Goal: Transaction & Acquisition: Purchase product/service

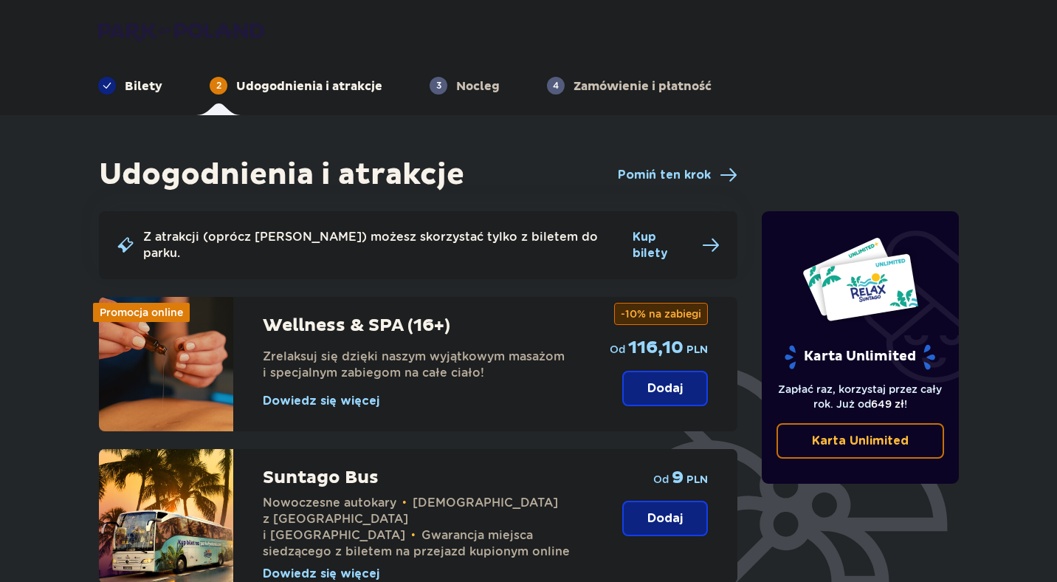
click at [131, 79] on p "Bilety" at bounding box center [144, 86] width 38 height 16
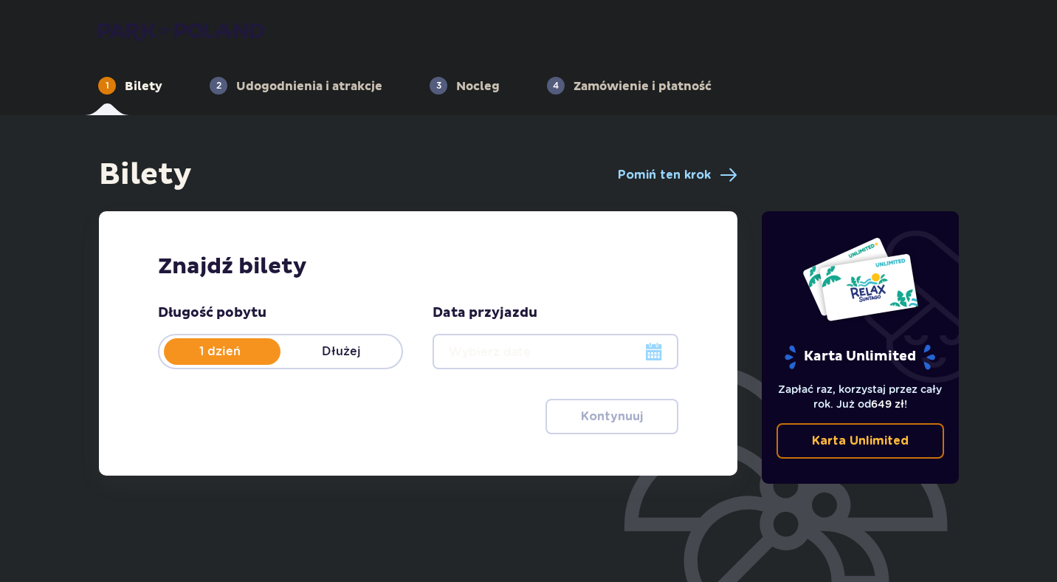
click at [646, 350] on div at bounding box center [555, 351] width 245 height 35
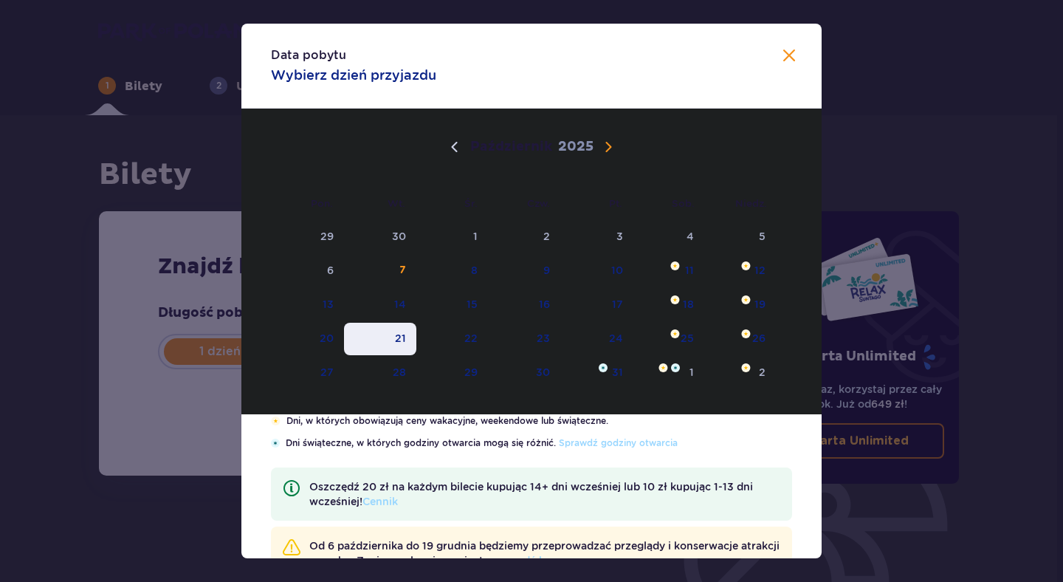
click at [399, 337] on div "21" at bounding box center [400, 338] width 11 height 15
type input "21.10.25"
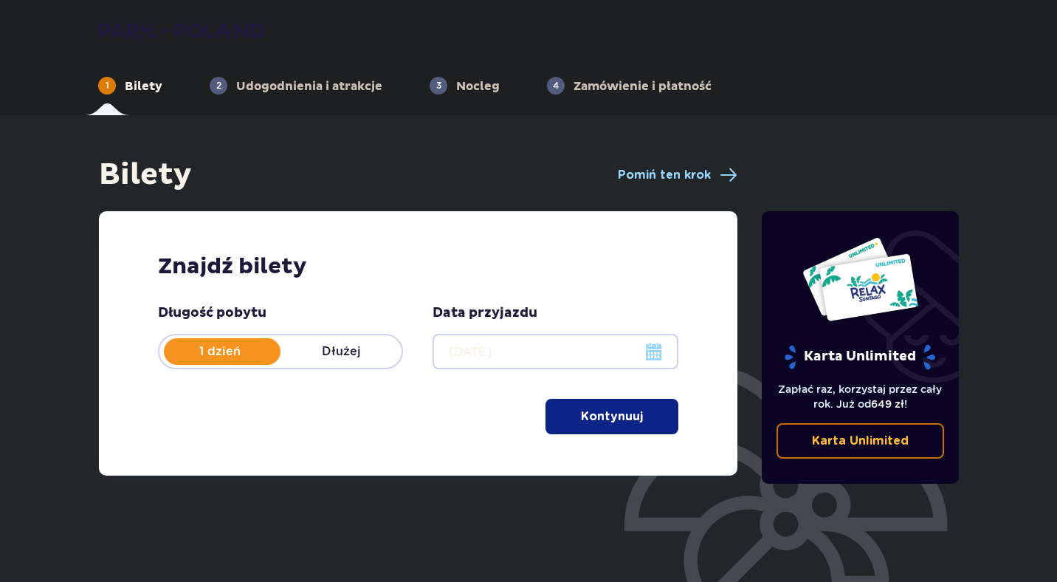
click at [630, 421] on p "Kontynuuj" at bounding box center [612, 416] width 62 height 16
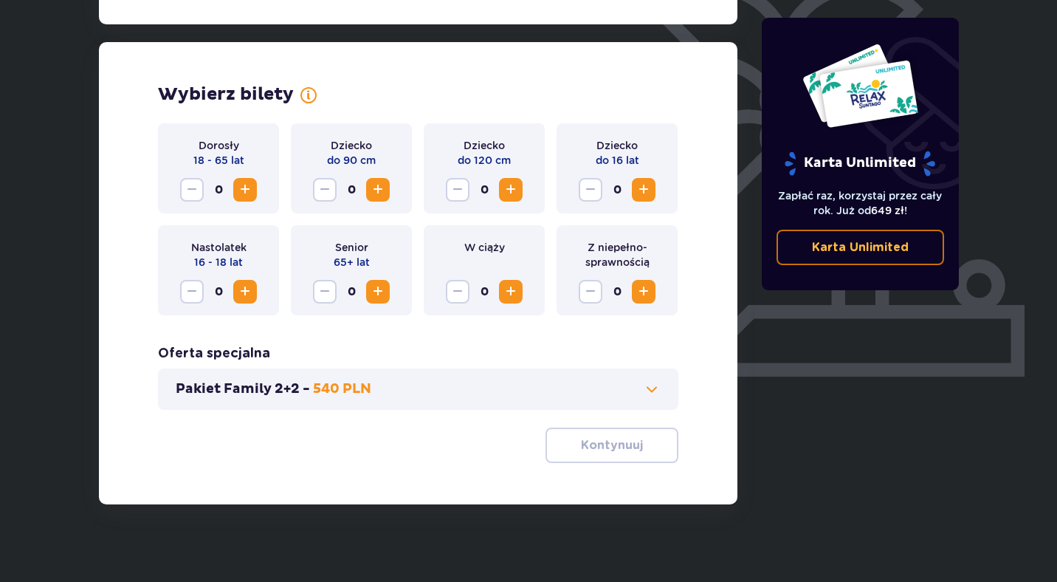
scroll to position [397, 0]
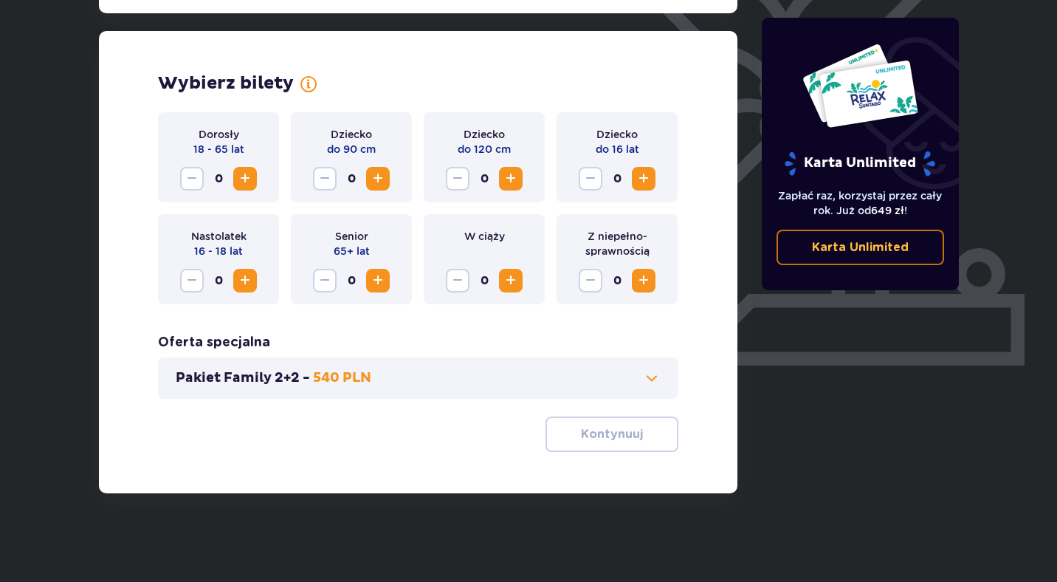
click at [247, 176] on span "Zwiększ" at bounding box center [245, 179] width 18 height 18
click at [585, 434] on p "Kontynuuj" at bounding box center [612, 434] width 62 height 16
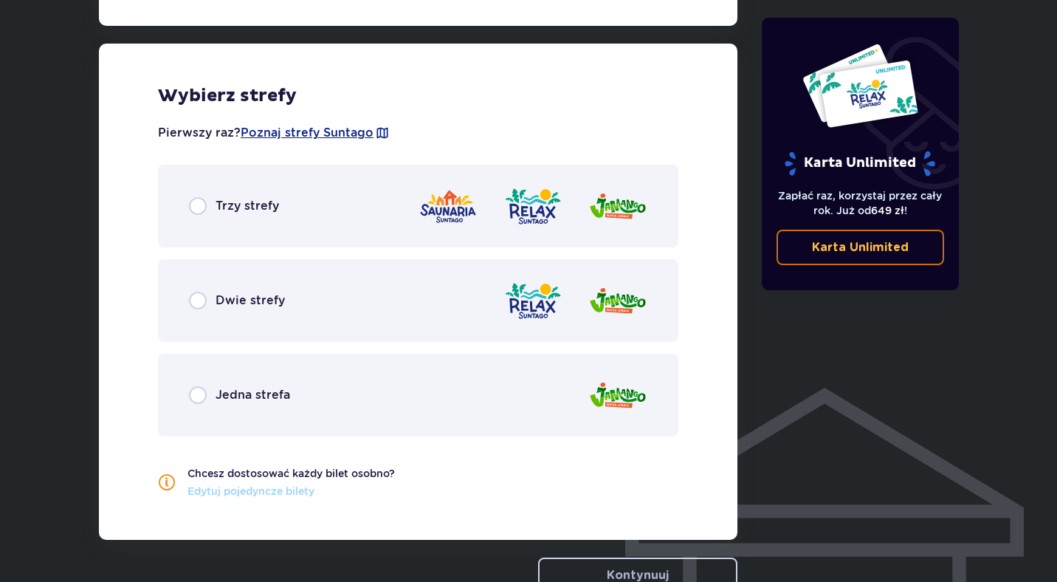
scroll to position [820, 0]
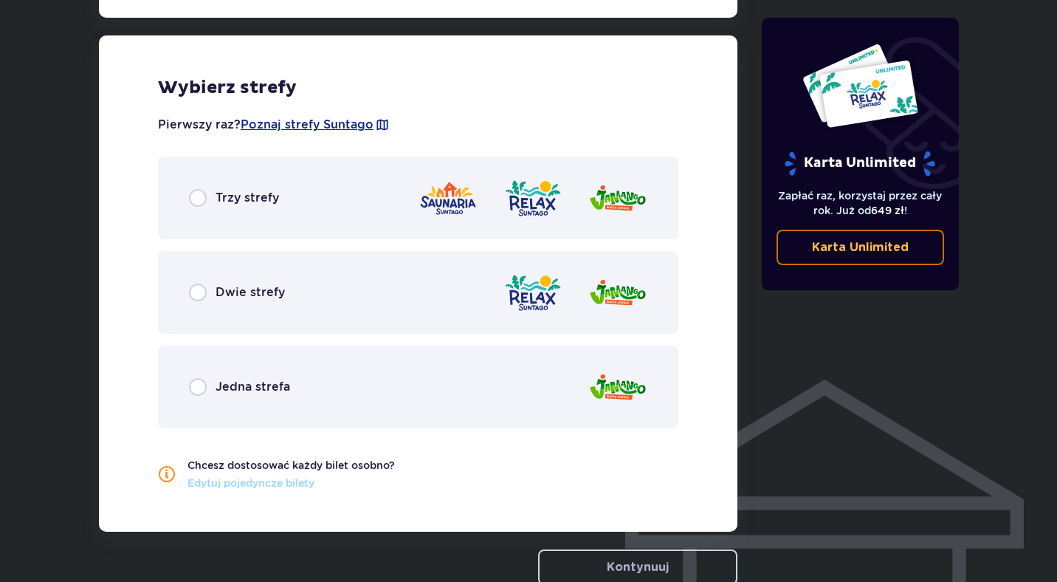
click at [264, 193] on span "Trzy strefy" at bounding box center [248, 198] width 64 height 16
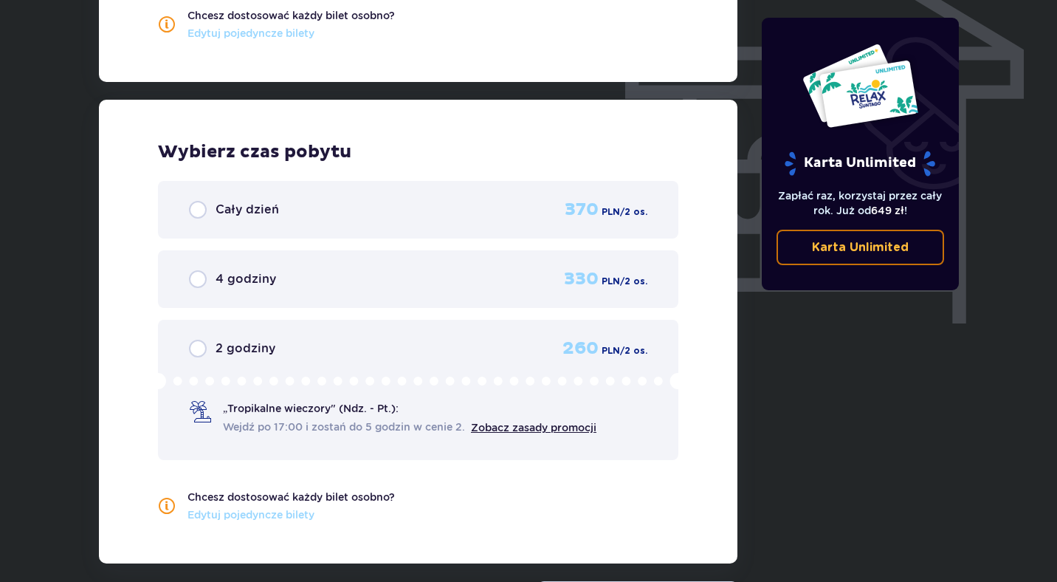
scroll to position [1334, 0]
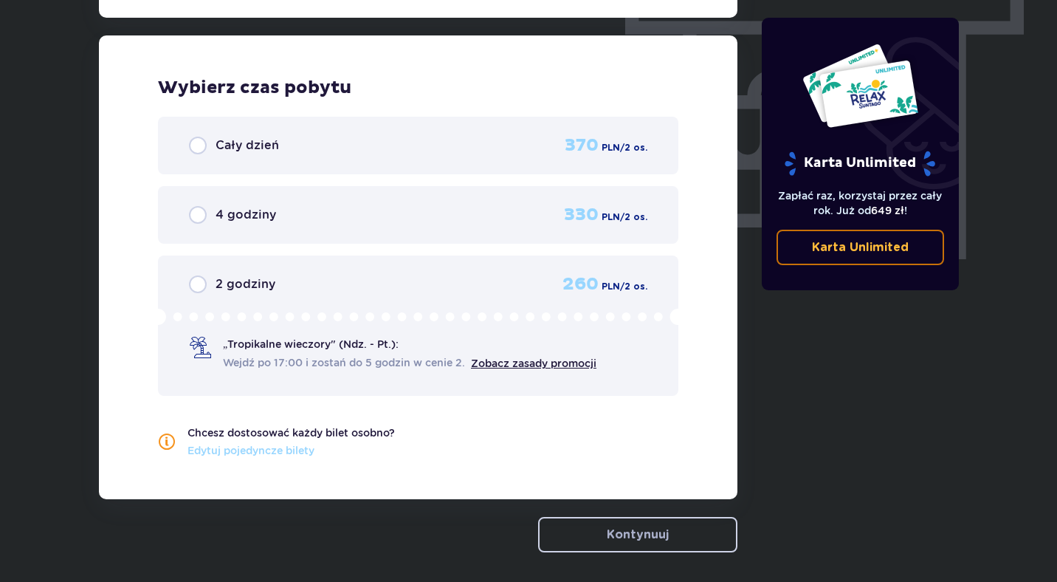
click at [200, 281] on input "radio" at bounding box center [198, 284] width 18 height 18
radio input "true"
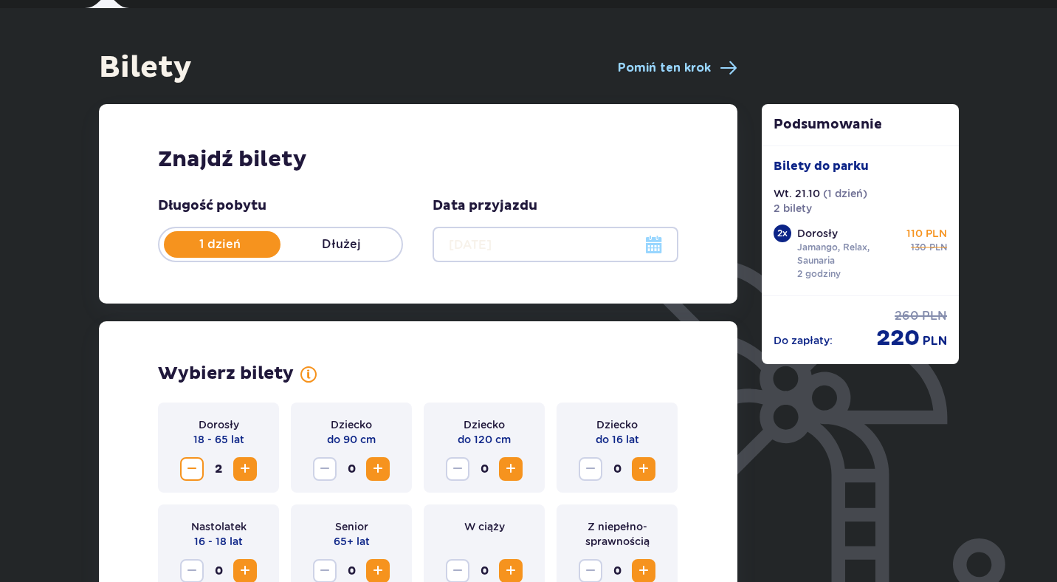
scroll to position [0, 0]
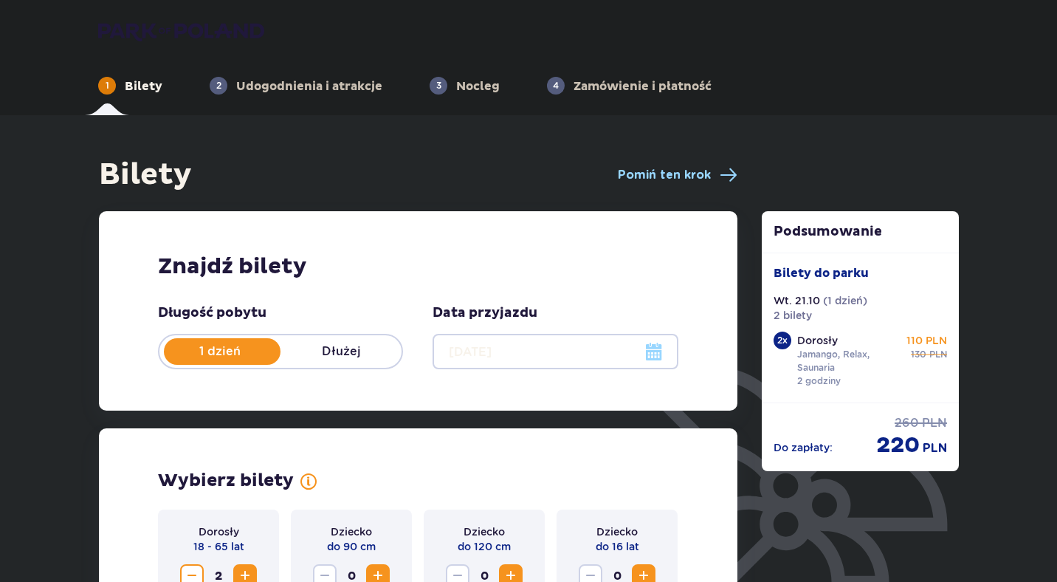
click at [651, 356] on div at bounding box center [555, 351] width 245 height 35
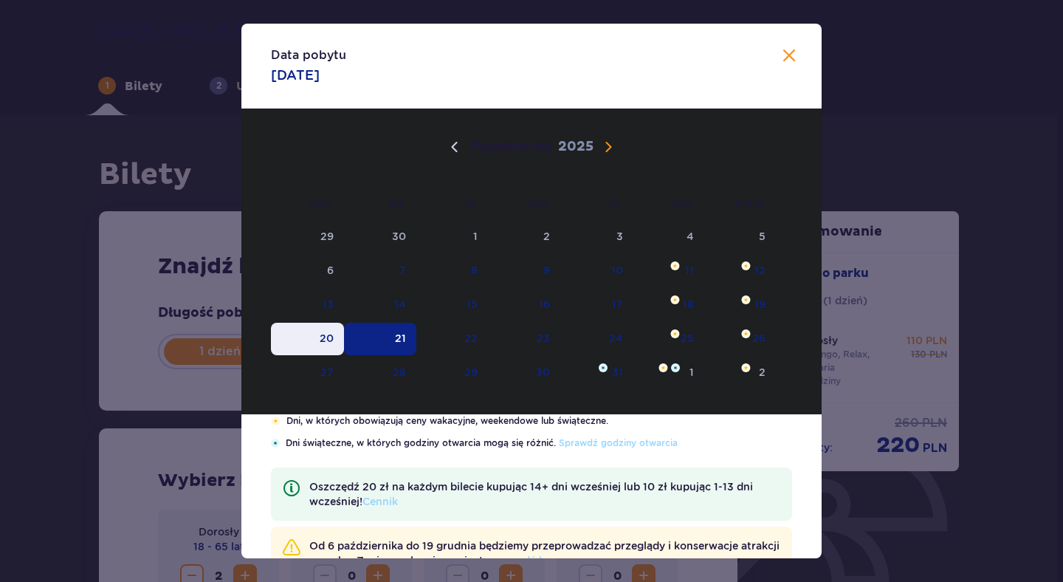
click at [326, 334] on div "20" at bounding box center [327, 338] width 14 height 15
type input "20.10.25"
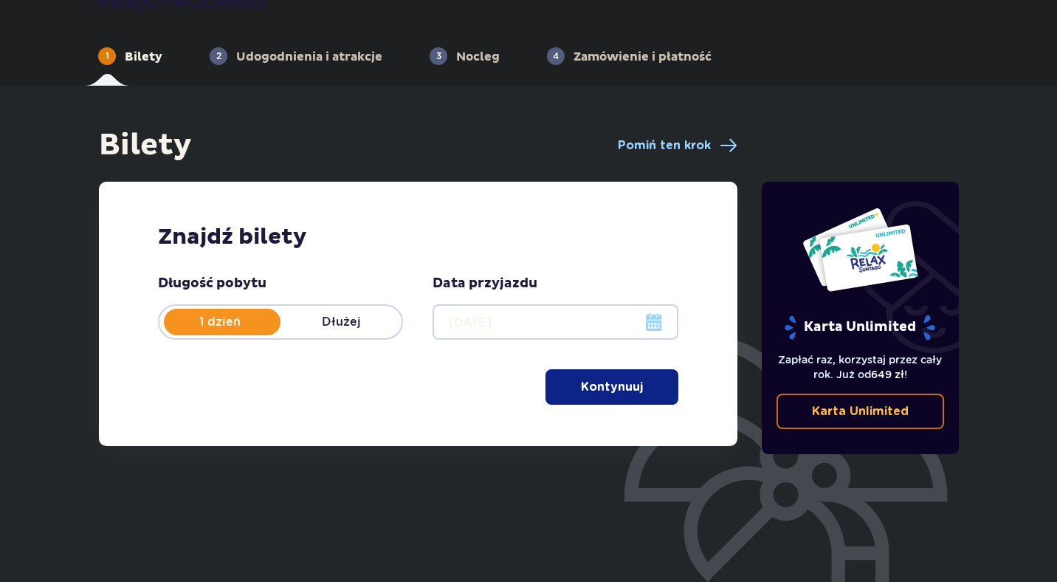
click at [602, 380] on p "Kontynuuj" at bounding box center [612, 387] width 62 height 16
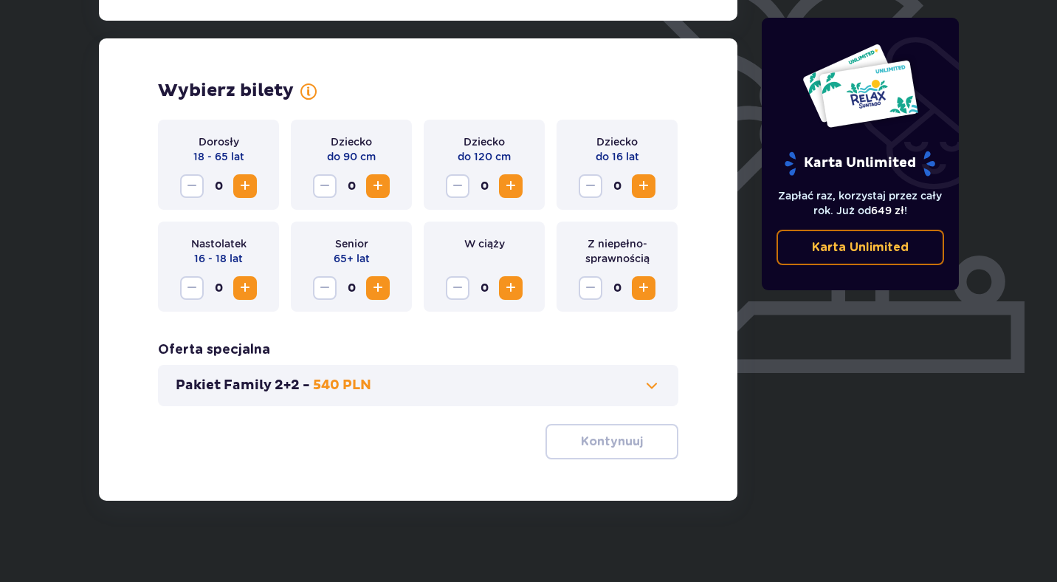
scroll to position [397, 0]
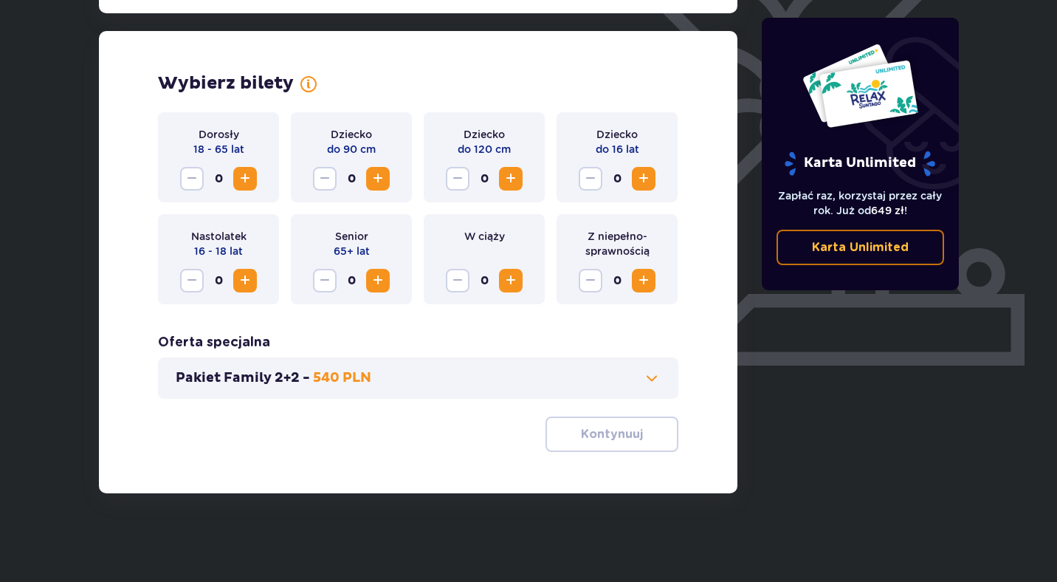
click at [236, 185] on span "Zwiększ" at bounding box center [245, 179] width 18 height 18
click at [603, 427] on p "Kontynuuj" at bounding box center [612, 434] width 62 height 16
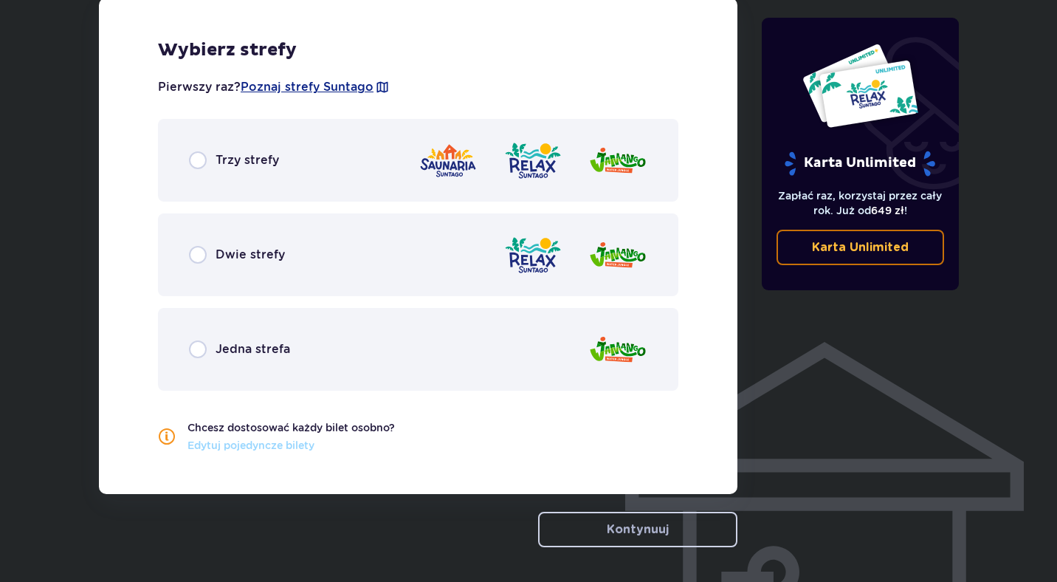
scroll to position [868, 0]
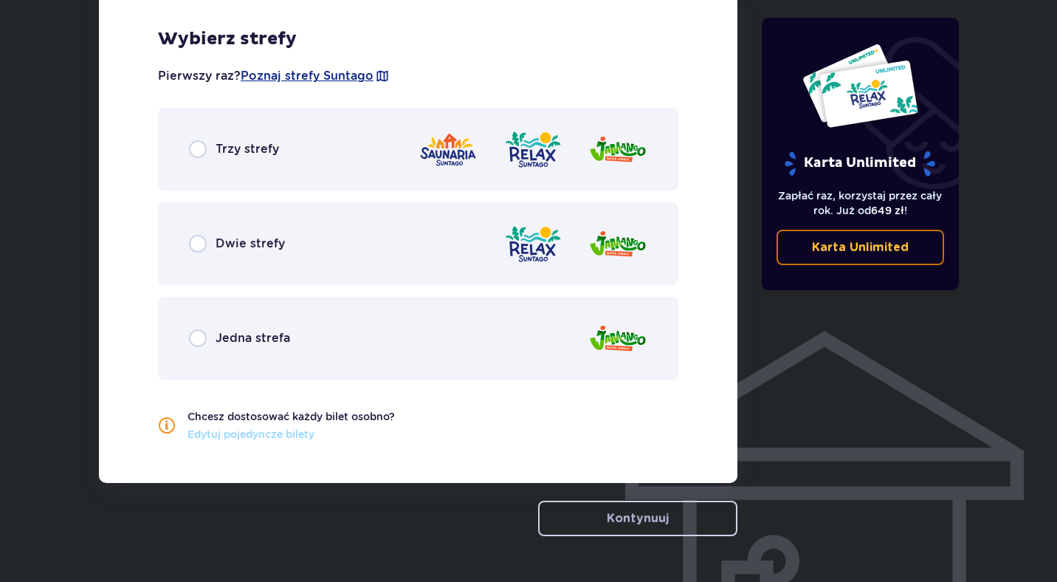
click at [193, 148] on input "radio" at bounding box center [198, 149] width 18 height 18
radio input "true"
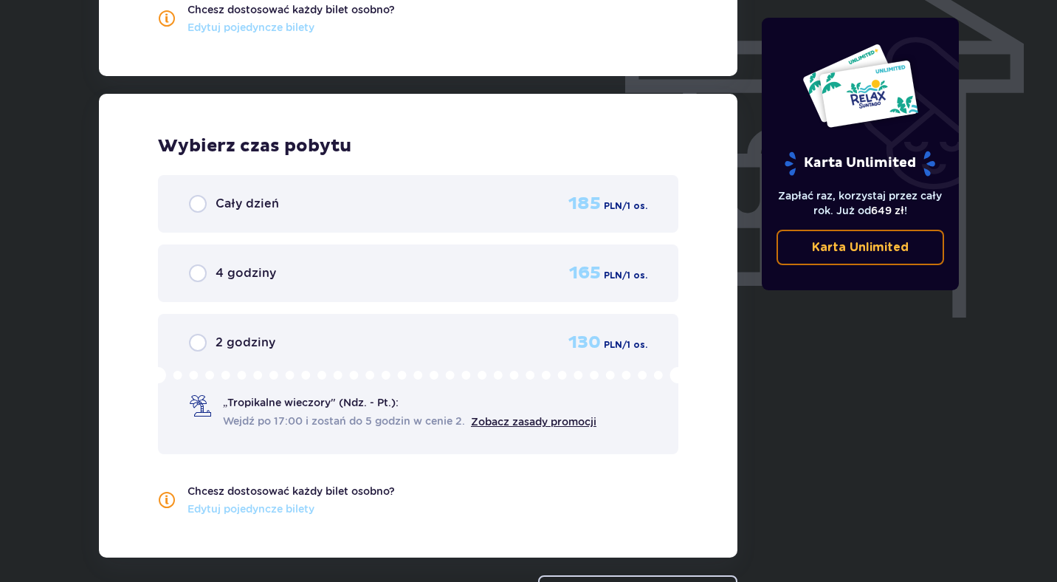
scroll to position [1334, 0]
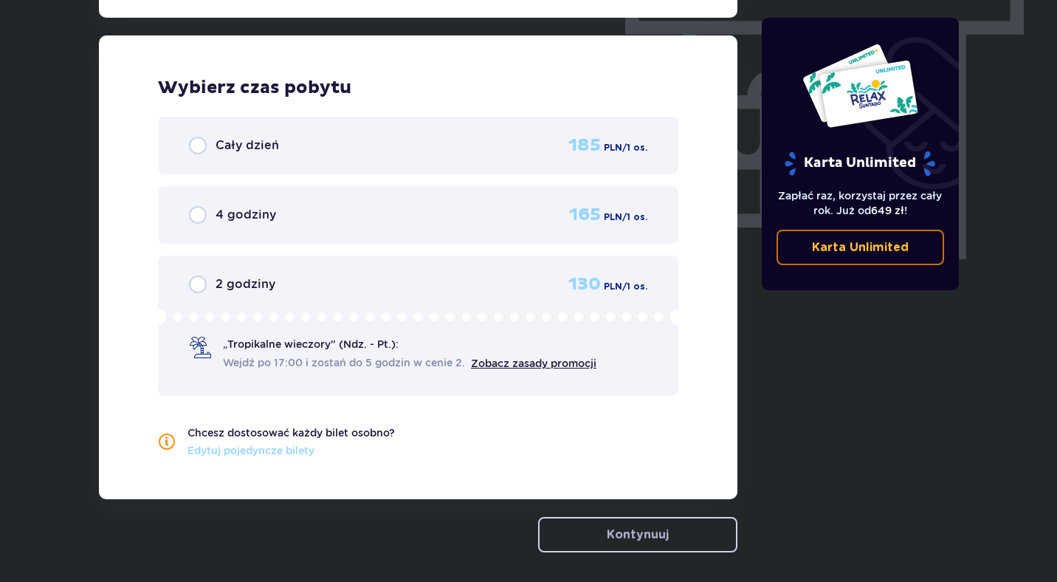
click at [199, 280] on input "radio" at bounding box center [198, 284] width 18 height 18
radio input "true"
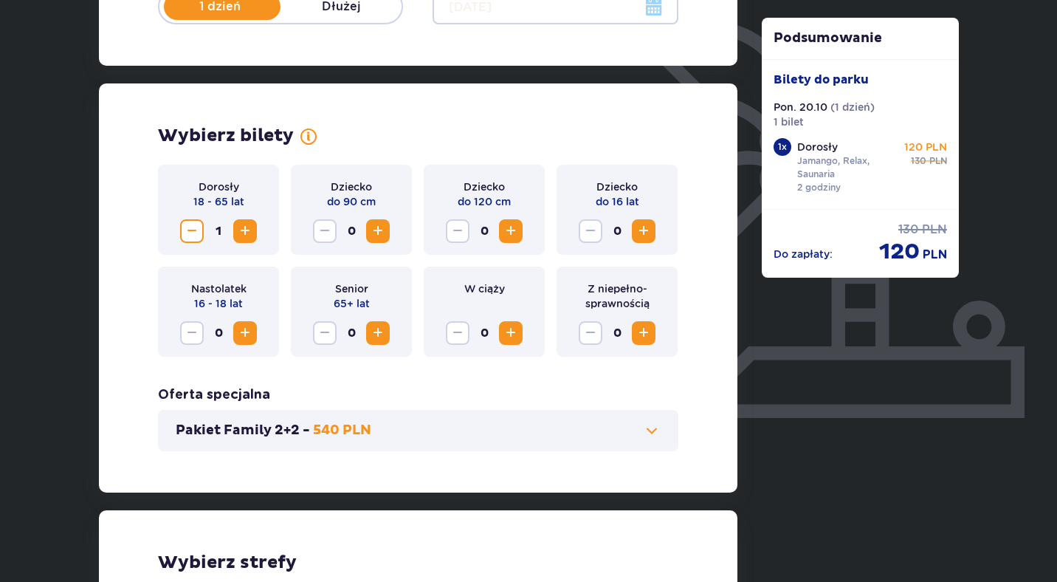
scroll to position [0, 0]
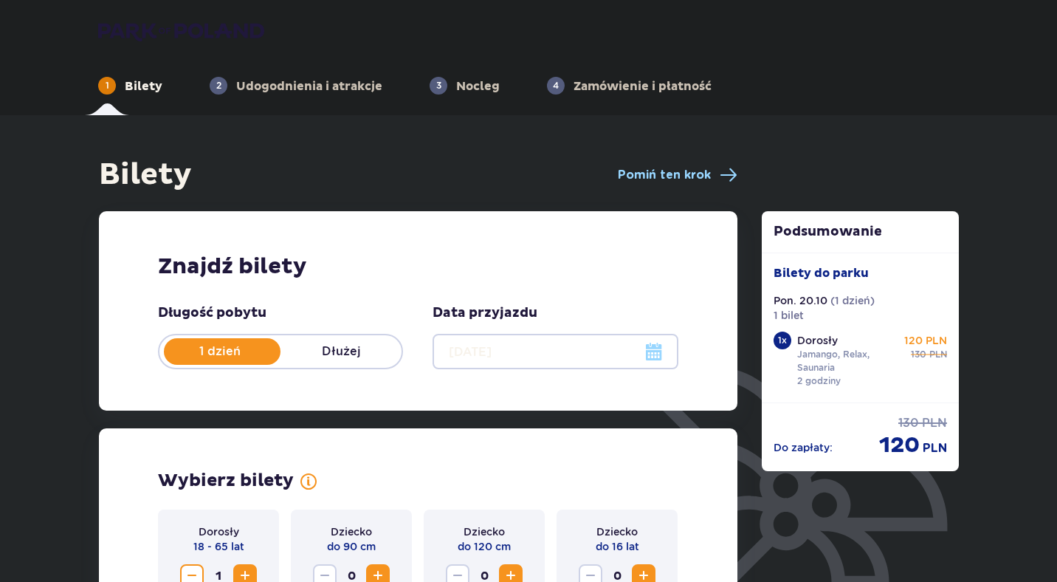
click at [651, 351] on div at bounding box center [555, 351] width 245 height 35
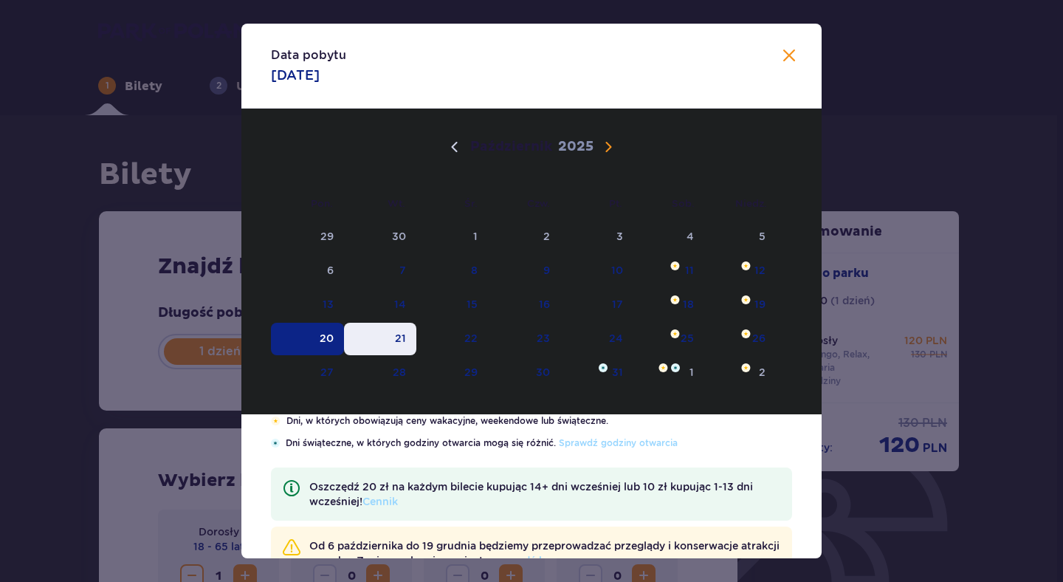
click at [393, 342] on div "21" at bounding box center [380, 339] width 73 height 32
type input "21.10.25"
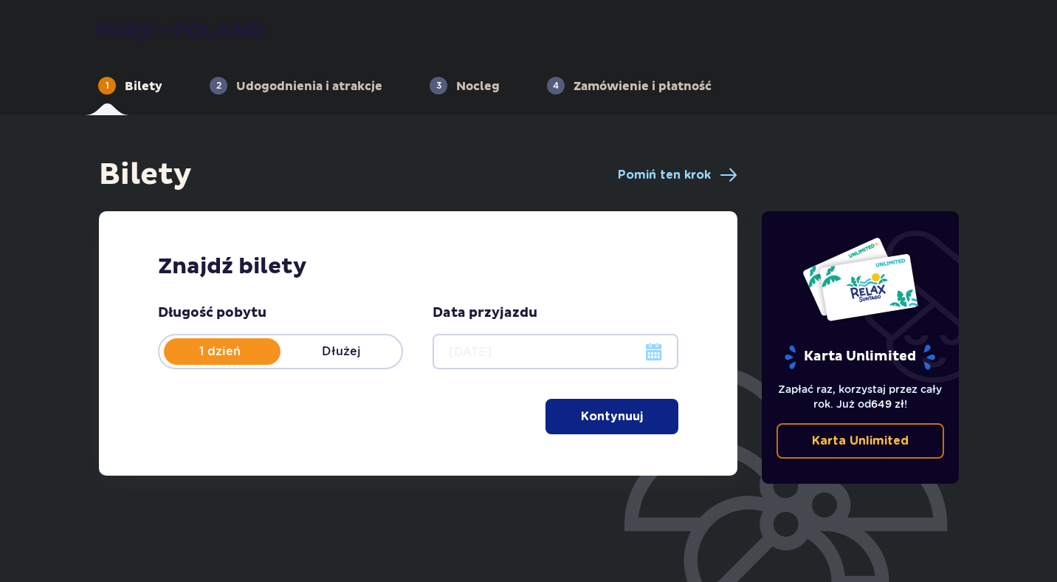
click at [709, 323] on div "Znajdź bilety Długość pobytu 1 dzień Dłużej Data przyjazdu 21.10.25 Kontynuuj P…" at bounding box center [418, 343] width 639 height 264
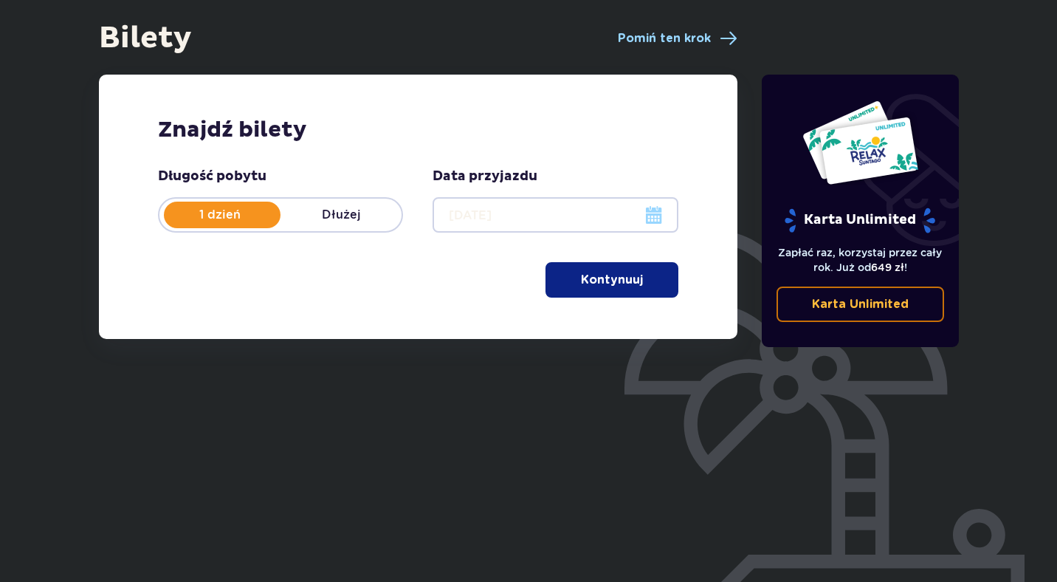
scroll to position [136, 0]
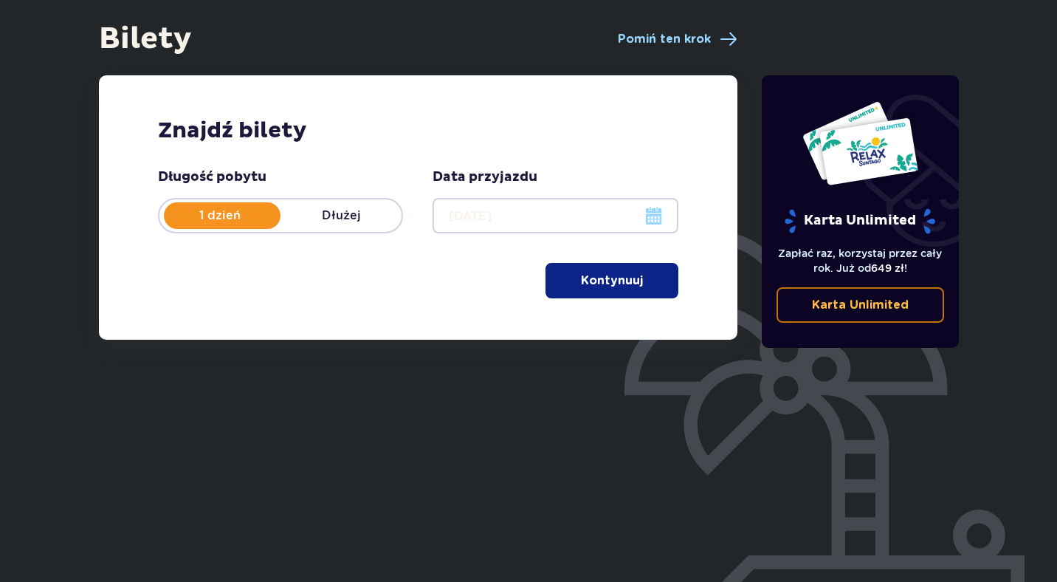
click at [603, 283] on p "Kontynuuj" at bounding box center [612, 280] width 62 height 16
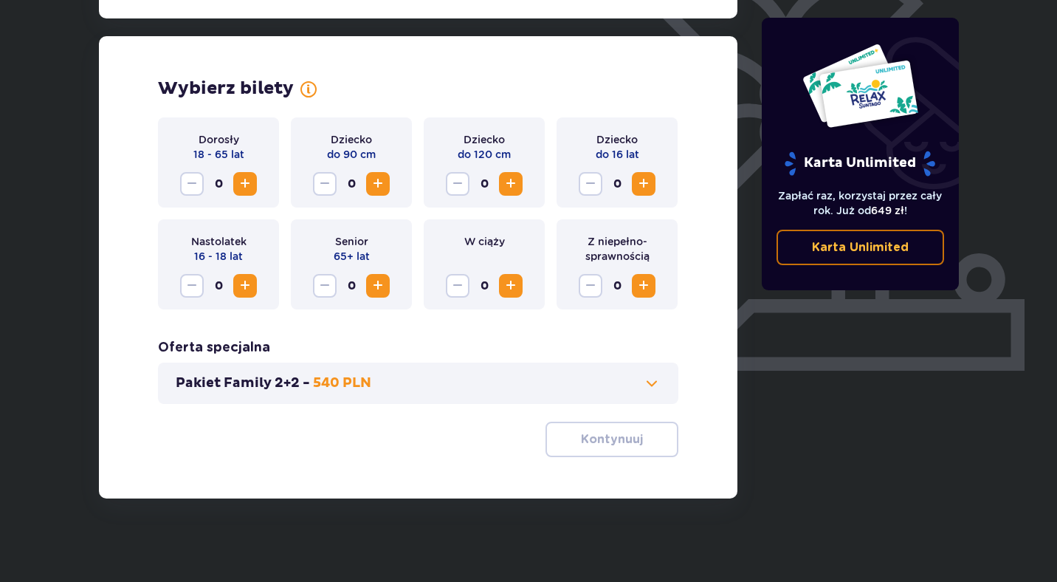
scroll to position [397, 0]
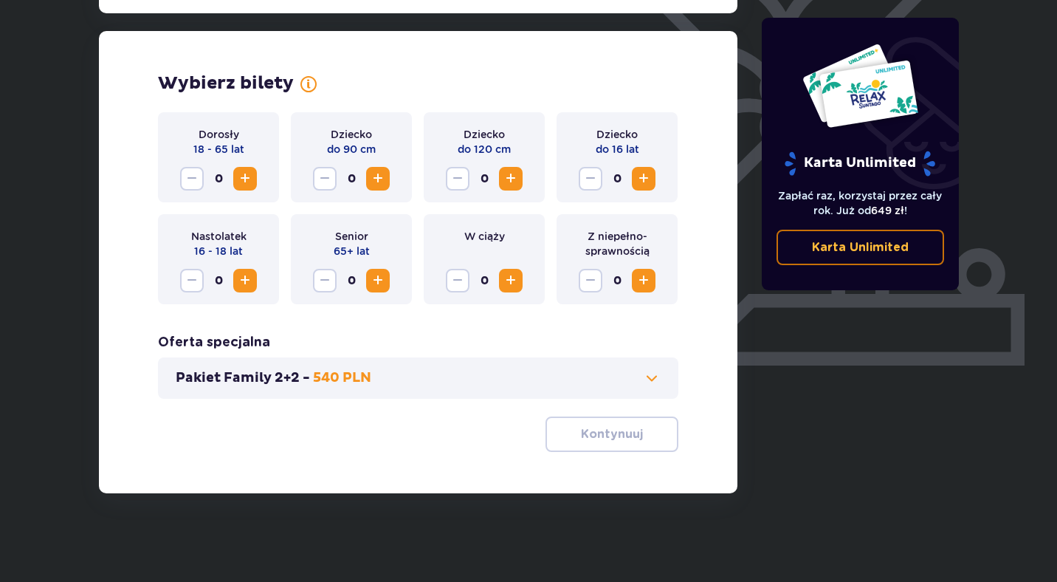
click at [246, 176] on span "Zwiększ" at bounding box center [245, 179] width 18 height 18
click at [608, 437] on p "Kontynuuj" at bounding box center [612, 434] width 62 height 16
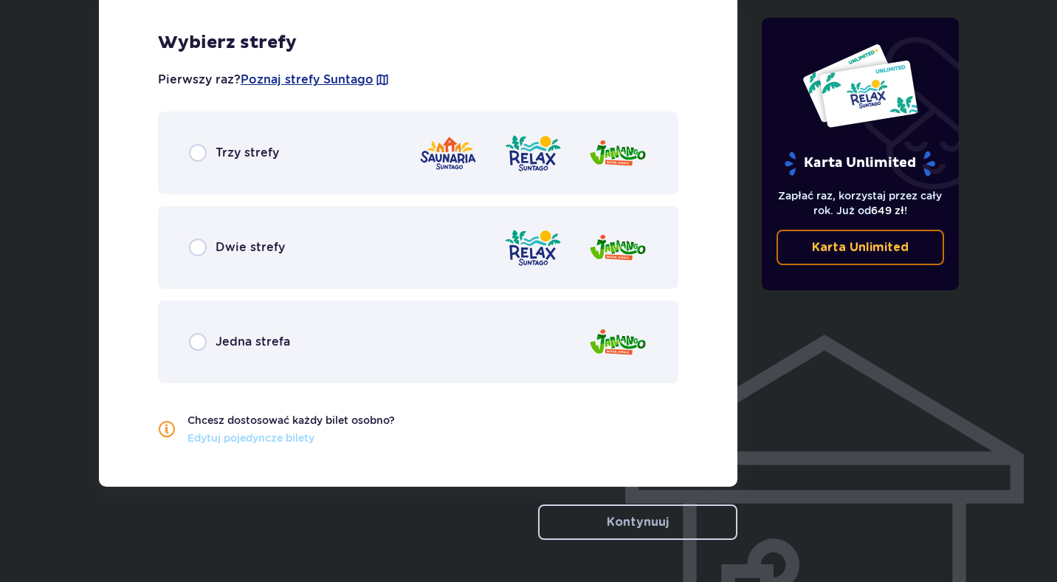
scroll to position [874, 0]
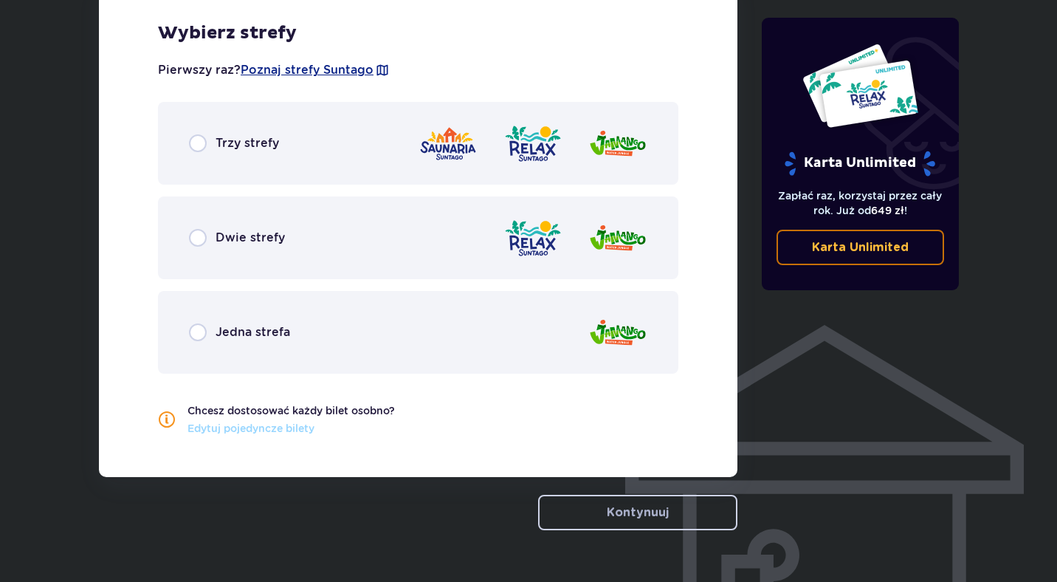
click at [196, 138] on input "radio" at bounding box center [198, 143] width 18 height 18
radio input "true"
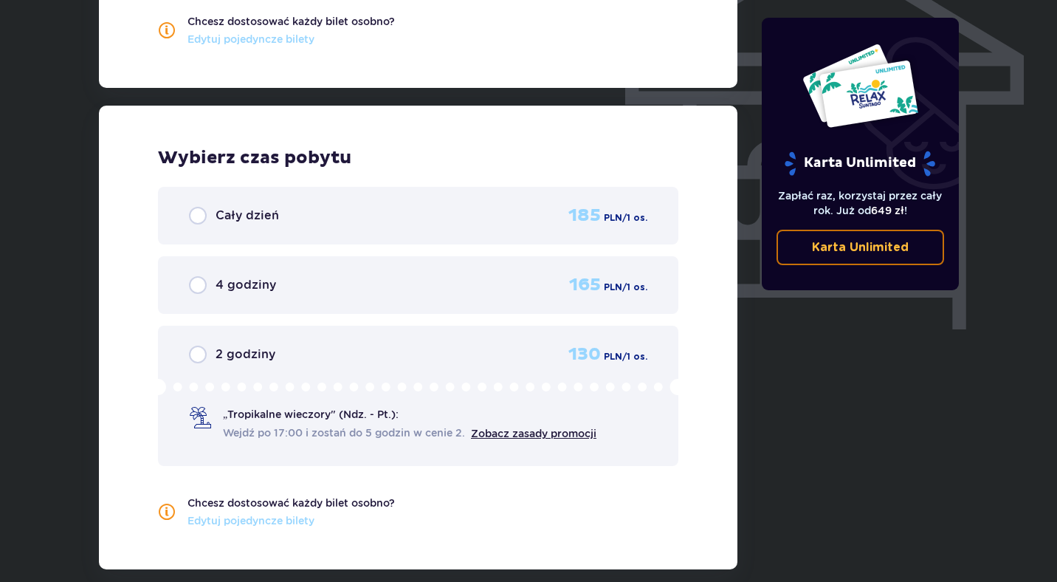
scroll to position [1334, 0]
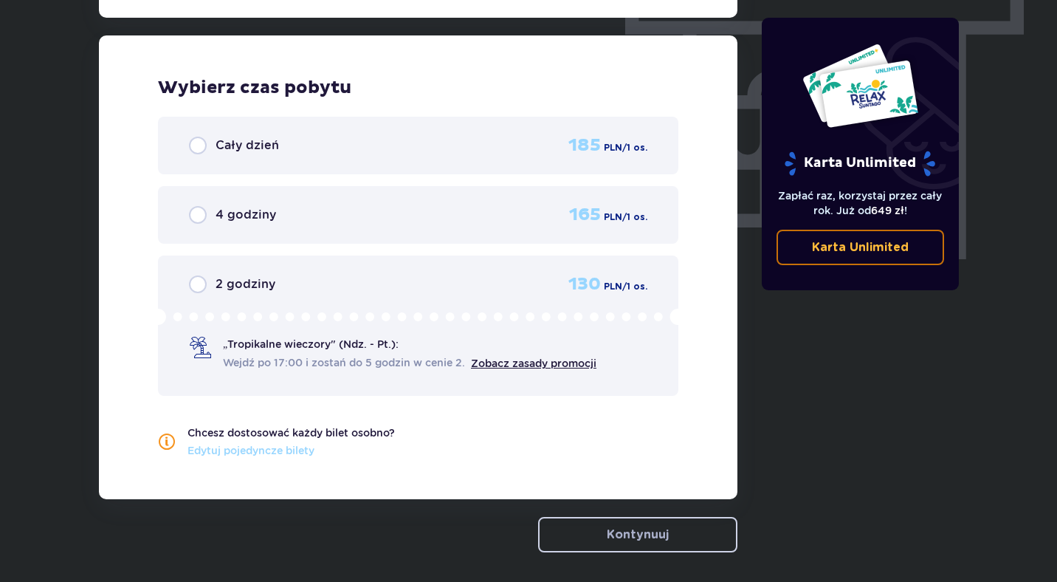
click at [201, 278] on input "radio" at bounding box center [198, 284] width 18 height 18
radio input "true"
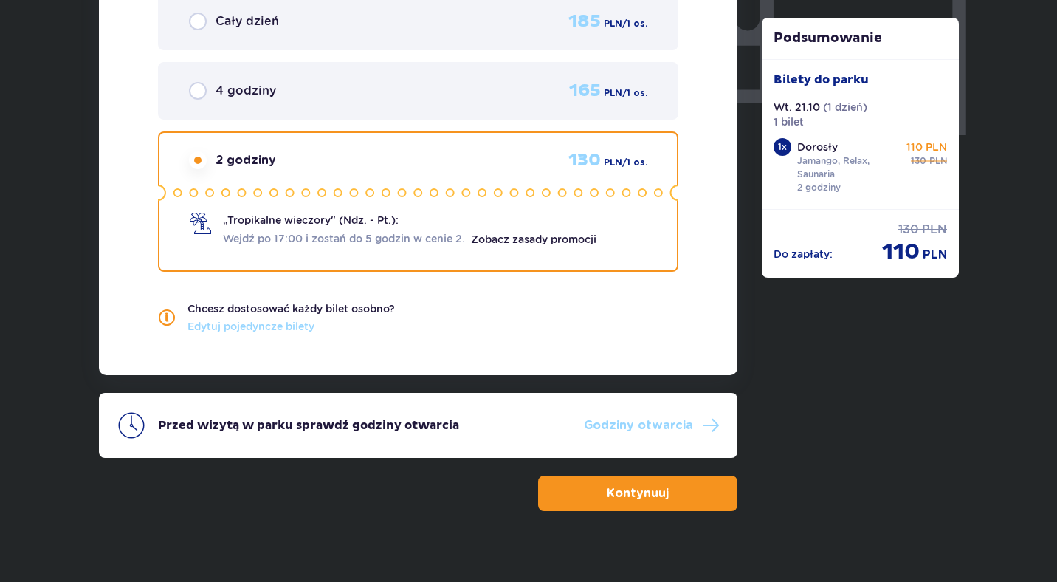
scroll to position [1475, 0]
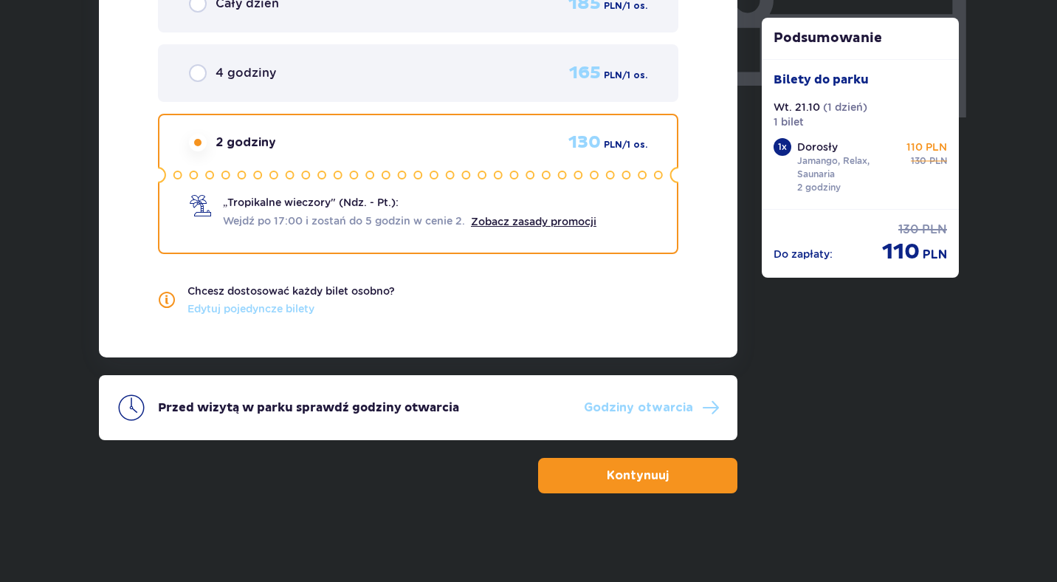
click at [915, 148] on p "110 PLN" at bounding box center [927, 147] width 41 height 15
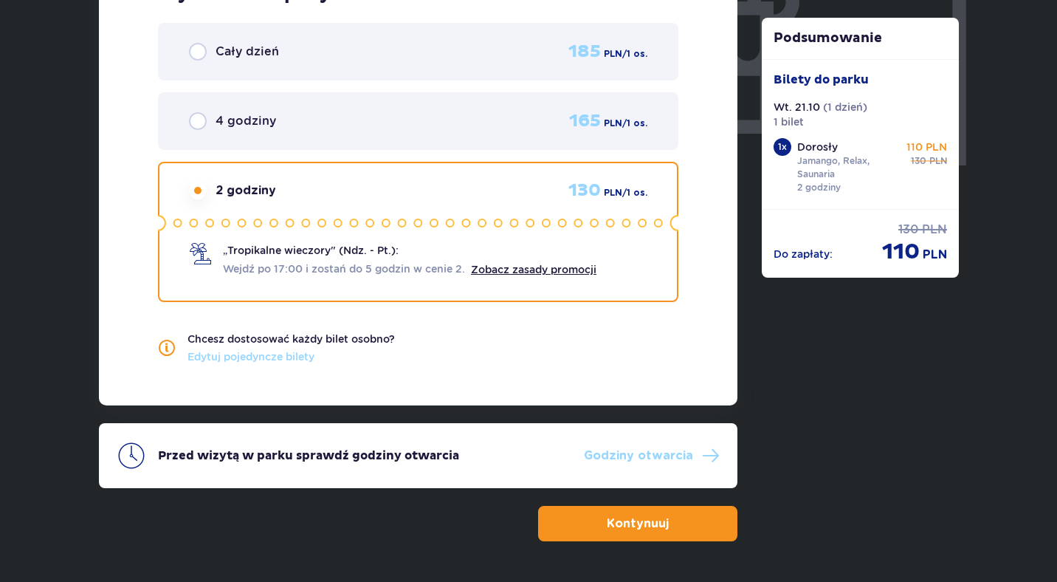
scroll to position [1422, 0]
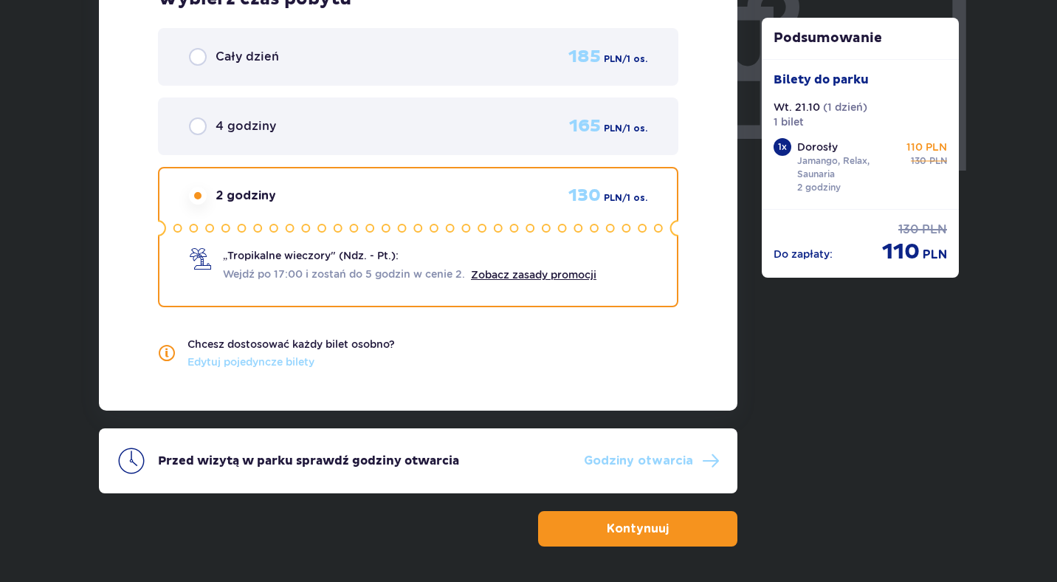
click at [735, 255] on div "Wybierz czas pobytu Cały dzień 185 PLN / 1 os. 4 godziny 165 PLN / 1 os. 2 godz…" at bounding box center [418, 179] width 639 height 464
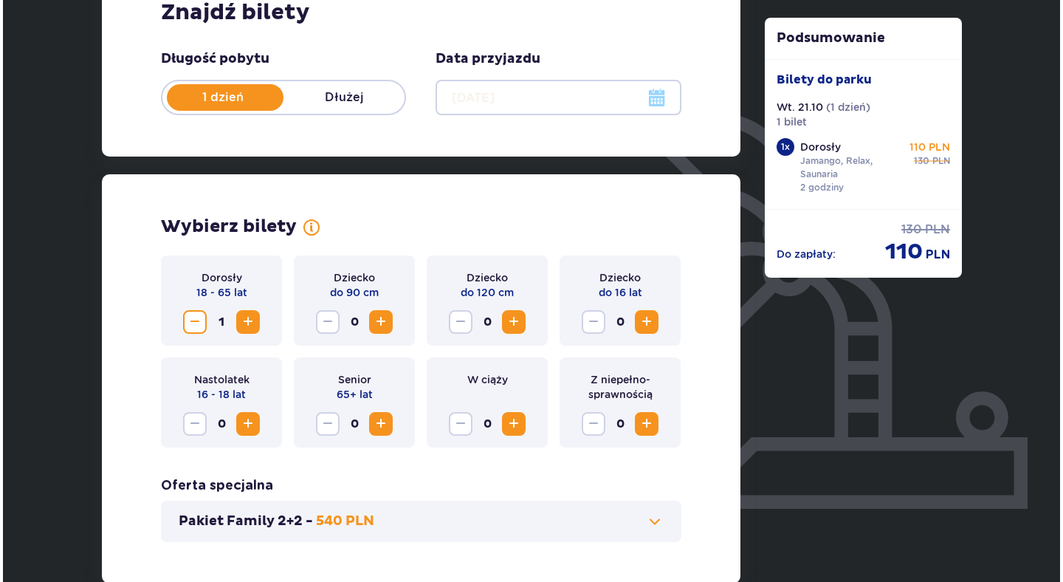
scroll to position [248, 0]
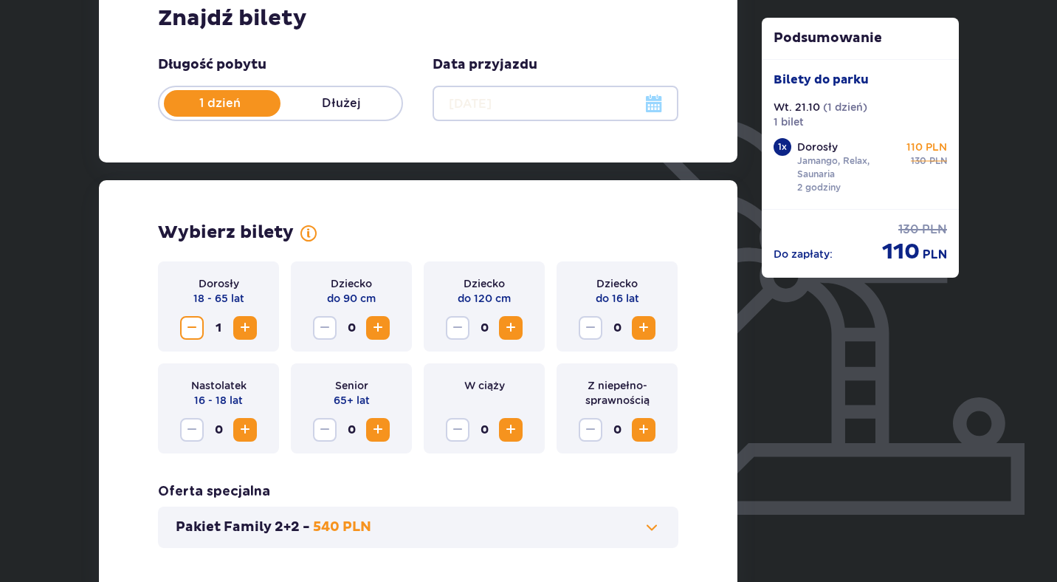
click at [654, 101] on div at bounding box center [555, 103] width 245 height 35
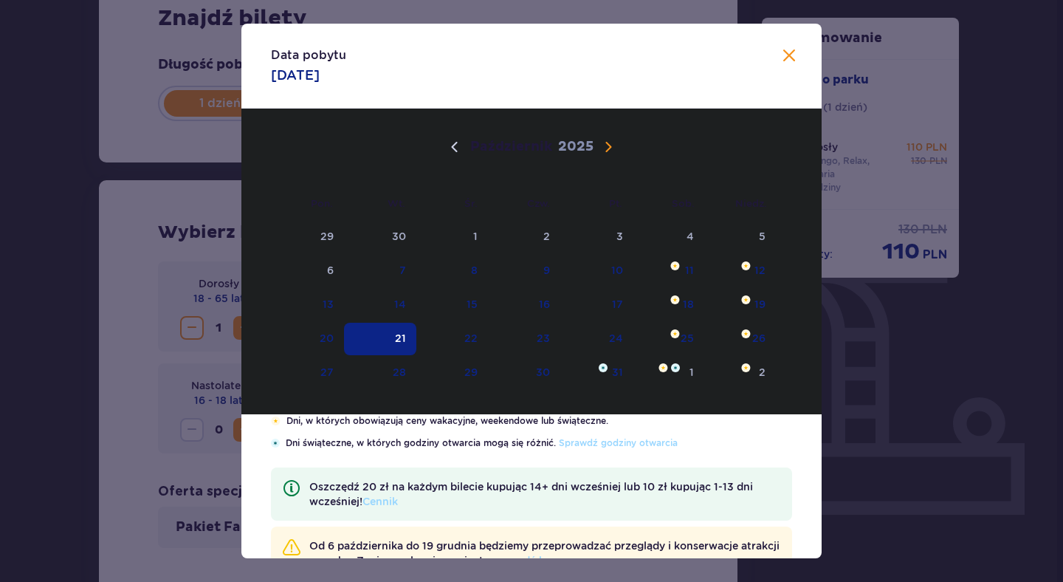
click at [609, 148] on span "Następny miesiąc" at bounding box center [609, 147] width 18 height 18
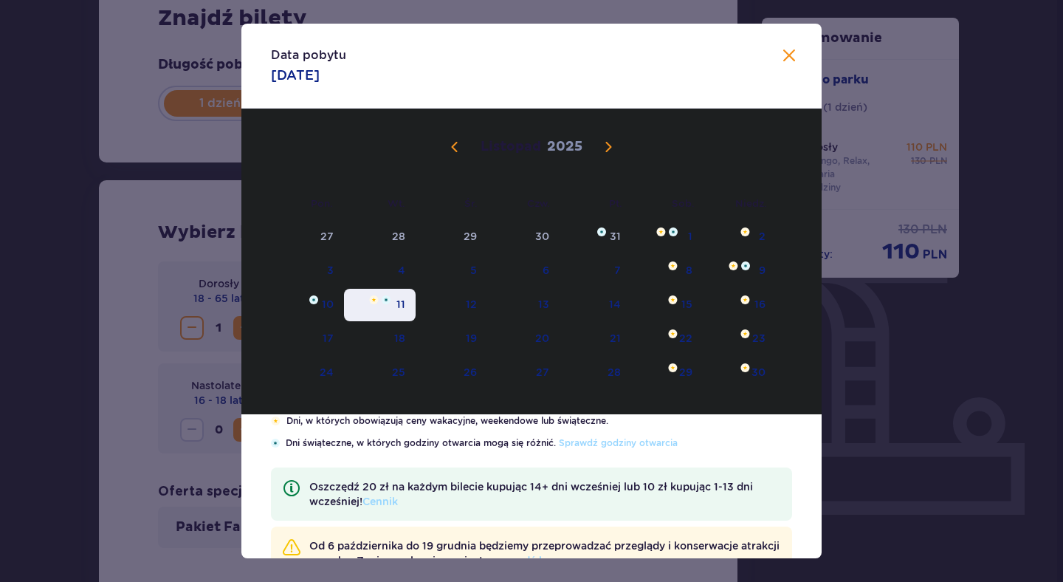
click at [397, 307] on div "11" at bounding box center [401, 304] width 9 height 15
type input "11.11.25"
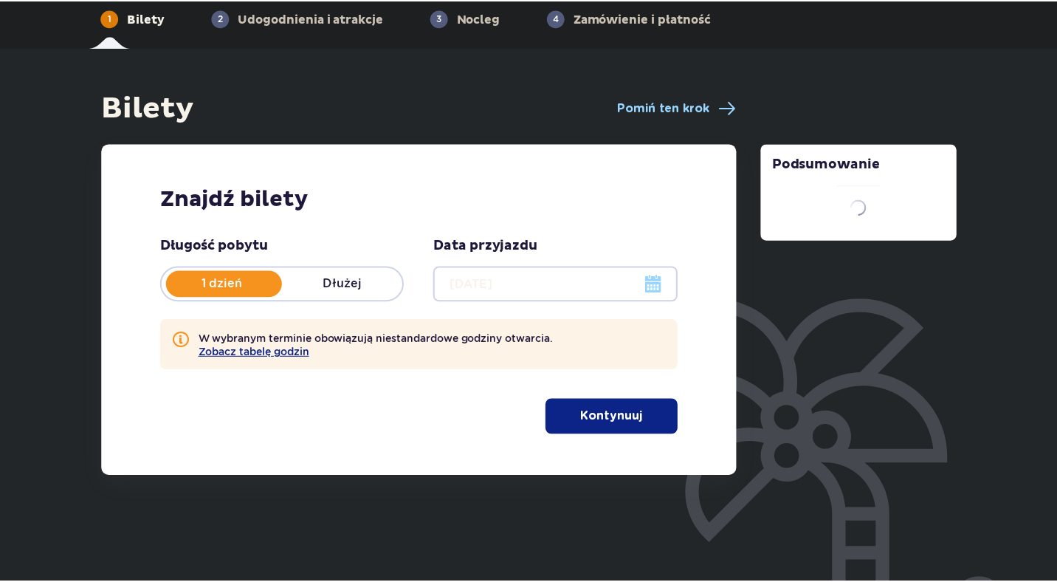
scroll to position [69, 0]
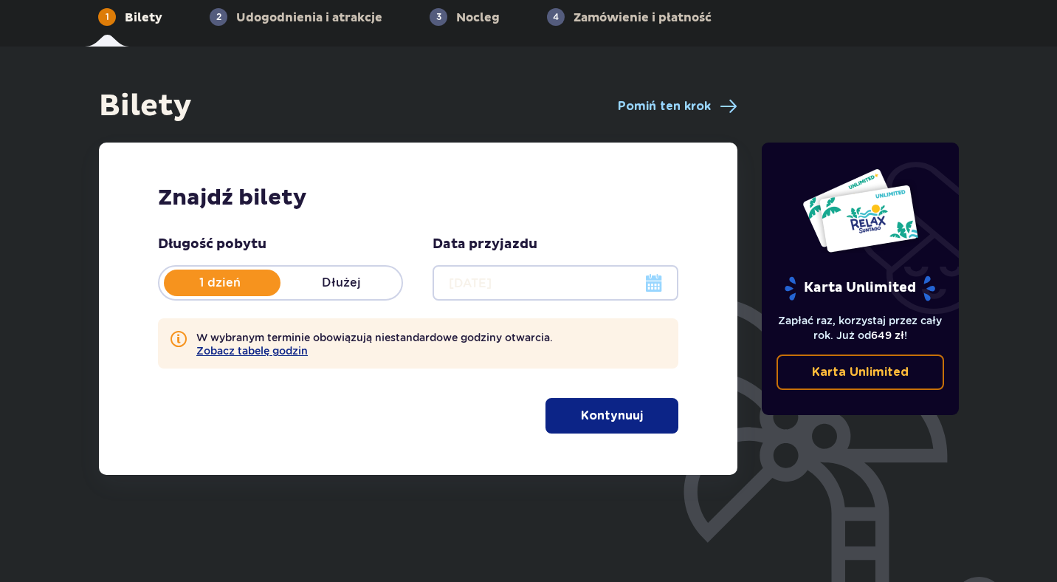
click at [600, 416] on p "Kontynuuj" at bounding box center [612, 416] width 62 height 16
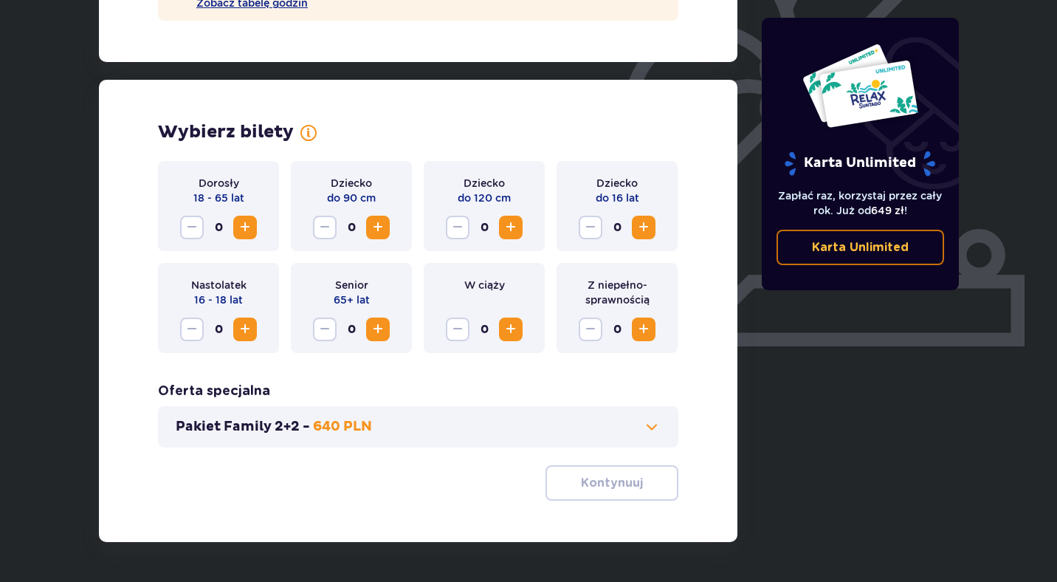
scroll to position [466, 0]
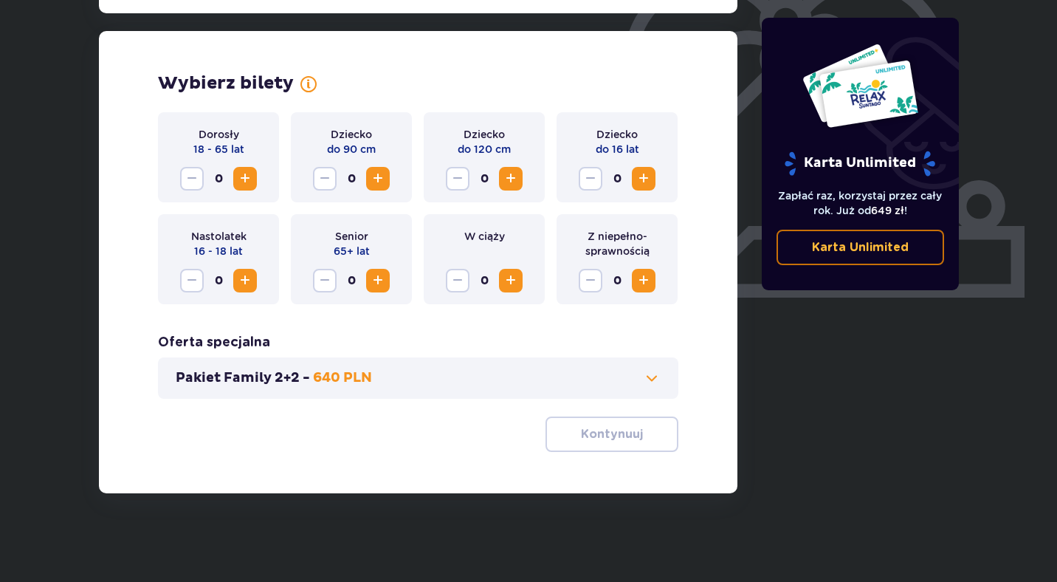
click at [238, 182] on span "Zwiększ" at bounding box center [245, 179] width 18 height 18
click at [647, 439] on span "button" at bounding box center [646, 434] width 18 height 18
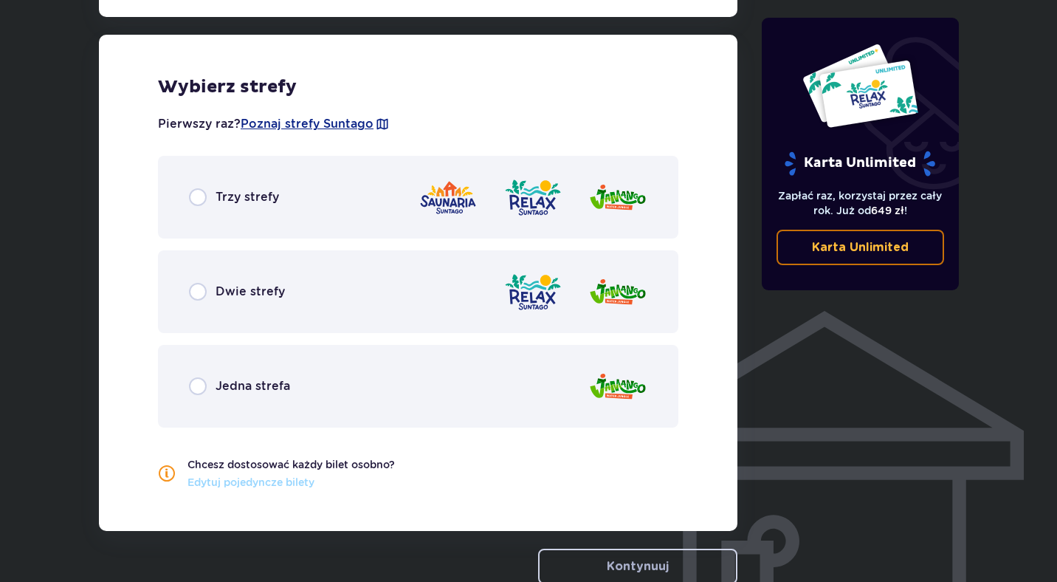
scroll to position [951, 0]
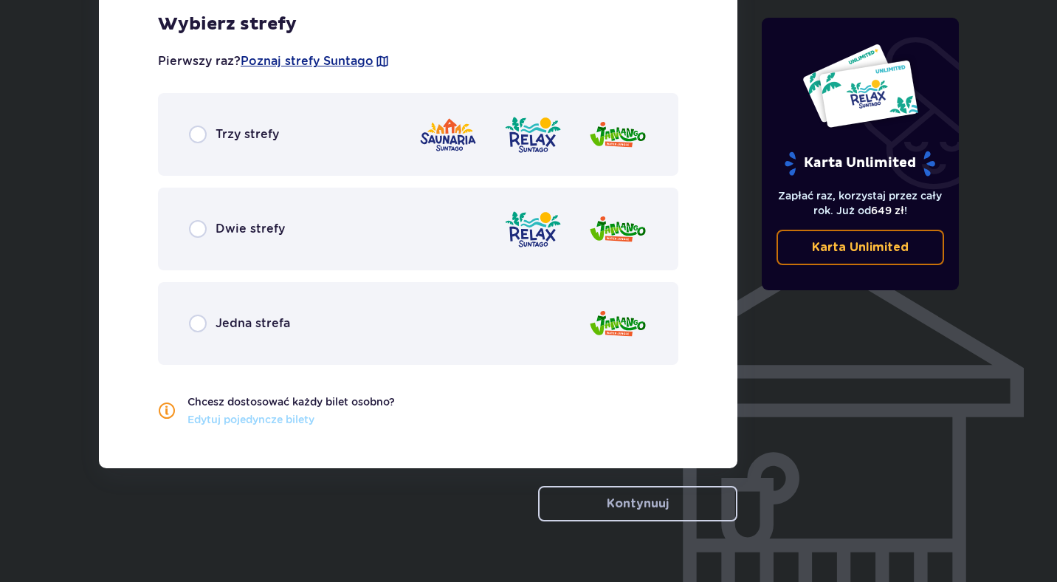
click at [200, 134] on input "radio" at bounding box center [198, 135] width 18 height 18
radio input "true"
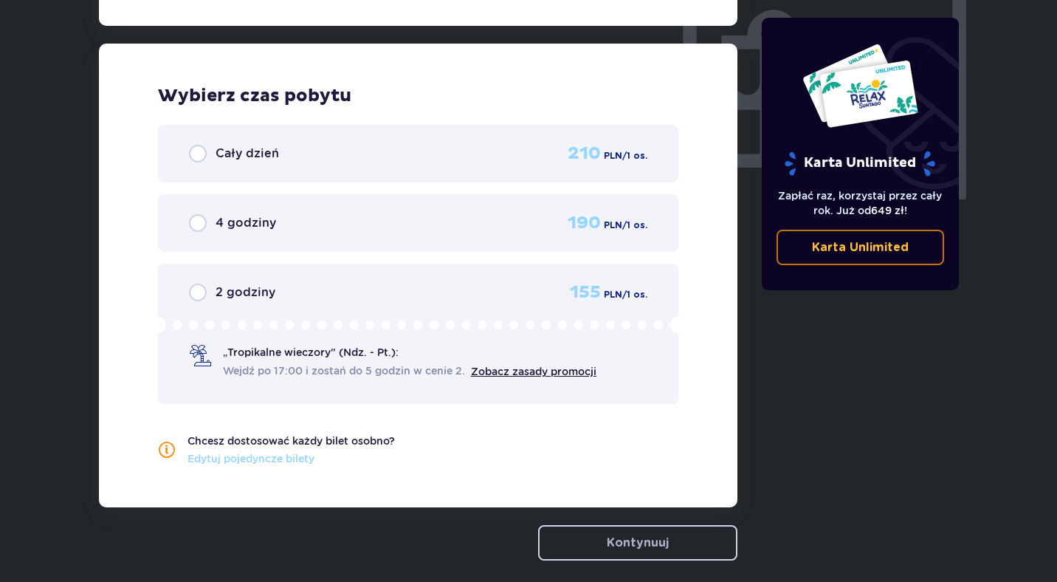
scroll to position [1402, 0]
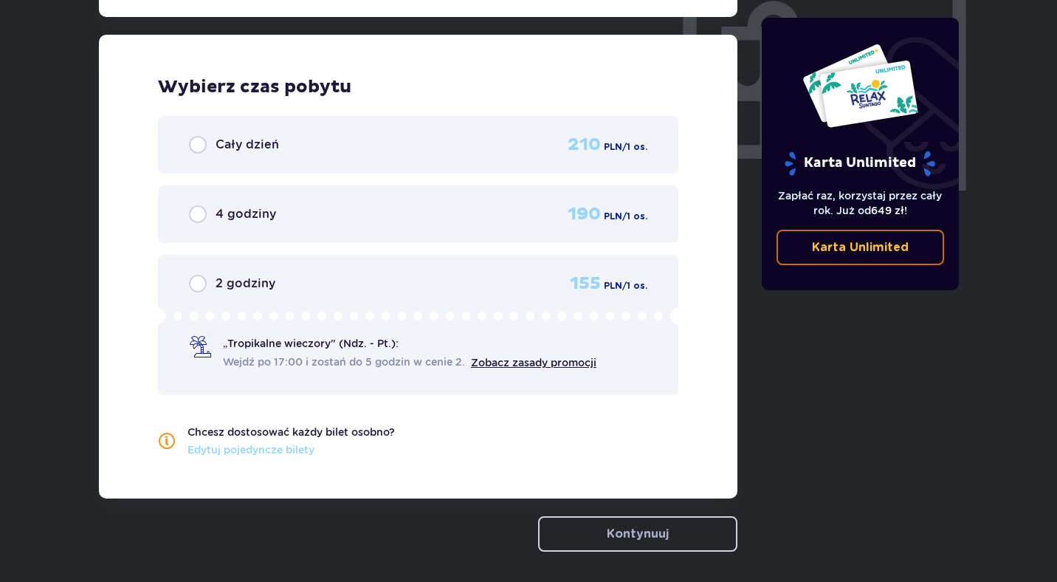
click at [199, 282] on input "radio" at bounding box center [198, 284] width 18 height 18
radio input "true"
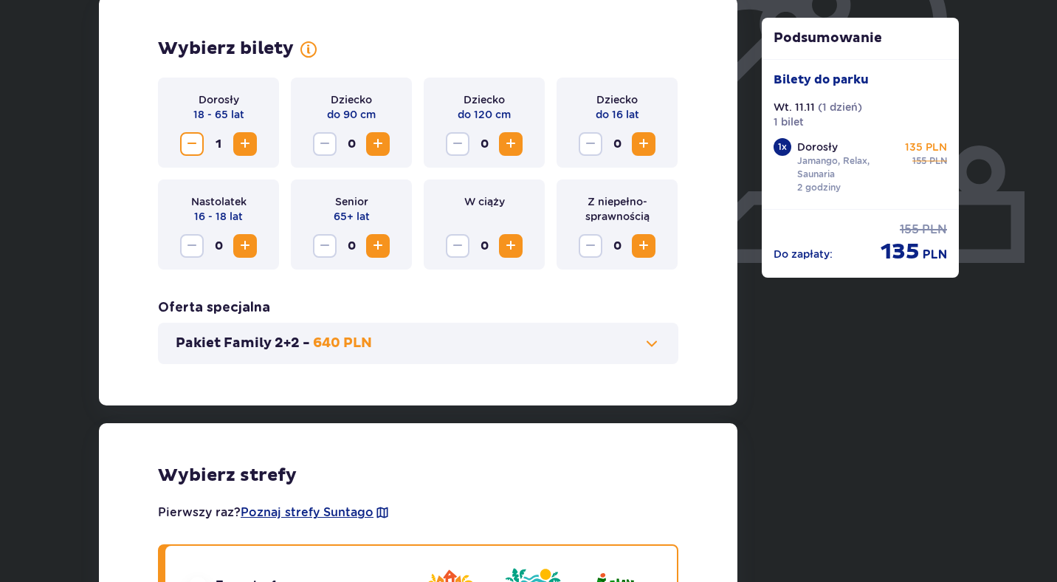
scroll to position [0, 0]
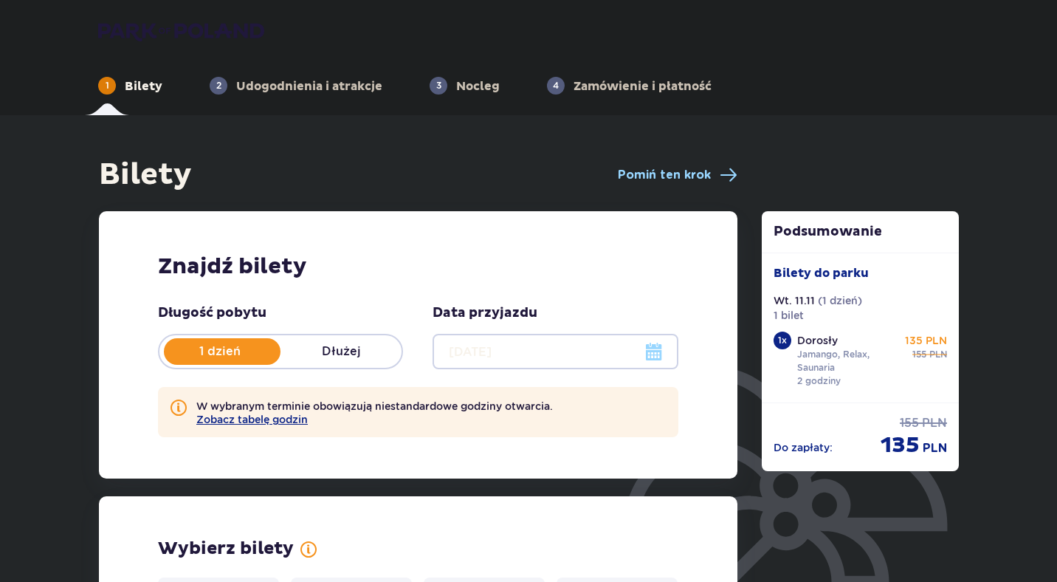
click at [654, 343] on div at bounding box center [555, 351] width 245 height 35
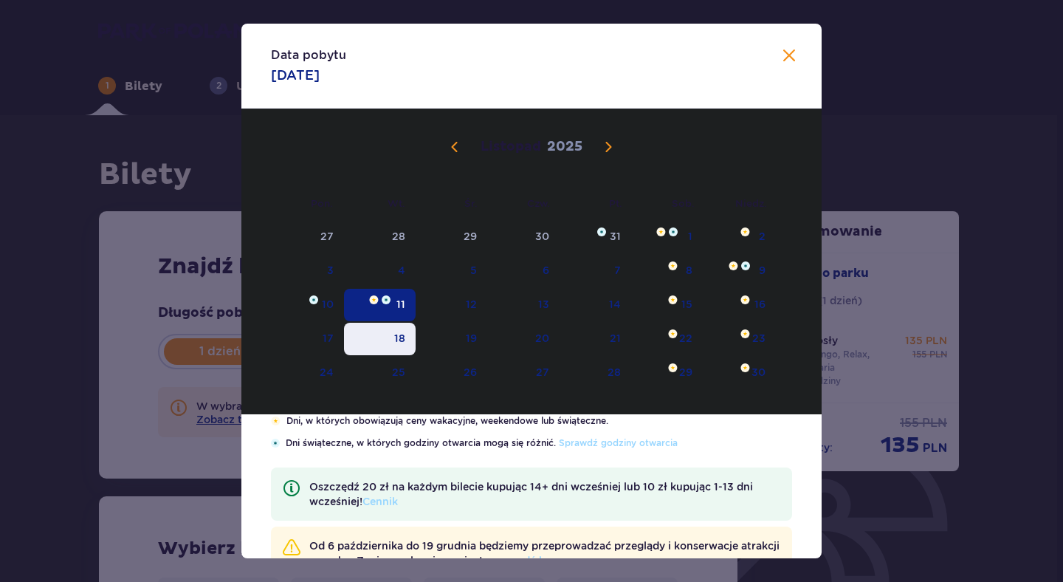
click at [396, 336] on div "18" at bounding box center [399, 338] width 11 height 15
type input "18.11.25"
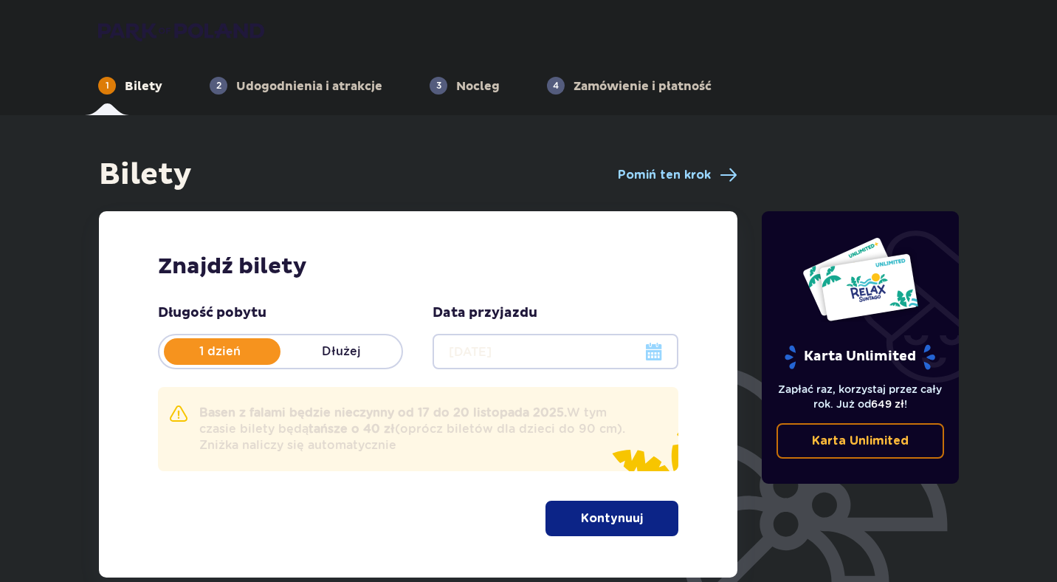
scroll to position [21, 0]
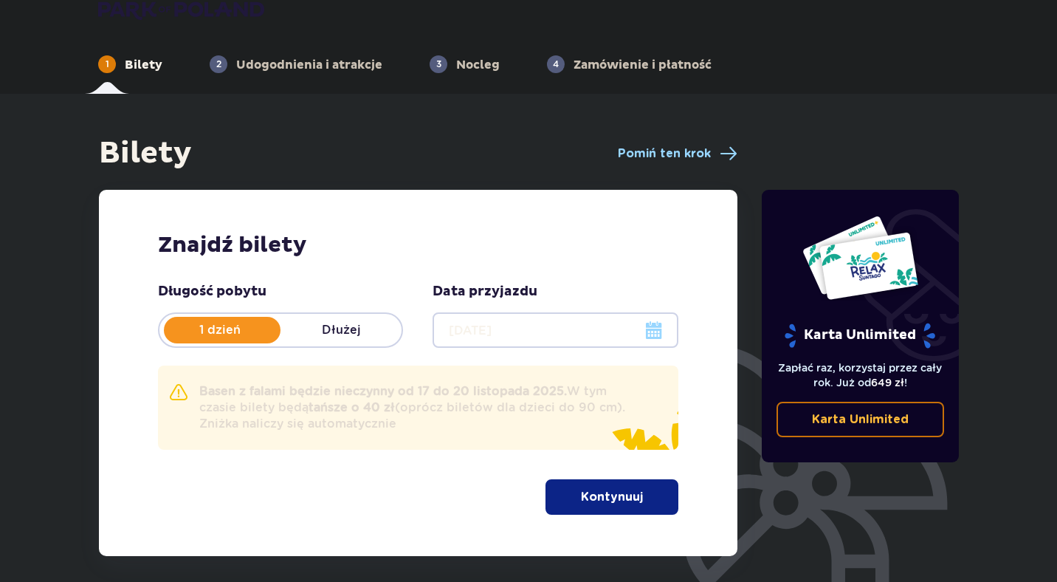
click at [565, 492] on button "Kontynuuj" at bounding box center [612, 496] width 133 height 35
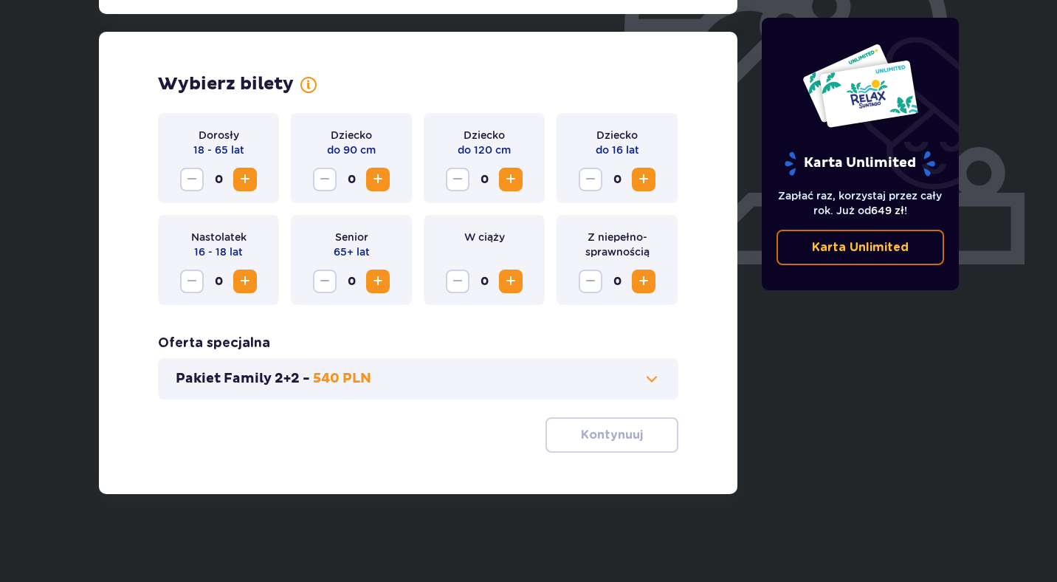
scroll to position [499, 0]
click at [250, 179] on span "Zwiększ" at bounding box center [245, 179] width 18 height 18
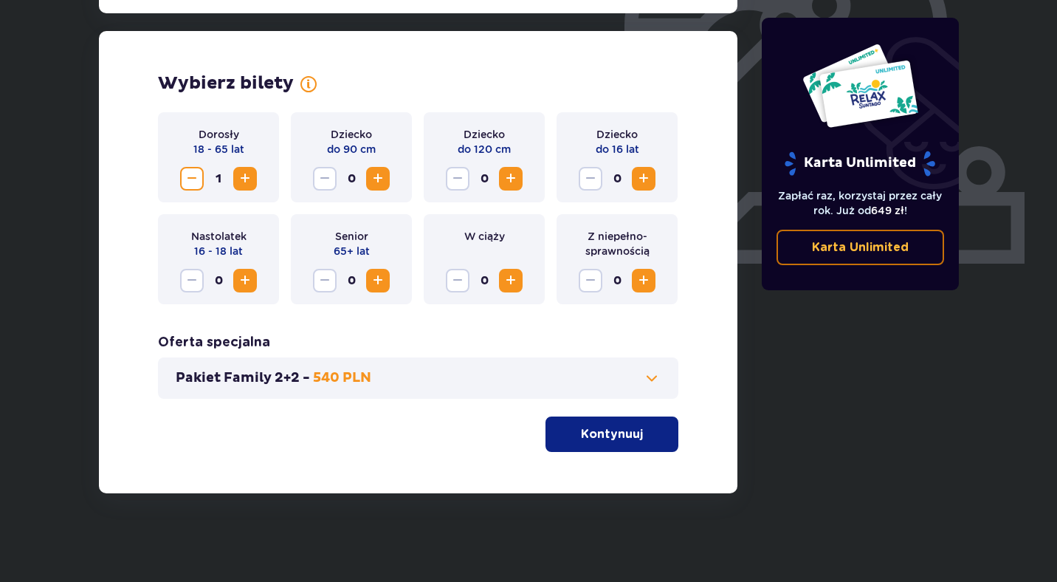
click at [590, 439] on p "Kontynuuj" at bounding box center [612, 434] width 62 height 16
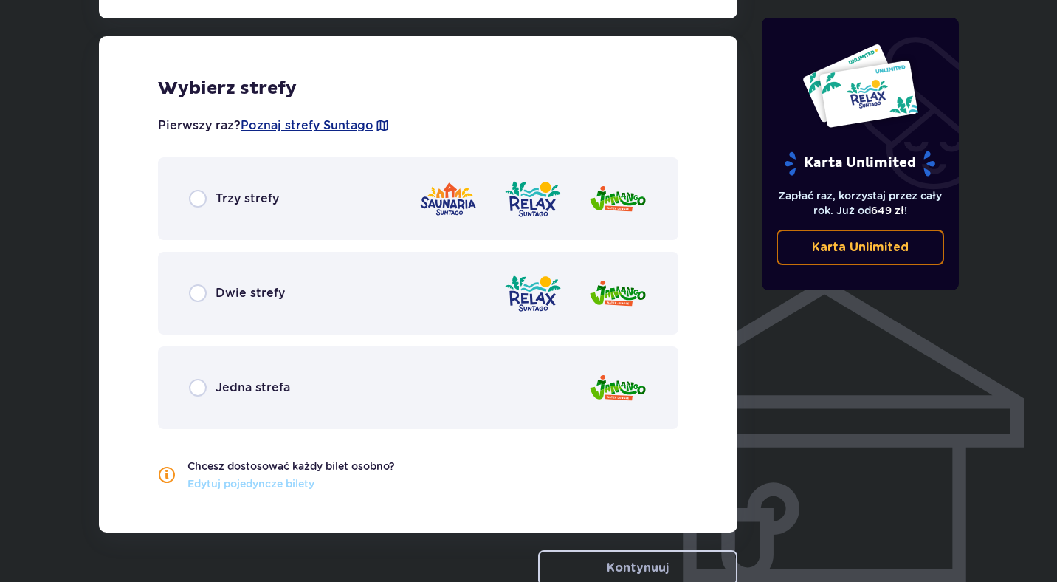
scroll to position [922, 0]
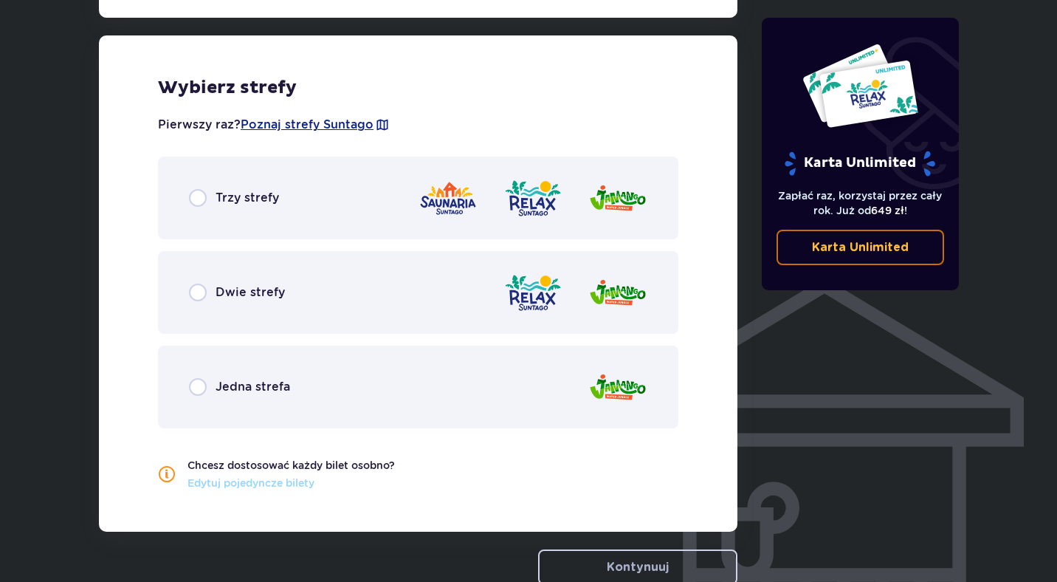
click at [198, 199] on input "radio" at bounding box center [198, 198] width 18 height 18
radio input "true"
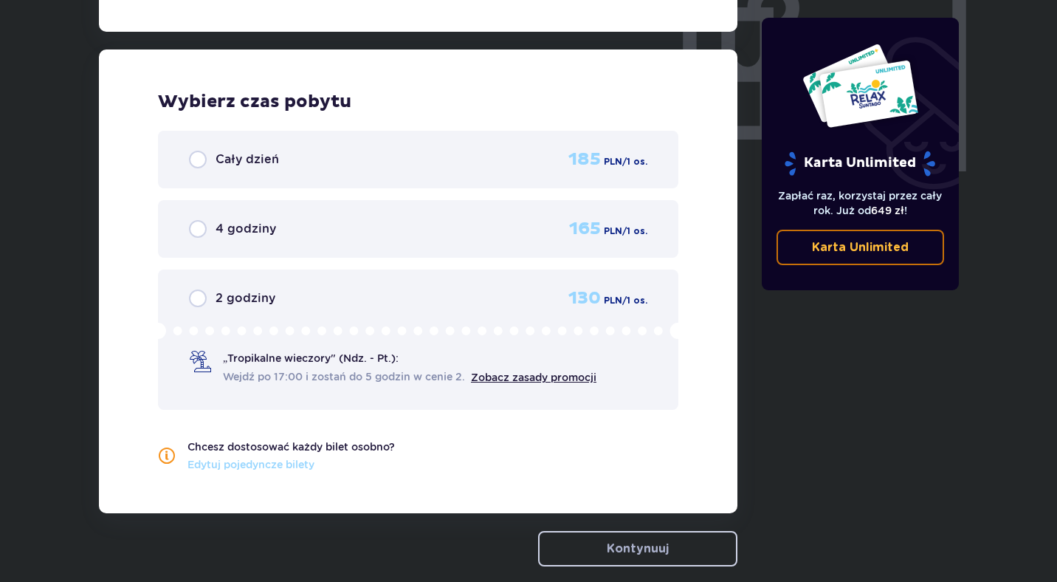
scroll to position [1435, 0]
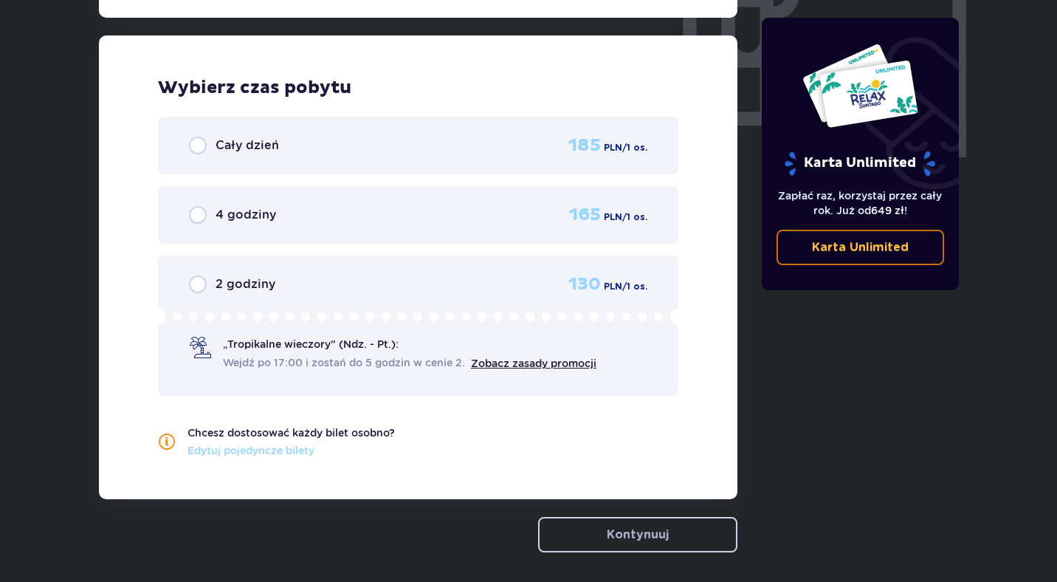
click at [203, 283] on input "radio" at bounding box center [198, 284] width 18 height 18
radio input "true"
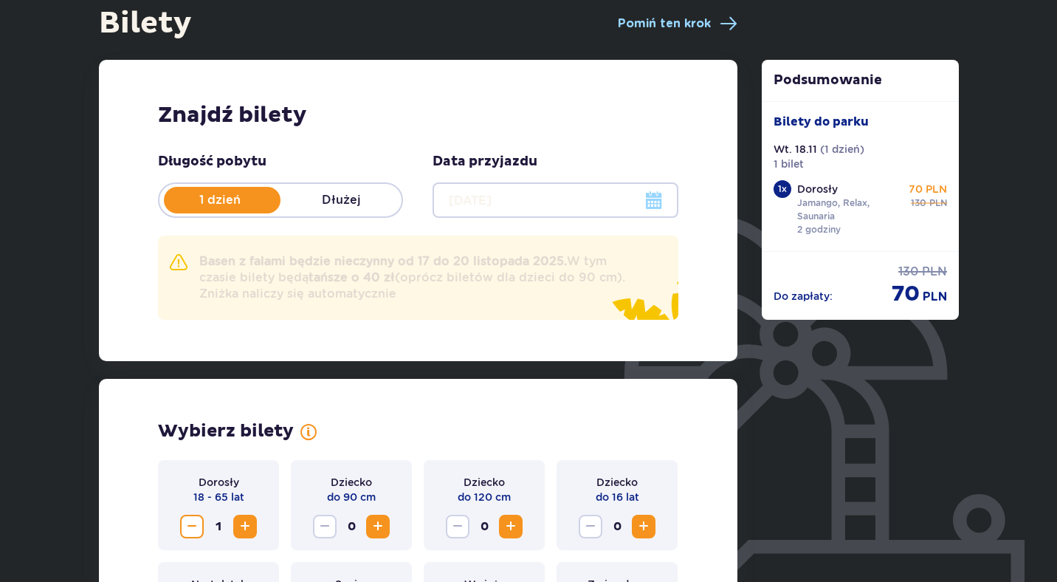
scroll to position [68, 0]
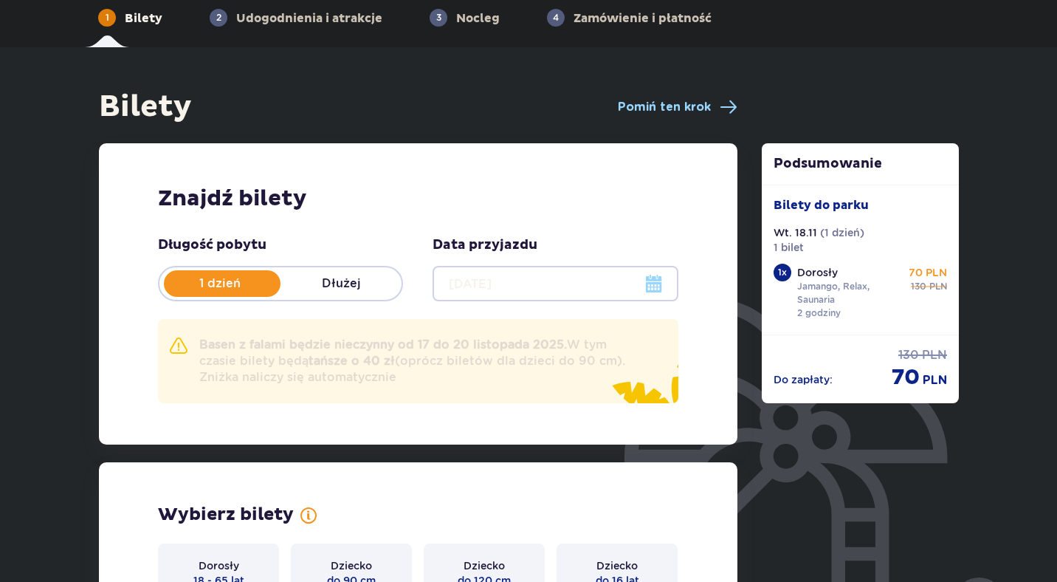
click at [648, 288] on div at bounding box center [555, 283] width 245 height 35
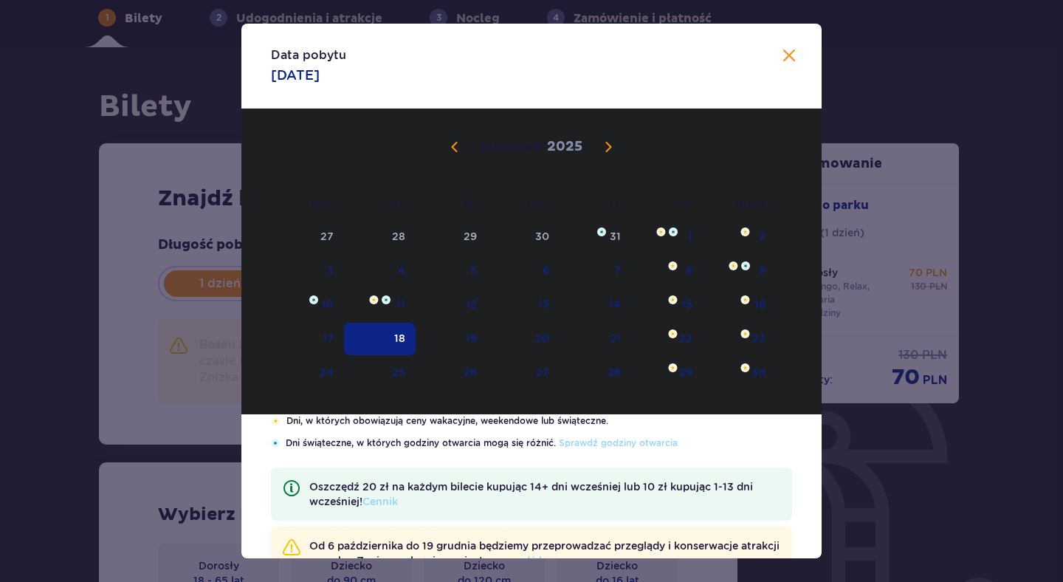
click at [790, 52] on span "Zamknij" at bounding box center [789, 56] width 18 height 18
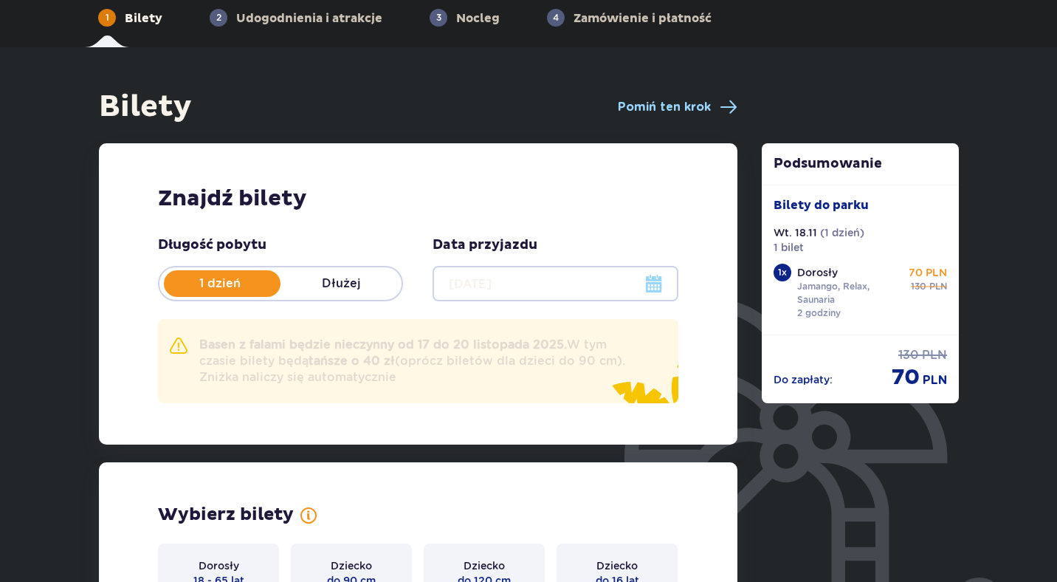
click at [274, 344] on strong "Basen z falami będzie nieczynny od 17 do 20 listopada 2025." at bounding box center [383, 344] width 368 height 14
click at [654, 285] on div at bounding box center [555, 283] width 245 height 35
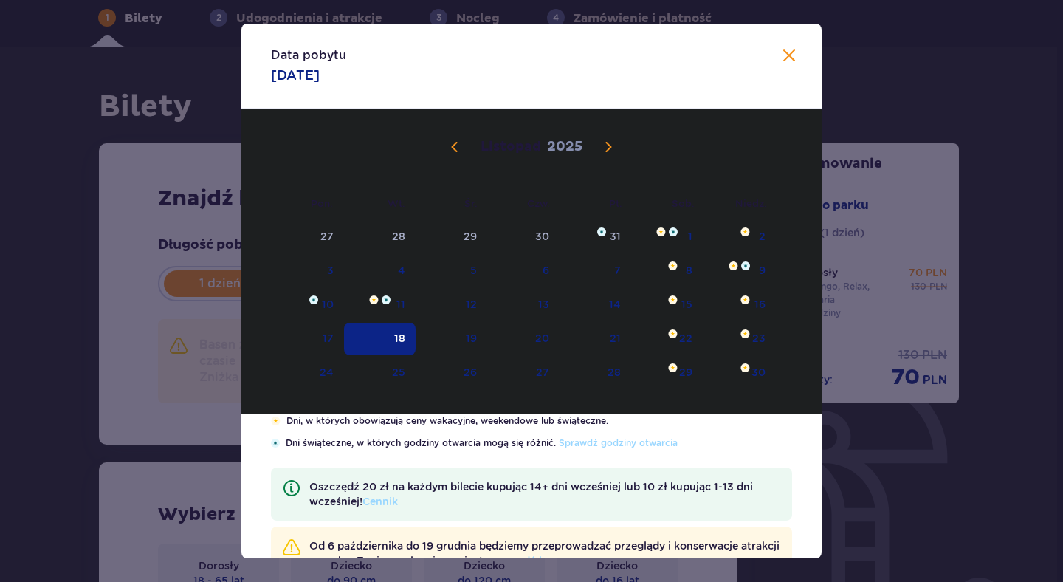
click at [786, 57] on span "Zamknij" at bounding box center [789, 56] width 18 height 18
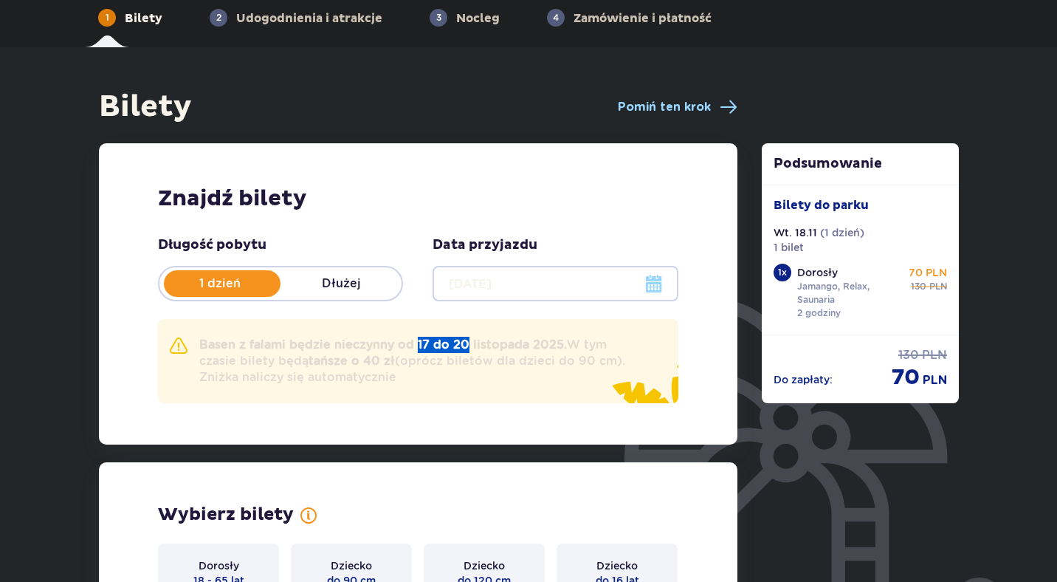
drag, startPoint x: 414, startPoint y: 346, endPoint x: 464, endPoint y: 346, distance: 49.5
click at [464, 346] on strong "Basen z falami będzie nieczynny od 17 do 20 listopada 2025." at bounding box center [383, 344] width 368 height 14
click at [176, 347] on img at bounding box center [179, 346] width 18 height 18
click at [210, 349] on strong "Basen z falami będzie nieczynny od 17 do 20 listopada 2025." at bounding box center [383, 344] width 368 height 14
drag, startPoint x: 201, startPoint y: 344, endPoint x: 389, endPoint y: 346, distance: 188.3
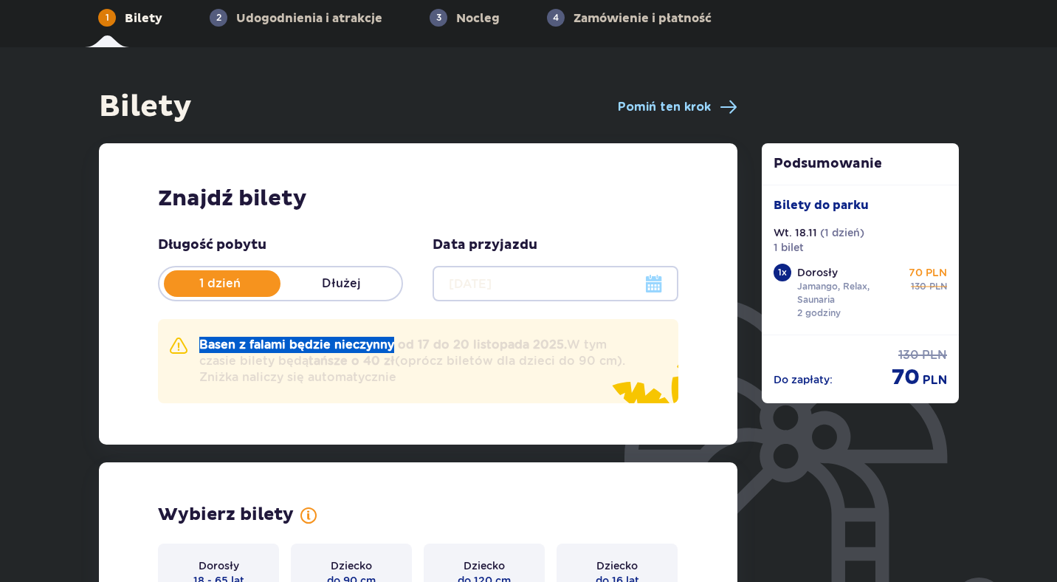
click at [389, 346] on strong "Basen z falami będzie nieczynny od 17 do 20 listopada 2025." at bounding box center [383, 344] width 368 height 14
click at [473, 382] on p "Basen z falami będzie nieczynny od 17 do 20 listopada 2025. W tym czasie bilety…" at bounding box center [415, 361] width 432 height 49
drag, startPoint x: 394, startPoint y: 360, endPoint x: 359, endPoint y: 360, distance: 35.4
click at [359, 360] on p "Basen z falami będzie nieczynny od 17 do 20 listopada 2025. W tym czasie bilety…" at bounding box center [415, 361] width 432 height 49
click at [419, 377] on p "Basen z falami będzie nieczynny od 17 do 20 listopada 2025. W tym czasie bilety…" at bounding box center [415, 361] width 432 height 49
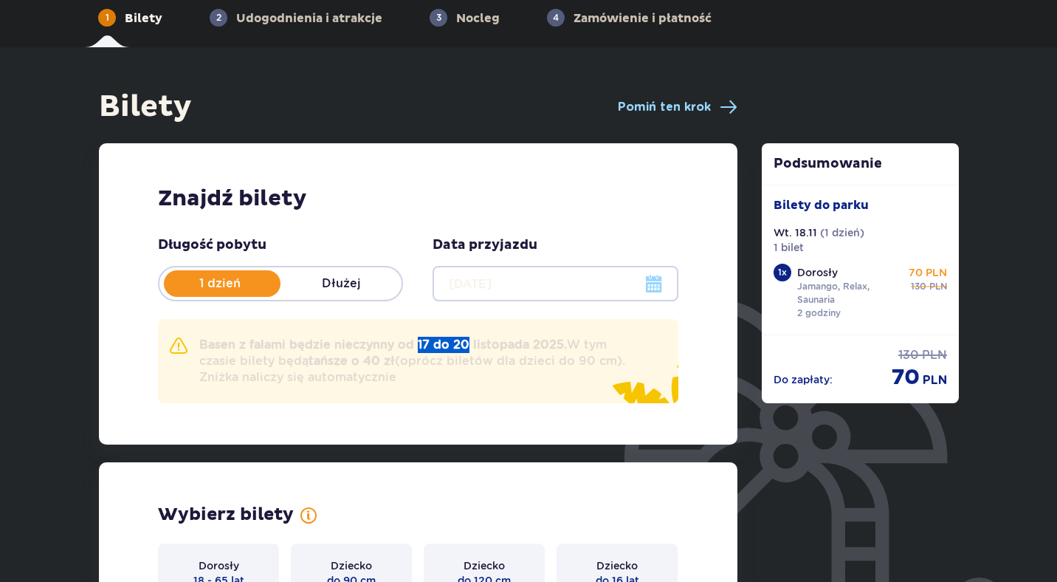
drag, startPoint x: 415, startPoint y: 344, endPoint x: 462, endPoint y: 346, distance: 47.3
click at [462, 346] on strong "Basen z falami będzie nieczynny od 17 do 20 listopada 2025." at bounding box center [383, 344] width 368 height 14
click at [413, 380] on p "Basen z falami będzie nieczynny od 17 do 20 listopada 2025. W tym czasie bilety…" at bounding box center [415, 361] width 432 height 49
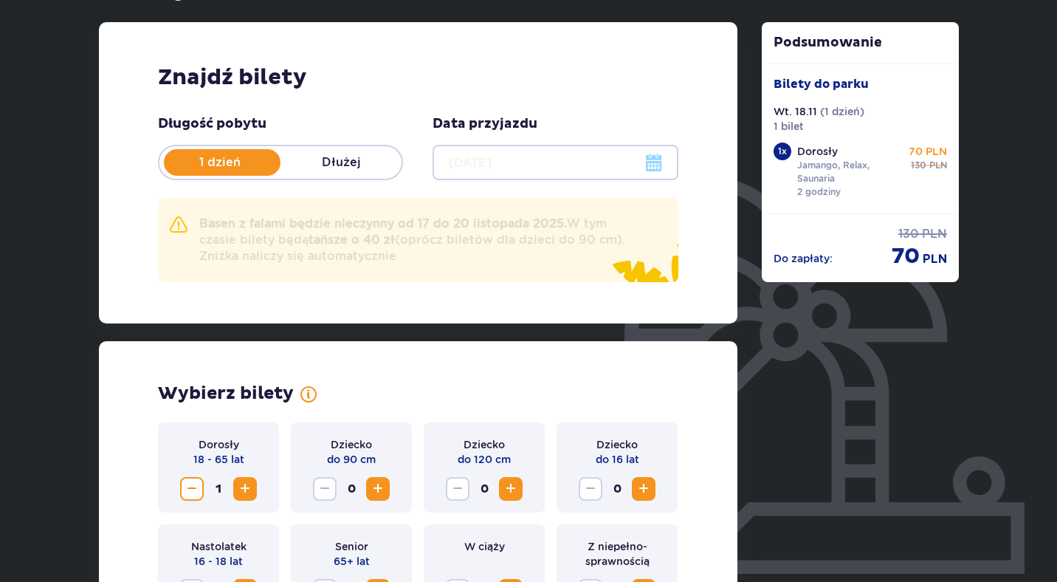
scroll to position [179, 0]
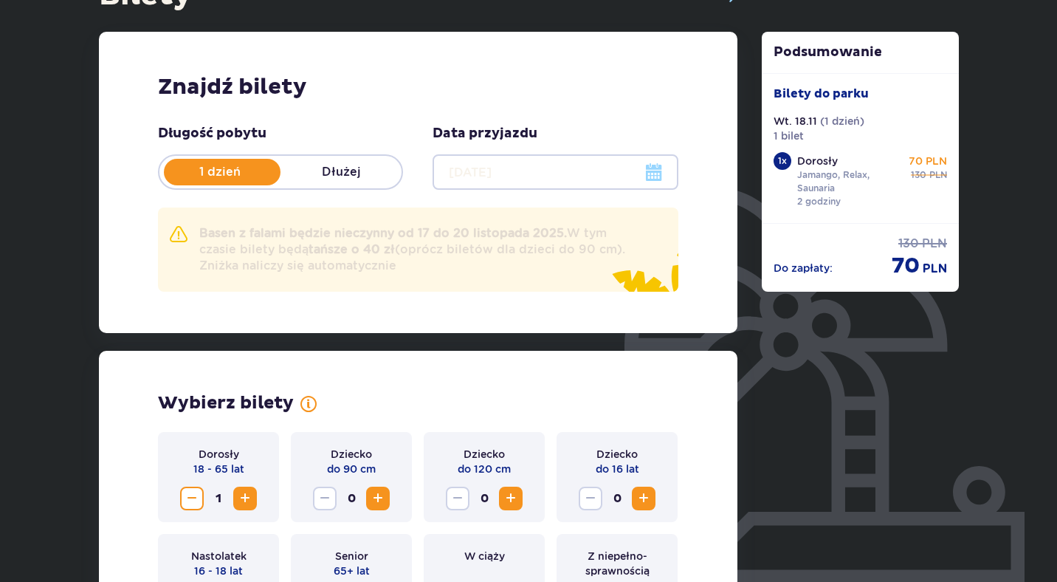
click at [654, 173] on div at bounding box center [555, 171] width 245 height 35
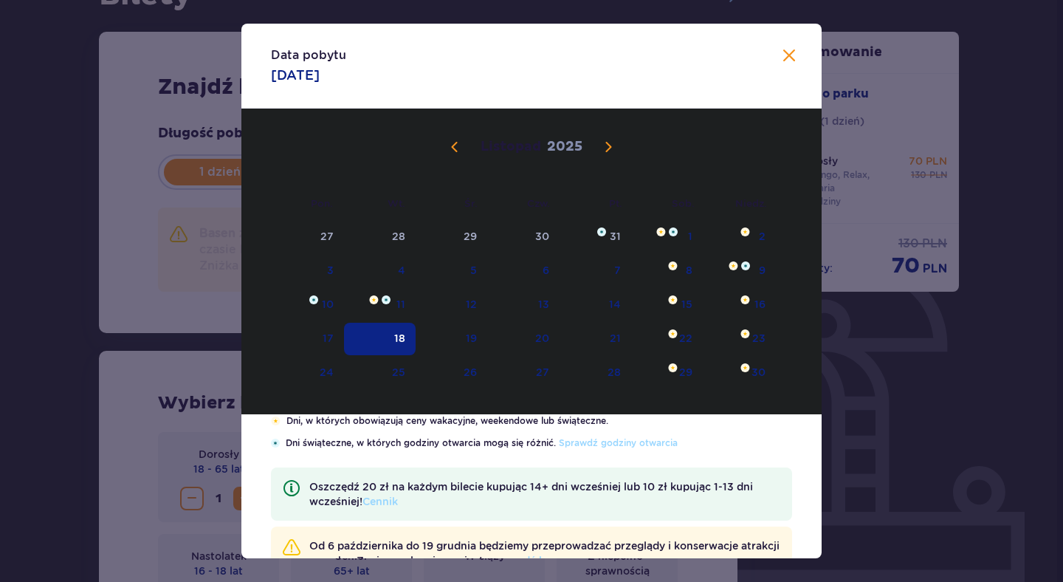
click at [786, 56] on span "Zamknij" at bounding box center [789, 56] width 18 height 18
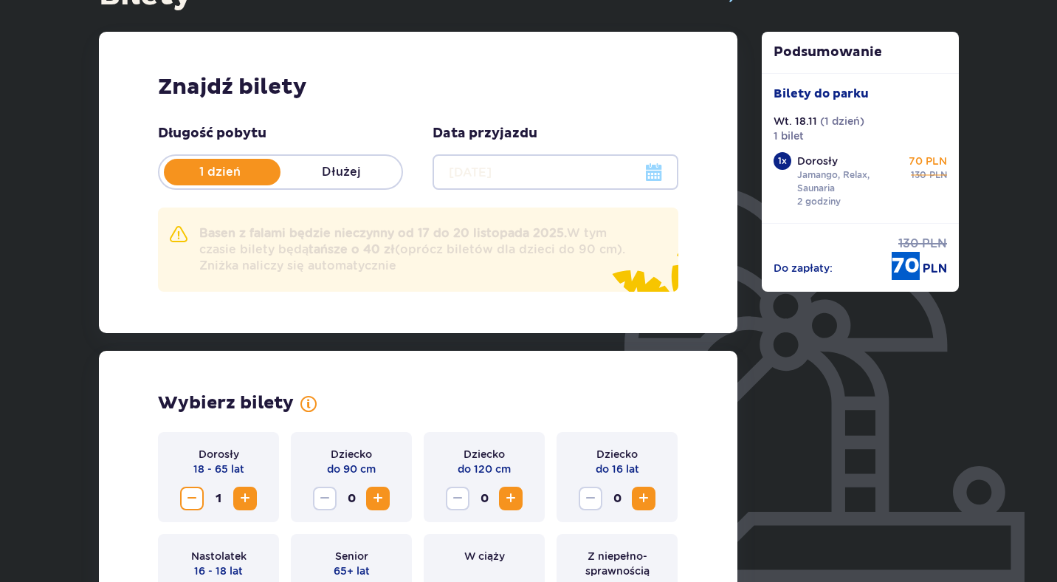
drag, startPoint x: 891, startPoint y: 265, endPoint x: 913, endPoint y: 265, distance: 21.4
click at [913, 265] on span "70" at bounding box center [906, 266] width 28 height 28
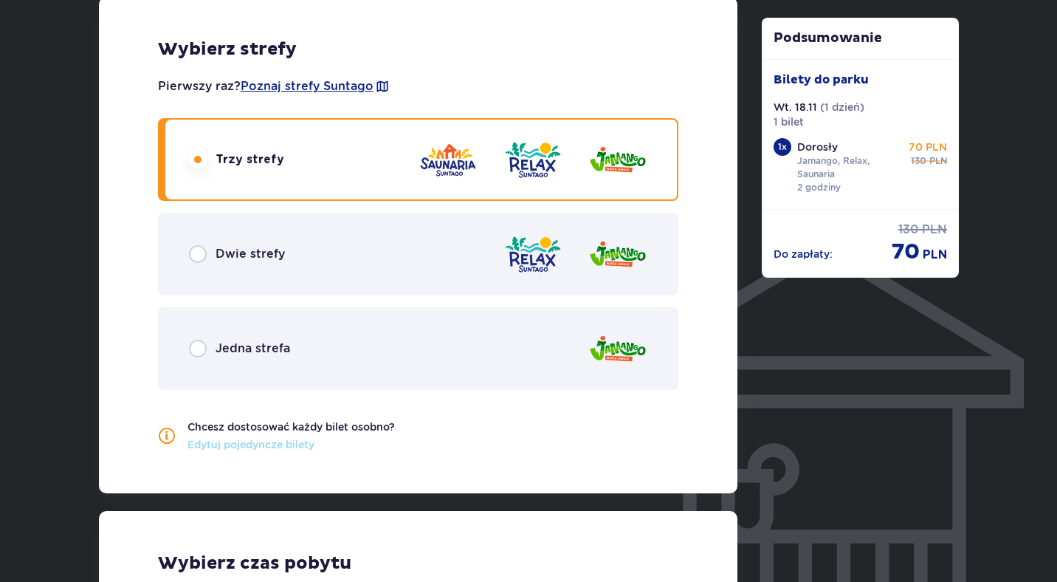
scroll to position [958, 0]
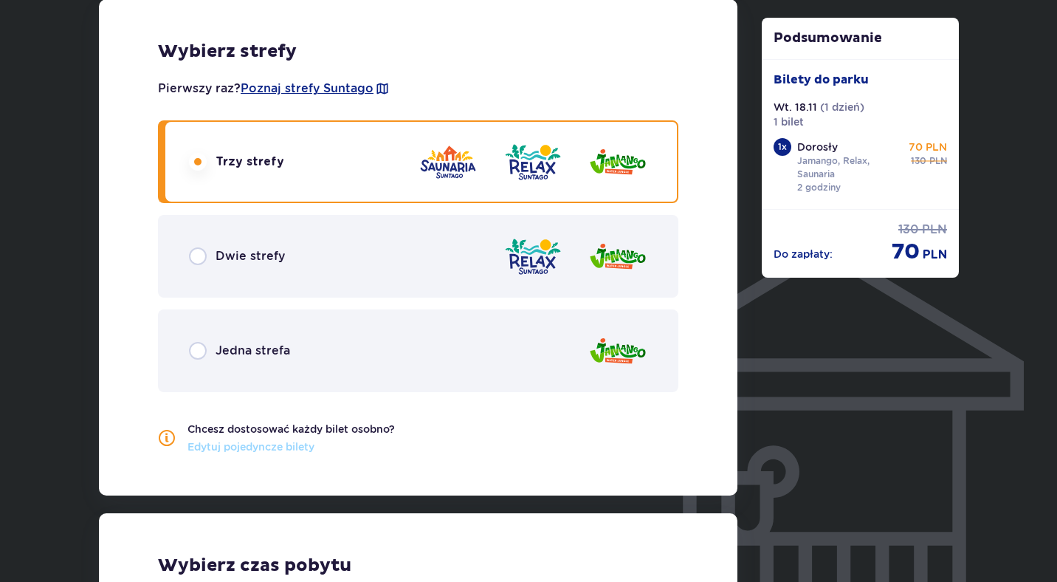
click at [243, 241] on div "Dwie strefy" at bounding box center [418, 256] width 521 height 83
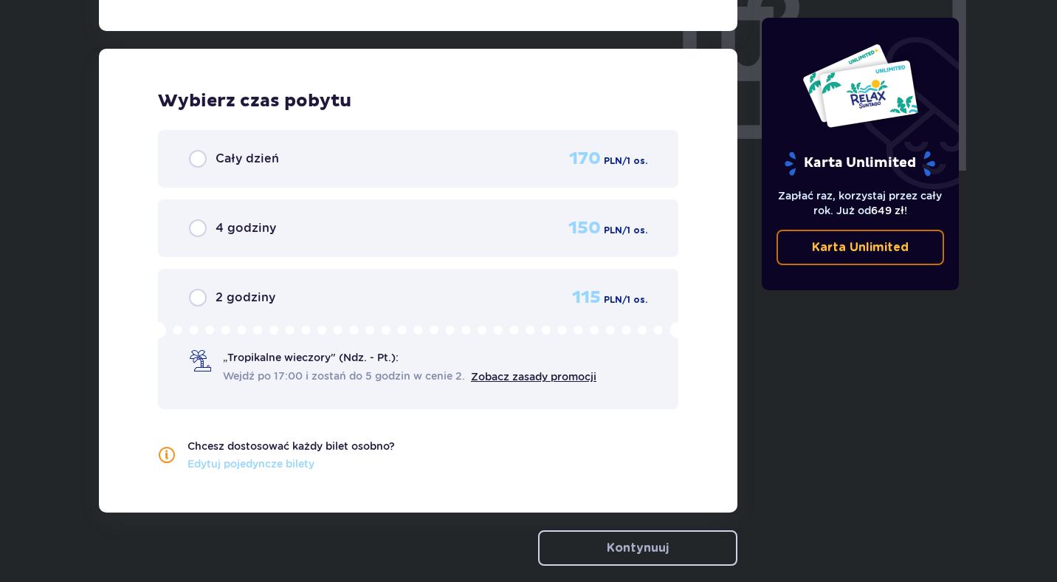
click at [243, 354] on div "2 godziny 115 PLN / 1 os. „Tropikalne wieczory" (Ndz. - Pt.): Wejdź po 17:00 i …" at bounding box center [418, 339] width 521 height 140
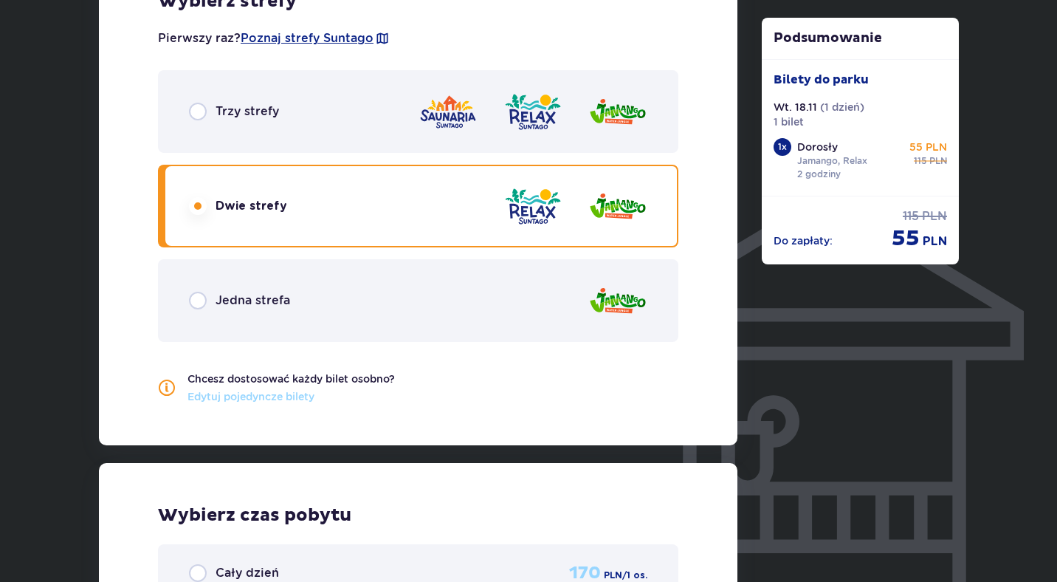
scroll to position [940, 0]
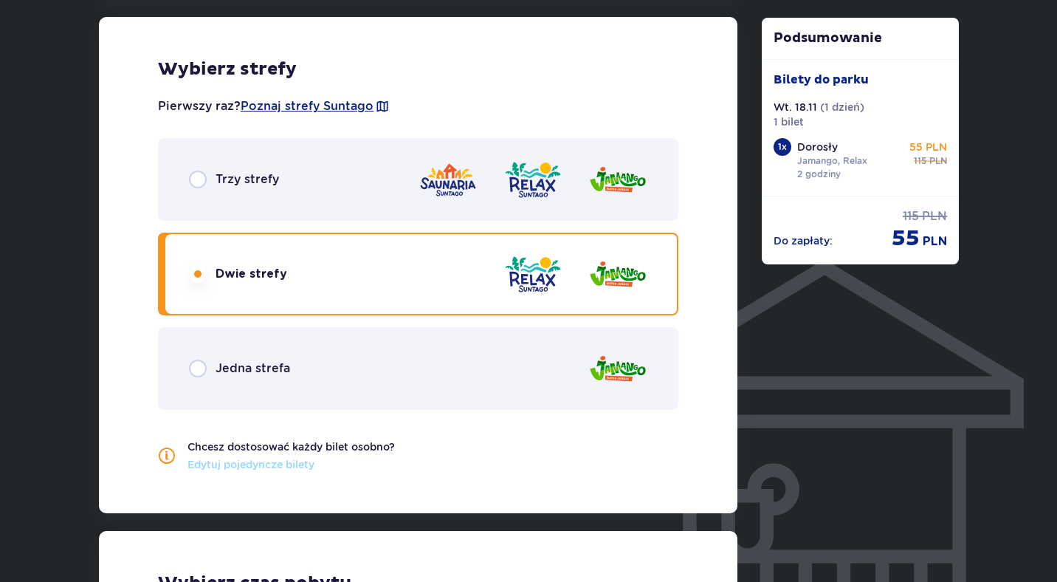
click at [230, 179] on span "Trzy strefy" at bounding box center [248, 179] width 64 height 16
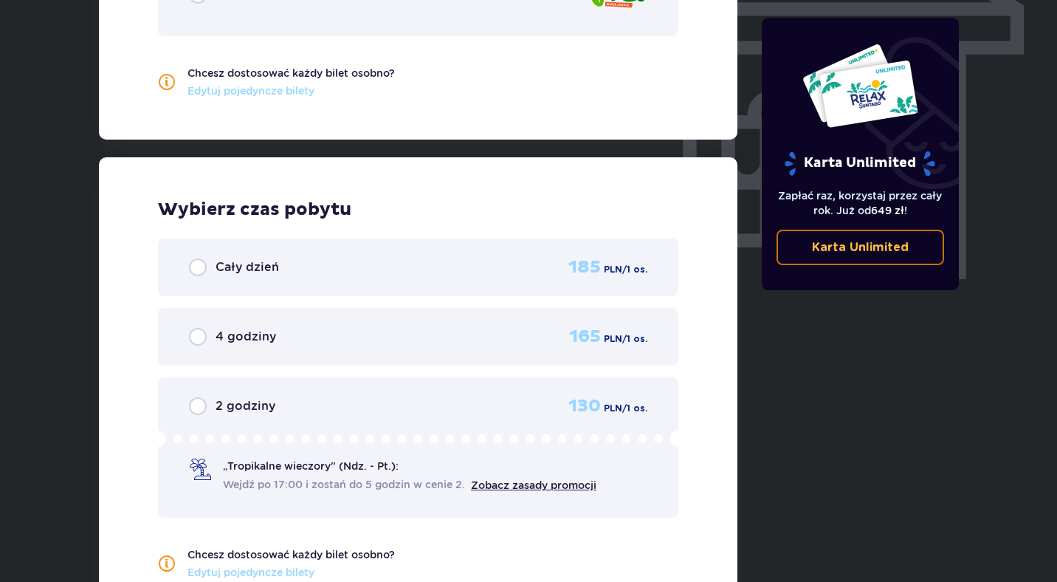
scroll to position [1314, 0]
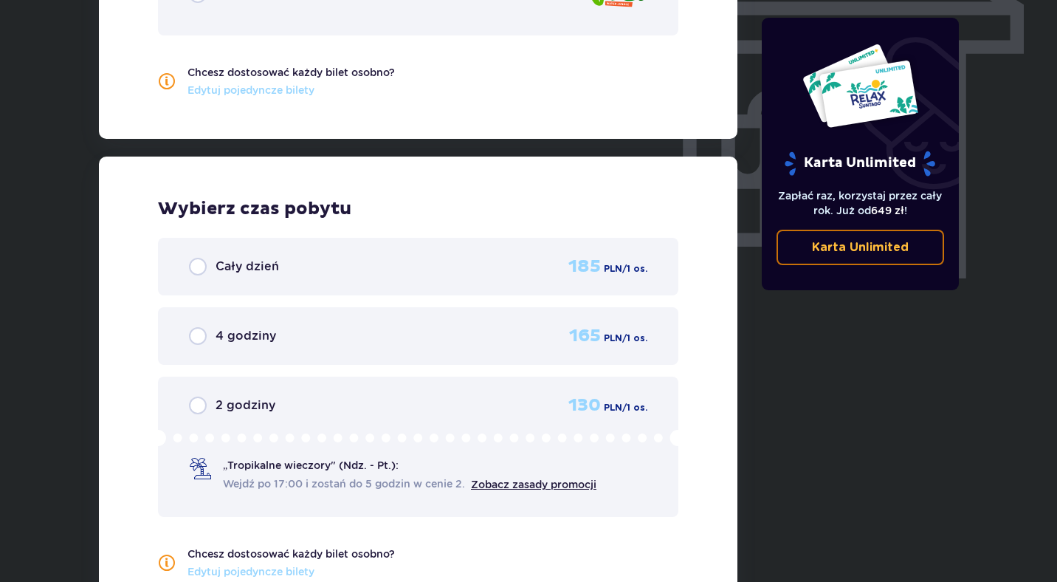
click at [244, 404] on span "2 godziny" at bounding box center [246, 405] width 60 height 16
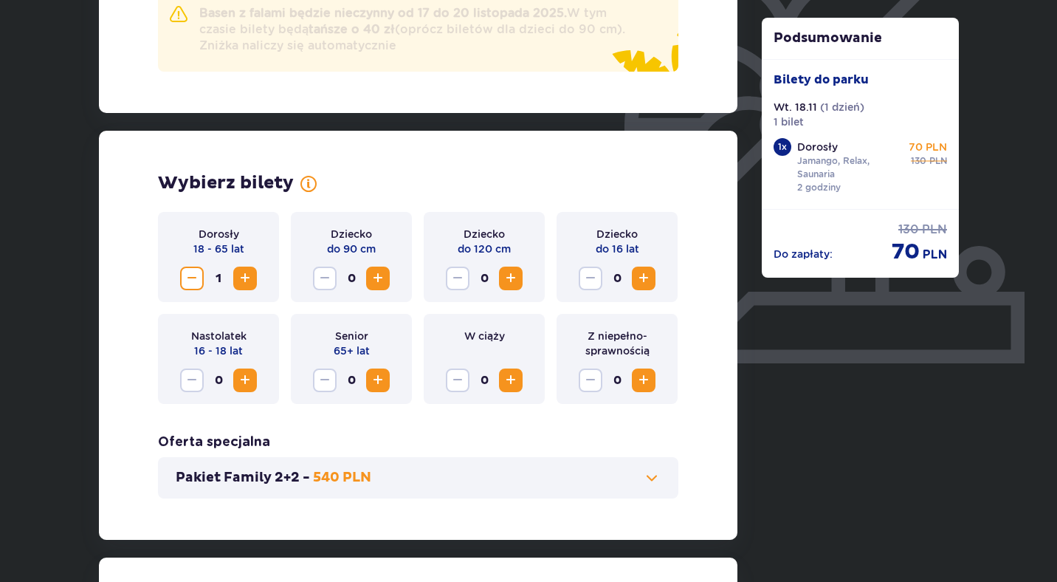
scroll to position [0, 0]
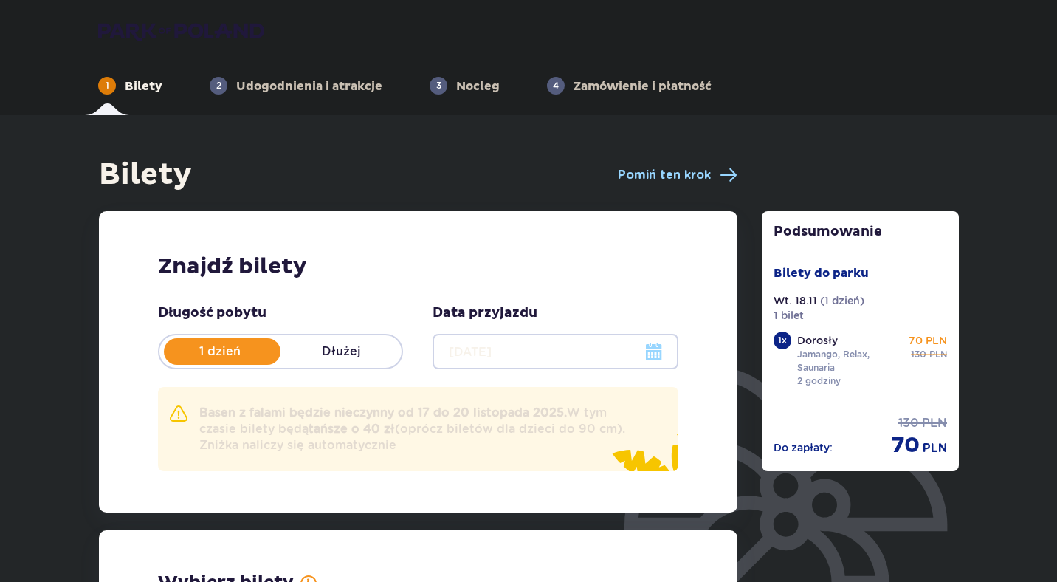
click at [649, 349] on div at bounding box center [555, 351] width 245 height 35
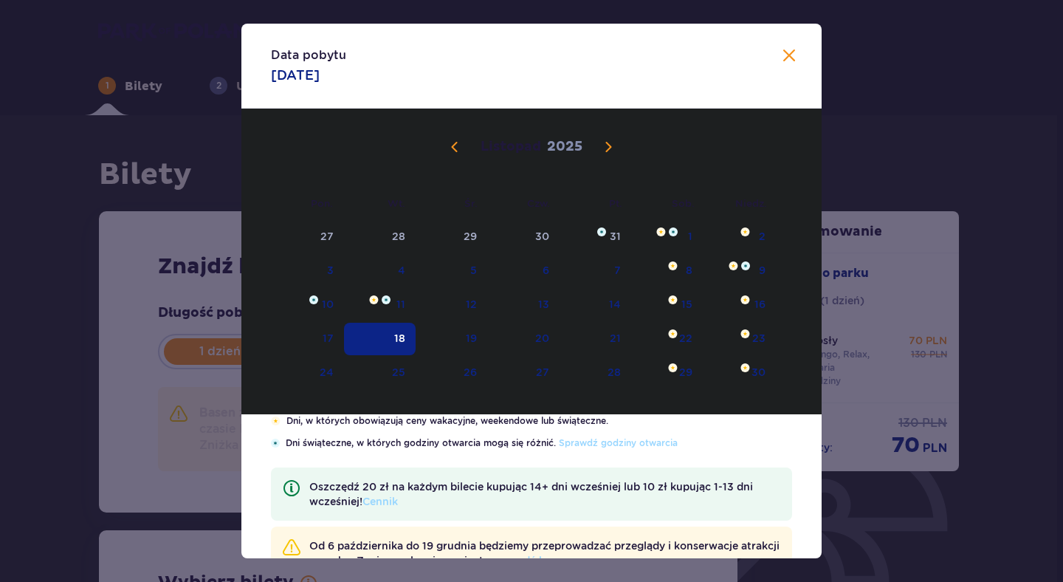
click at [450, 148] on span "Poprzedni miesiąc" at bounding box center [455, 147] width 18 height 18
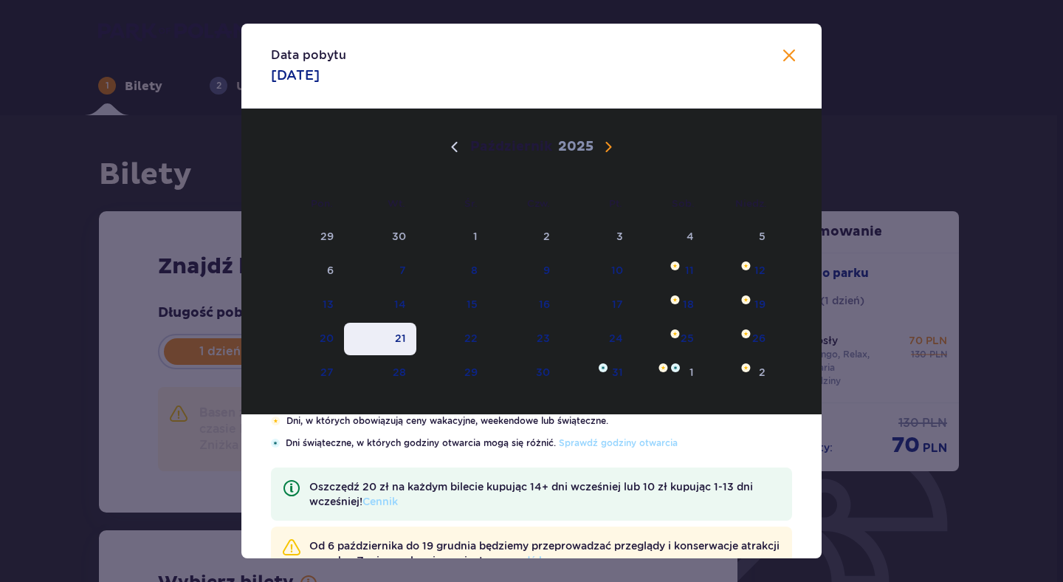
click at [398, 335] on div "21" at bounding box center [400, 338] width 11 height 15
type input "21.10.25"
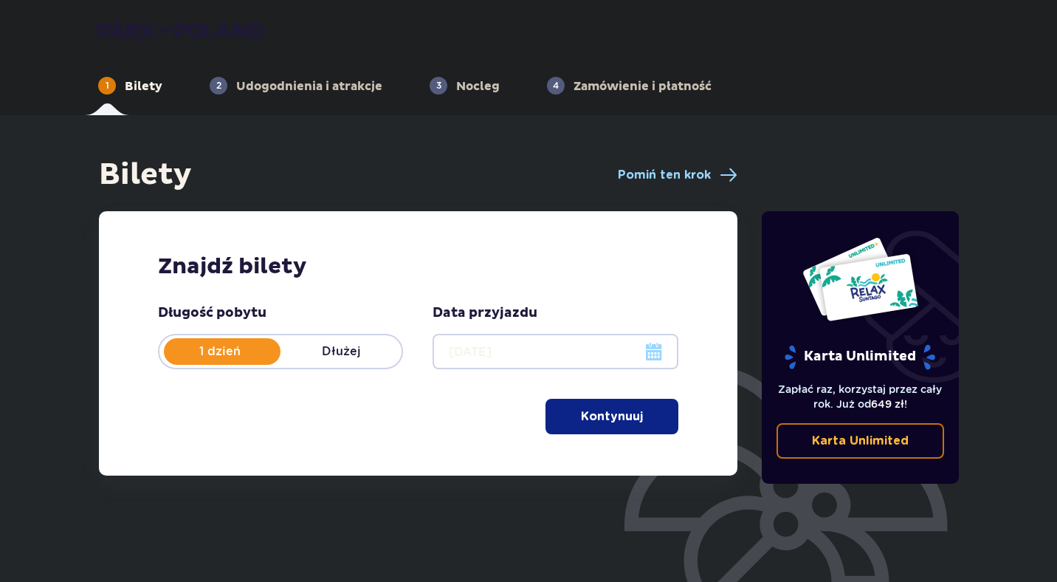
click at [609, 414] on p "Kontynuuj" at bounding box center [612, 416] width 62 height 16
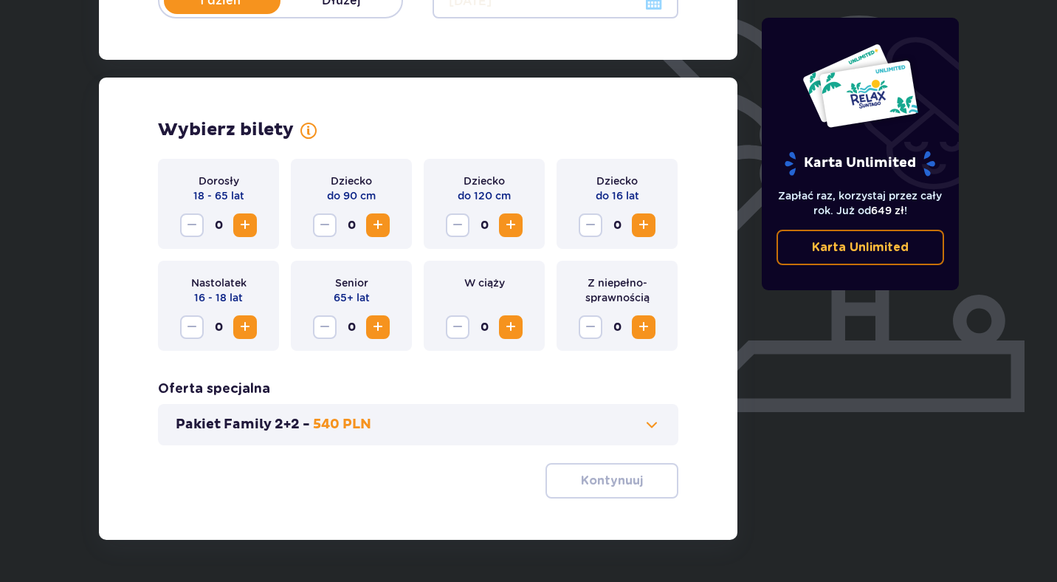
scroll to position [397, 0]
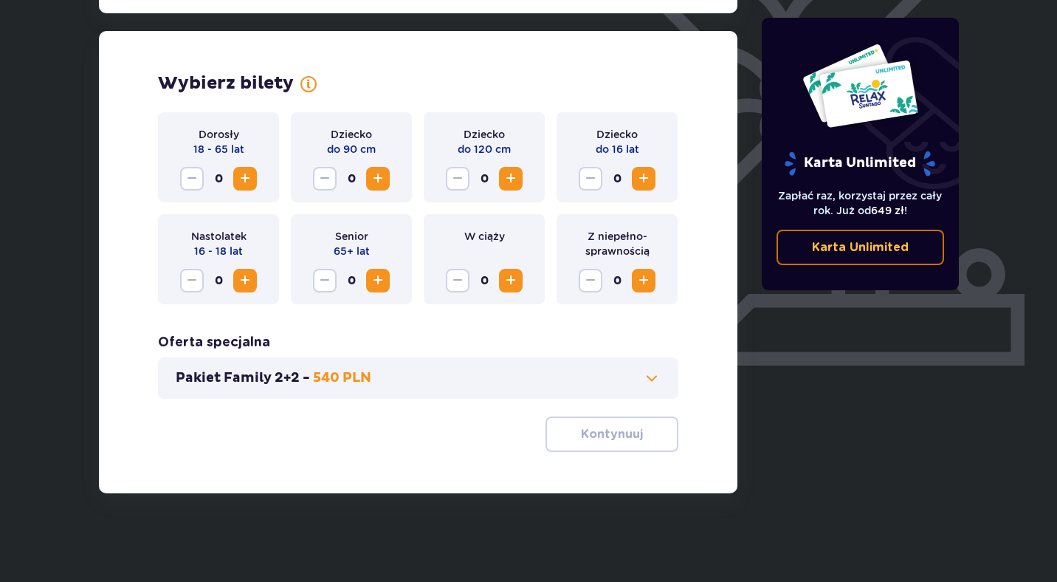
click at [247, 184] on span "Zwiększ" at bounding box center [245, 179] width 18 height 18
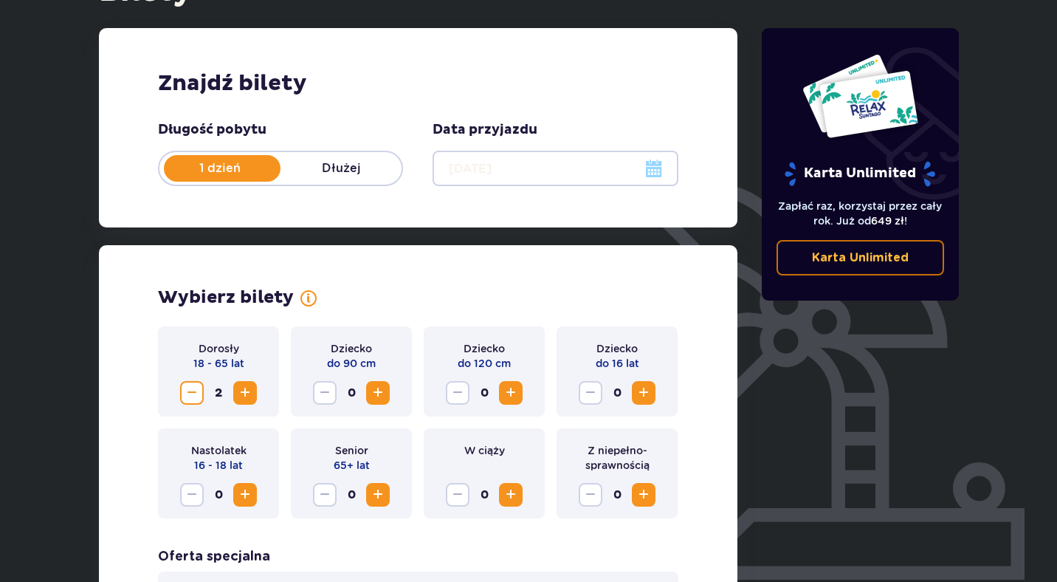
scroll to position [179, 0]
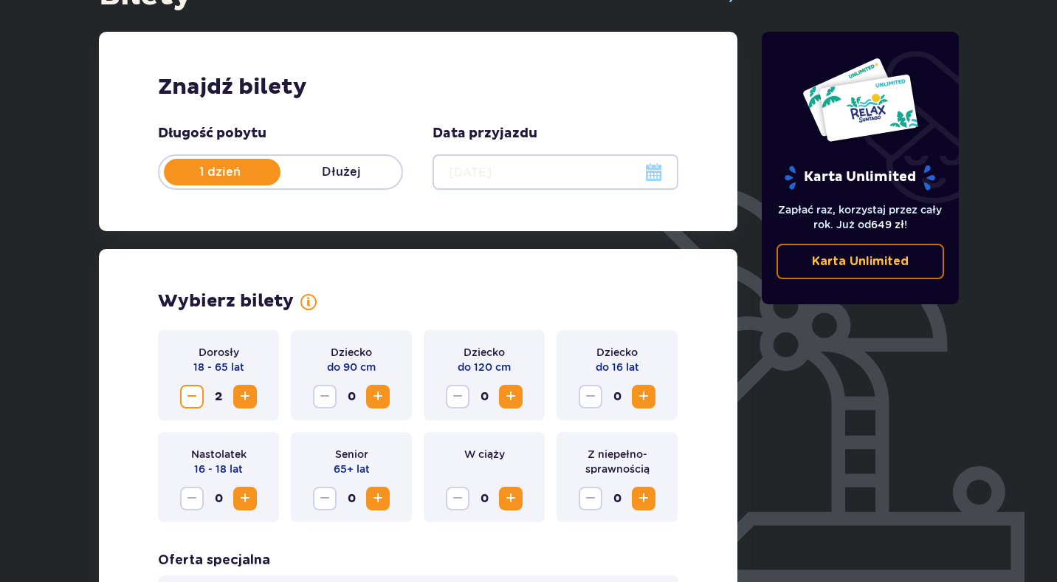
click at [648, 171] on div at bounding box center [555, 171] width 245 height 35
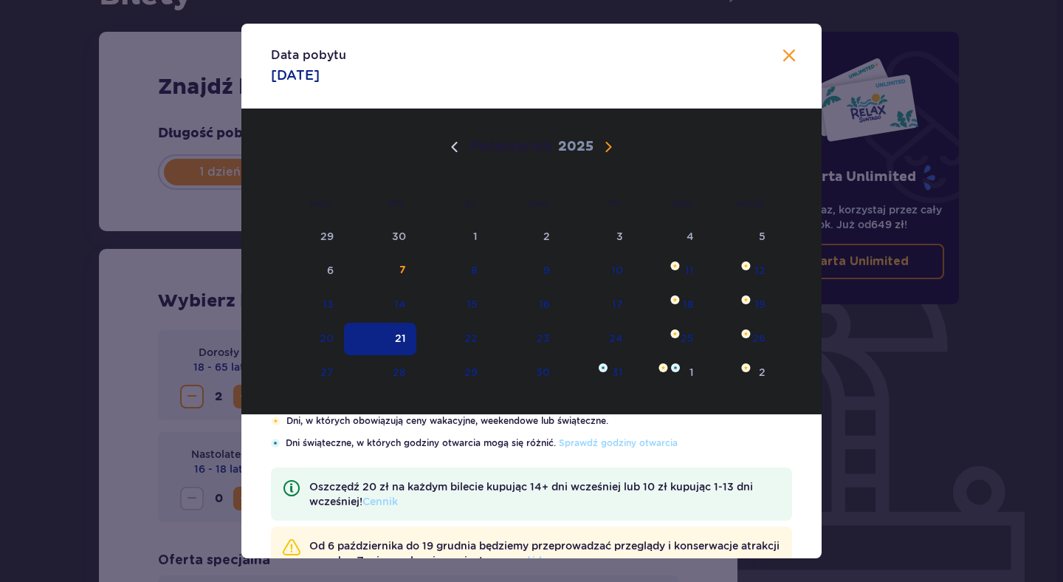
click at [603, 147] on span "Następny miesiąc" at bounding box center [609, 147] width 18 height 18
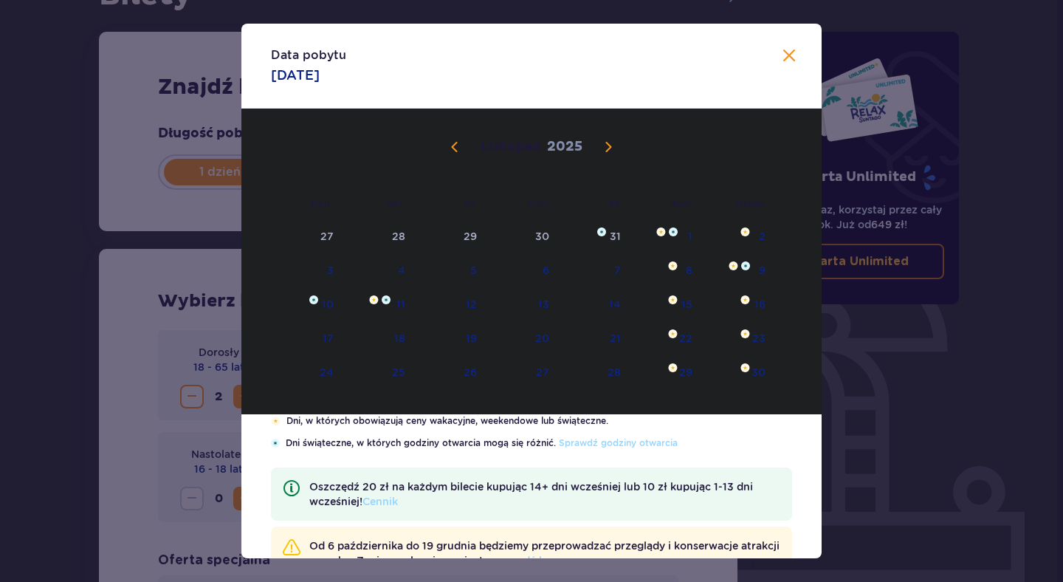
click at [744, 149] on div "Listopad 2025" at bounding box center [531, 147] width 489 height 18
click at [778, 46] on div "Data pobytu 21.10.2025" at bounding box center [531, 66] width 580 height 85
click at [782, 55] on span "Zamknij" at bounding box center [789, 56] width 18 height 18
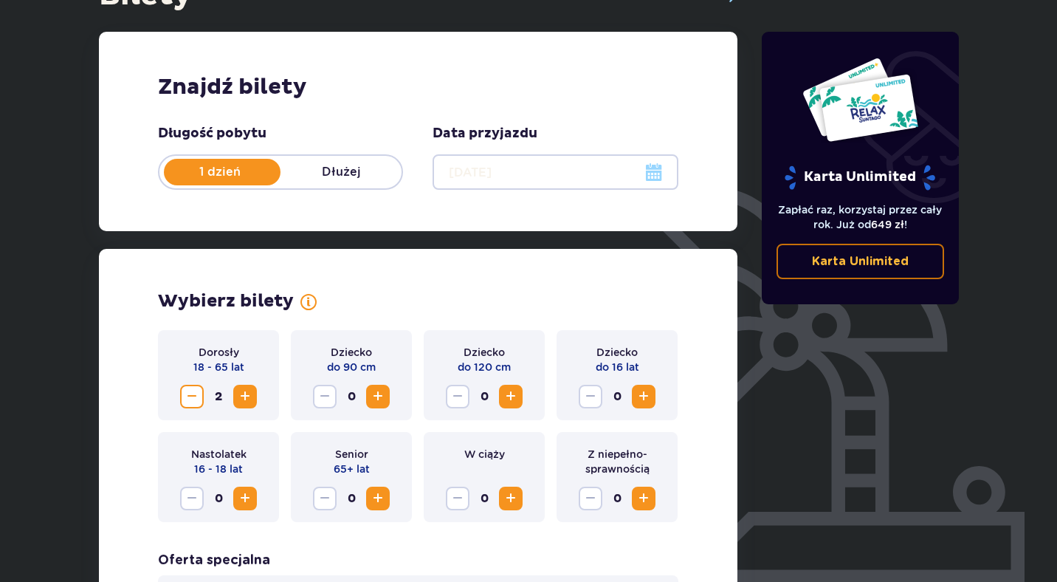
click at [885, 270] on link "Karta Unlimited" at bounding box center [861, 261] width 168 height 35
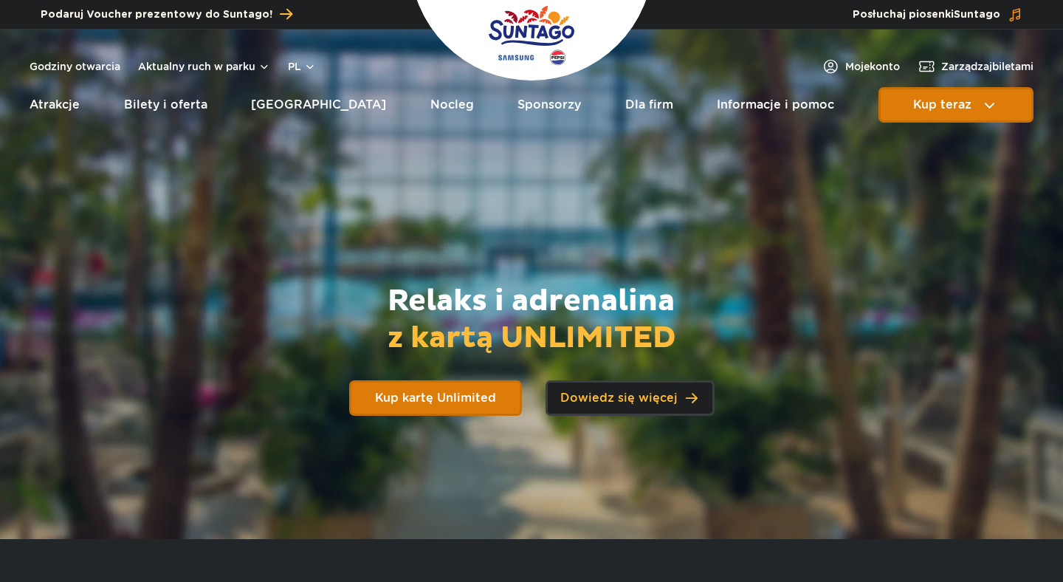
click at [587, 402] on span "Dowiedz się więcej" at bounding box center [618, 398] width 117 height 12
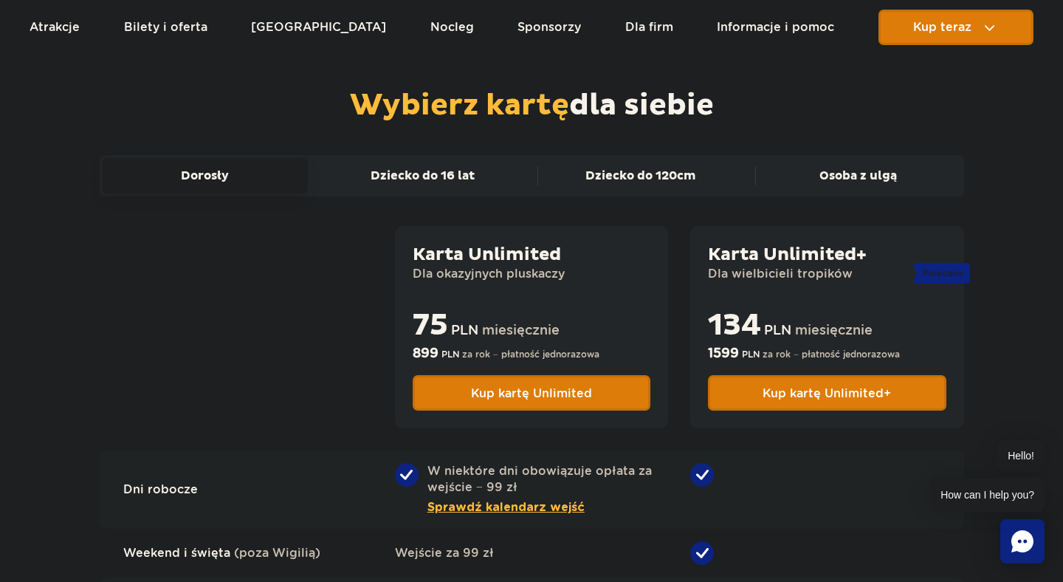
scroll to position [967, 0]
click at [525, 304] on div "Karta Unlimited Dla okazyjnych pluskaczy 75 PLN miesięcznie 899 PLN za rok − pł…" at bounding box center [531, 326] width 273 height 202
click at [839, 177] on button "Osoba z ulgą" at bounding box center [858, 174] width 206 height 35
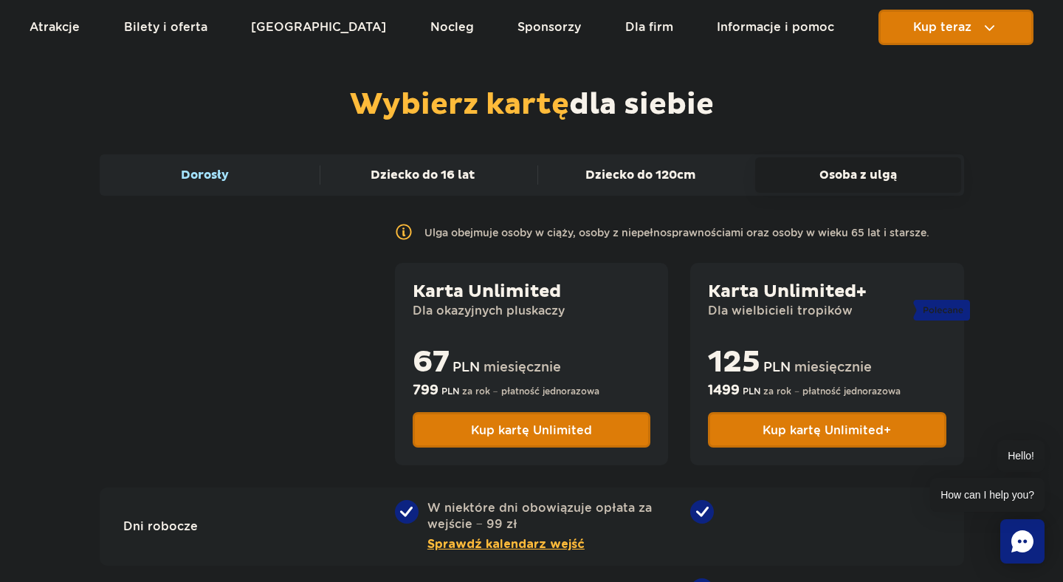
click at [262, 175] on button "Dorosły" at bounding box center [206, 174] width 206 height 35
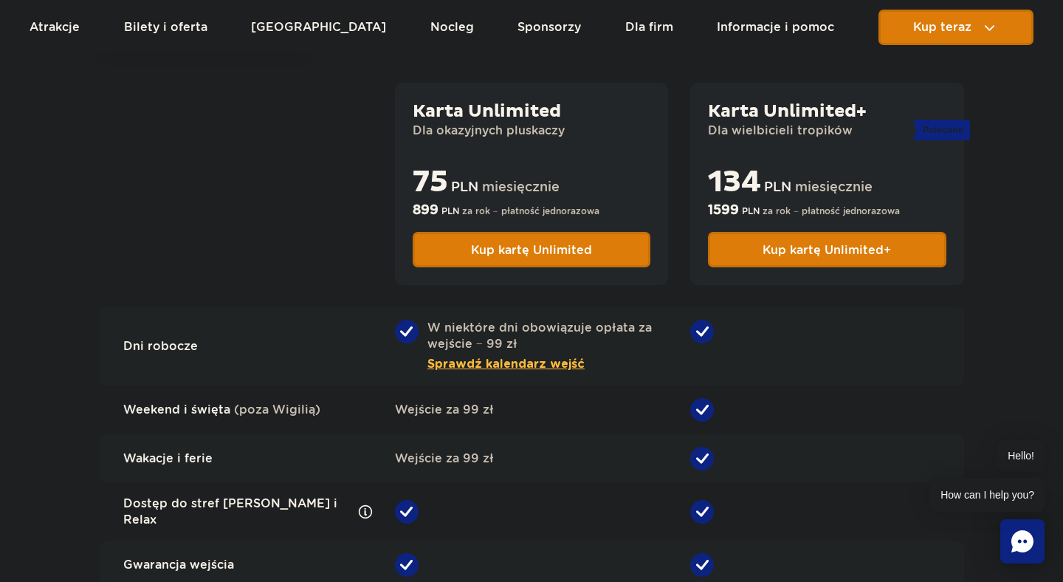
scroll to position [1110, 0]
click at [806, 125] on p "Dla wielbicieli tropików" at bounding box center [827, 130] width 238 height 16
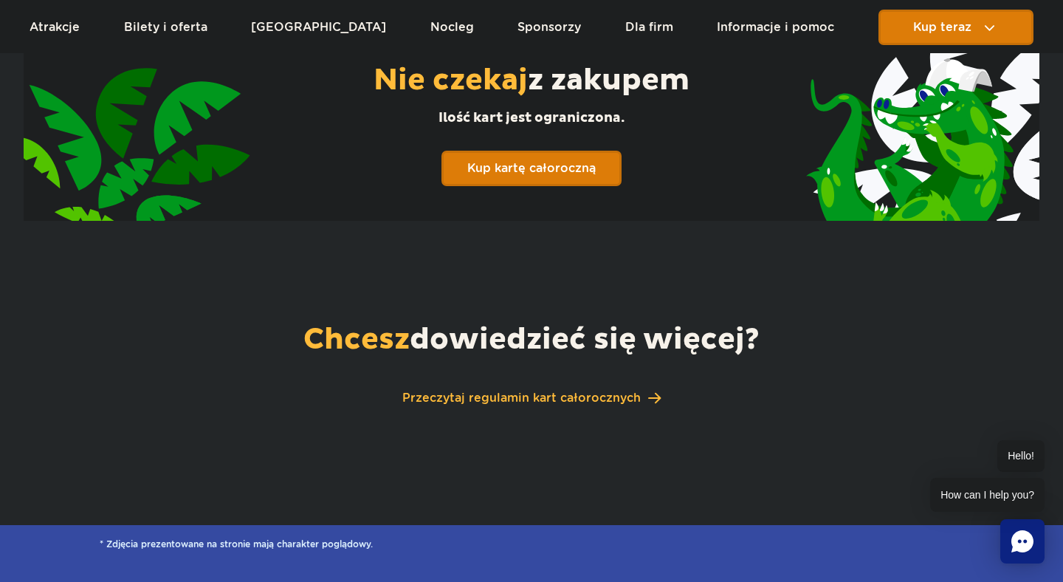
scroll to position [2257, 0]
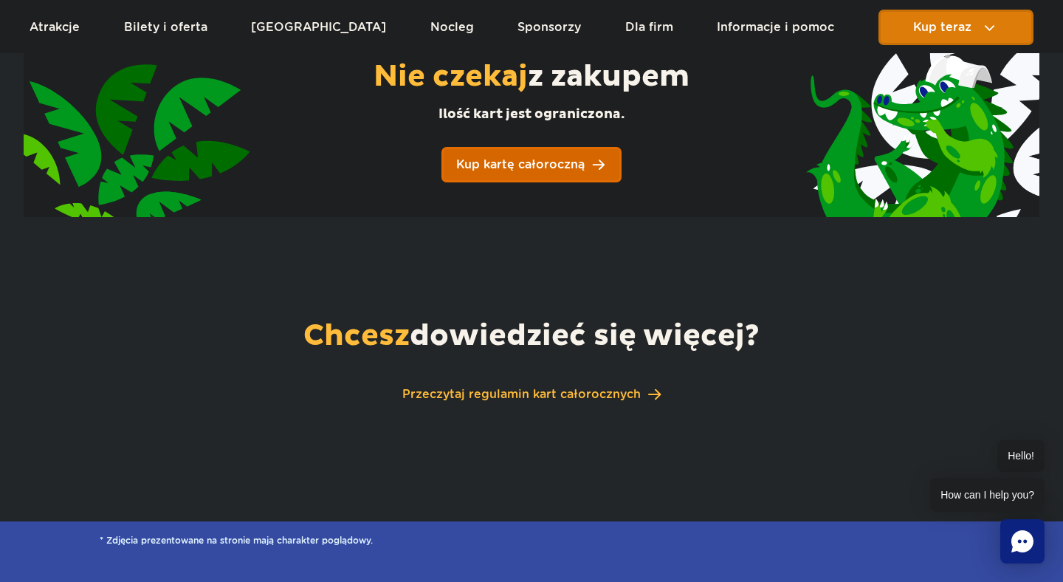
click at [546, 160] on span "Kup kartę całoroczną" at bounding box center [520, 165] width 128 height 12
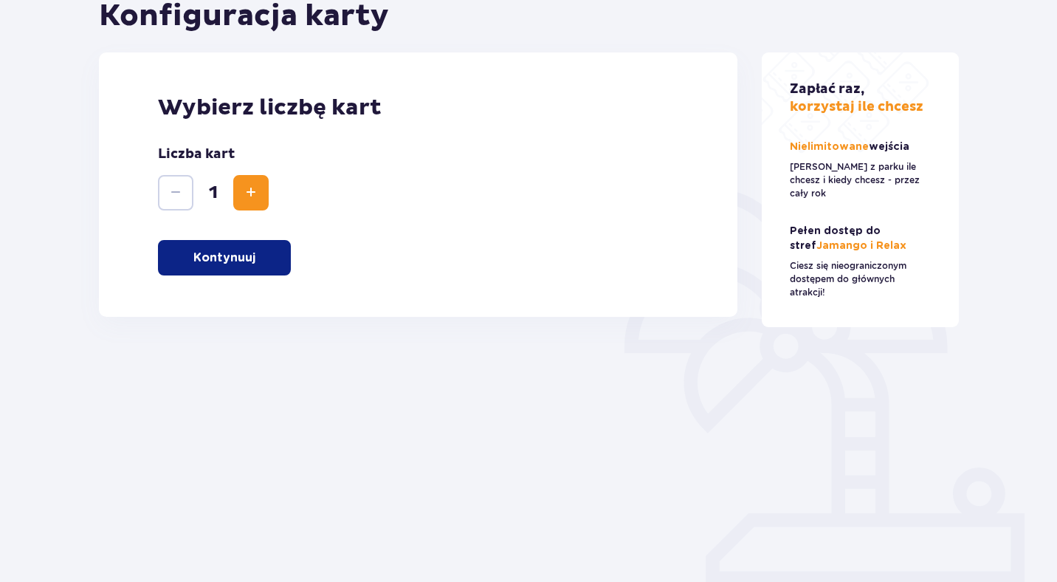
scroll to position [179, 0]
click at [817, 152] on p "Nielimitowane wejścia" at bounding box center [851, 146] width 123 height 15
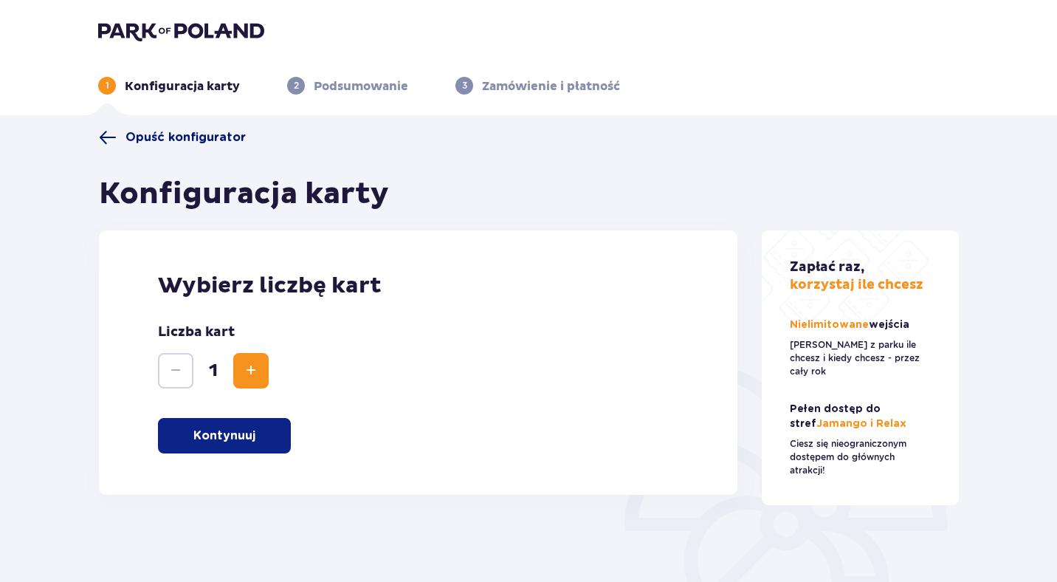
click at [204, 136] on span "Opuść konfigurator" at bounding box center [186, 137] width 120 height 16
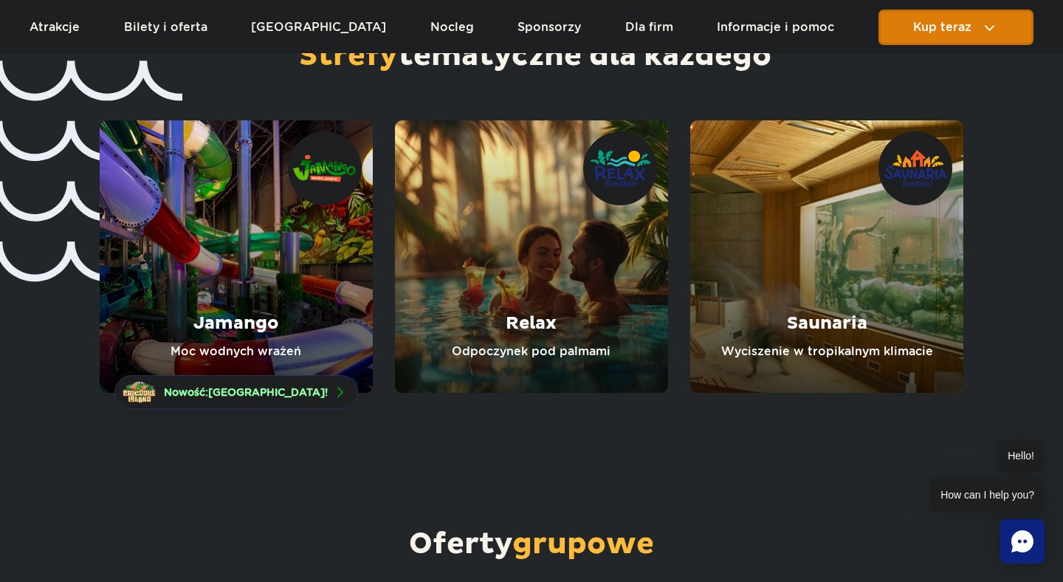
scroll to position [3151, 0]
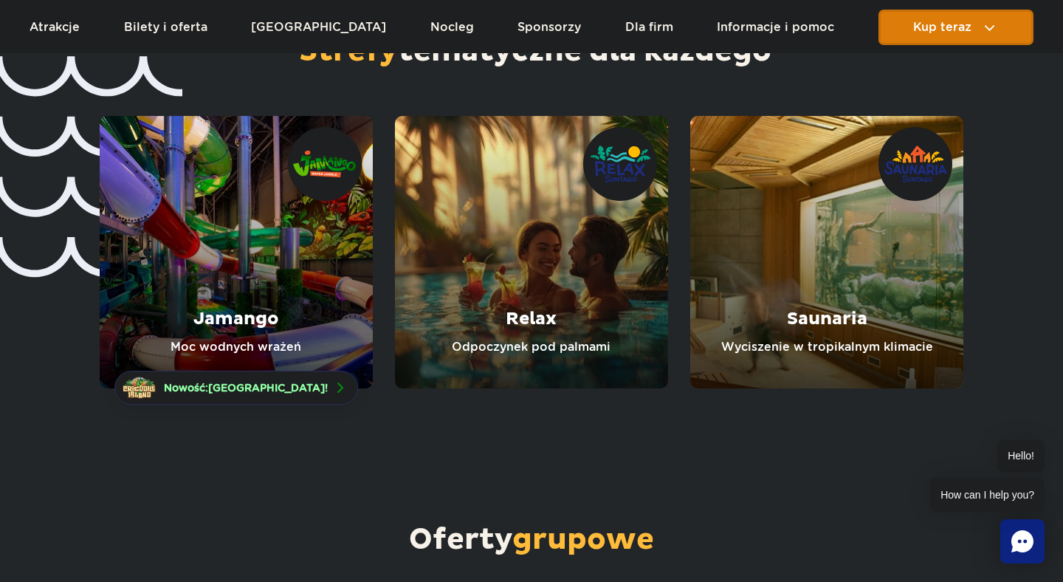
click at [803, 282] on link "Saunaria" at bounding box center [826, 252] width 273 height 272
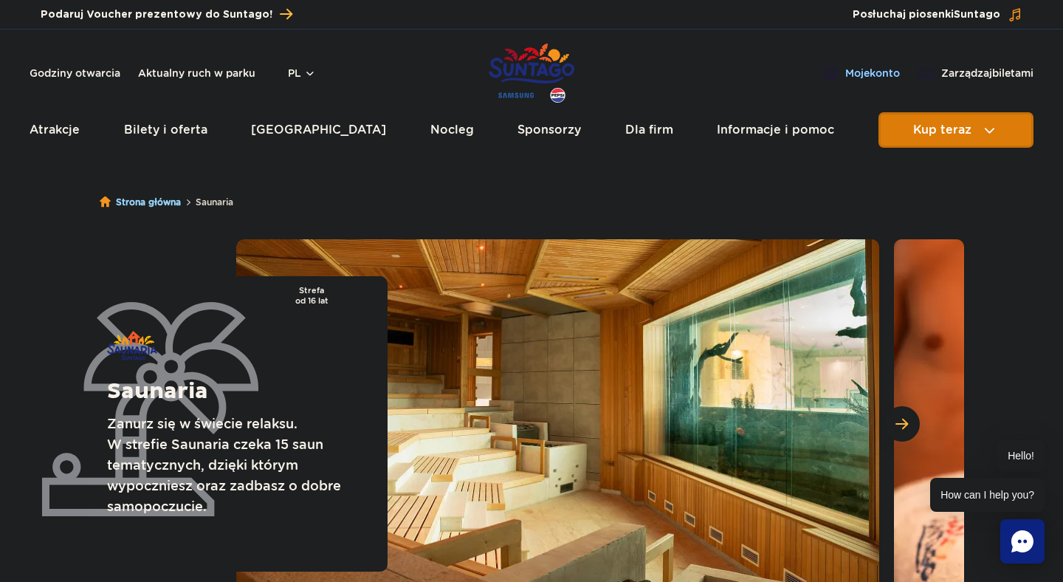
click at [863, 72] on span "Moje konto" at bounding box center [872, 73] width 55 height 15
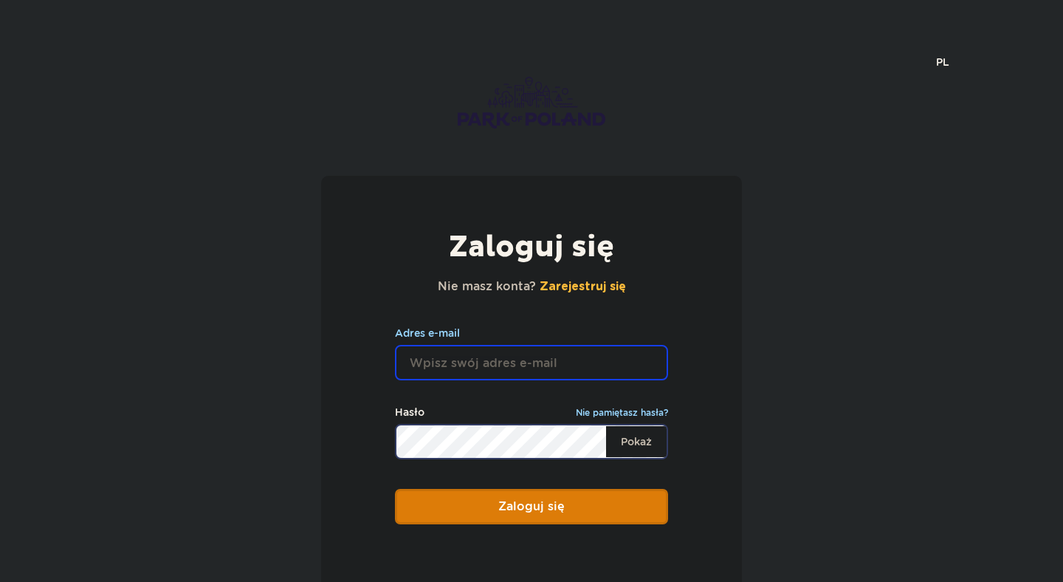
click at [489, 366] on input "email" at bounding box center [531, 362] width 273 height 35
type input "[PERSON_NAME][EMAIL_ADDRESS][DOMAIN_NAME]"
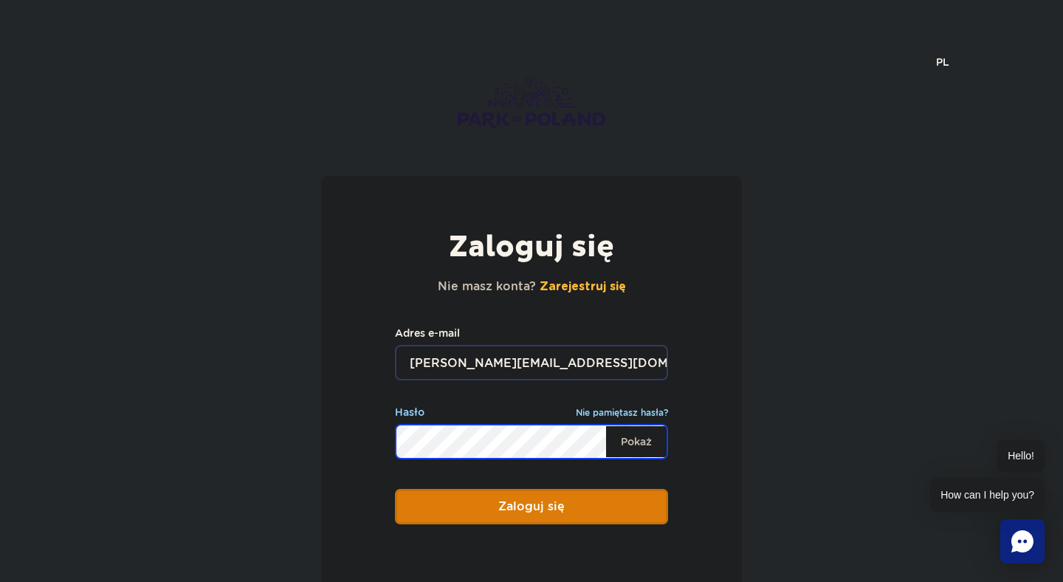
click at [395, 489] on button "Zaloguj się" at bounding box center [531, 506] width 273 height 35
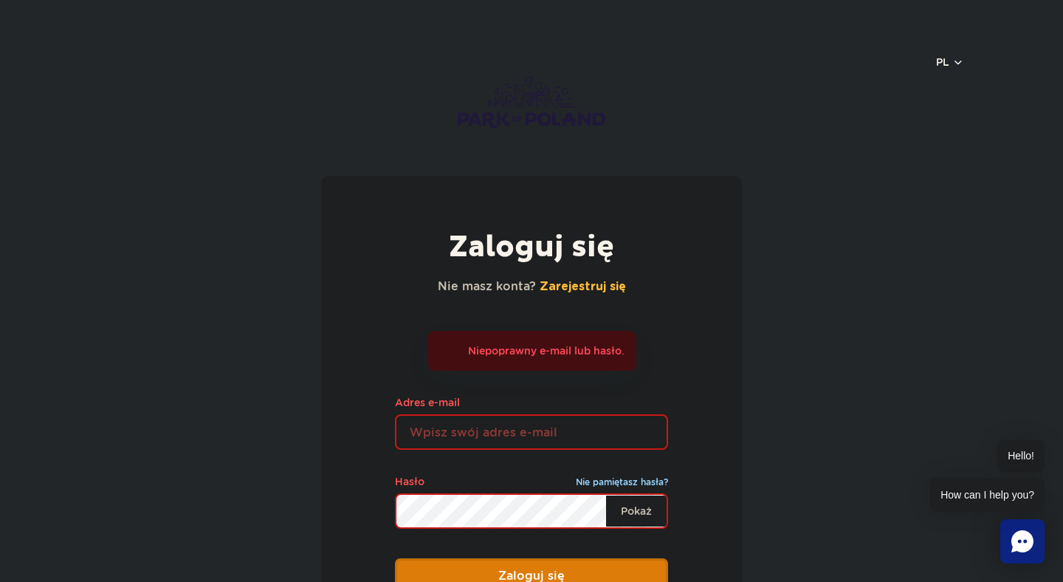
click at [436, 426] on input "email" at bounding box center [531, 431] width 273 height 35
type input "[PERSON_NAME][EMAIL_ADDRESS][DOMAIN_NAME]"
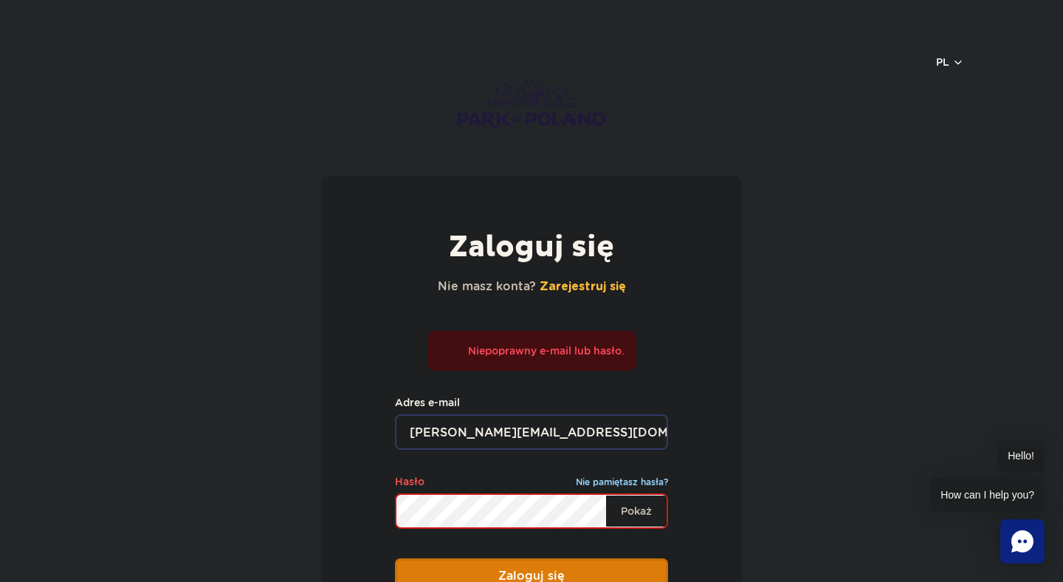
click at [395, 558] on button "Zaloguj się" at bounding box center [531, 575] width 273 height 35
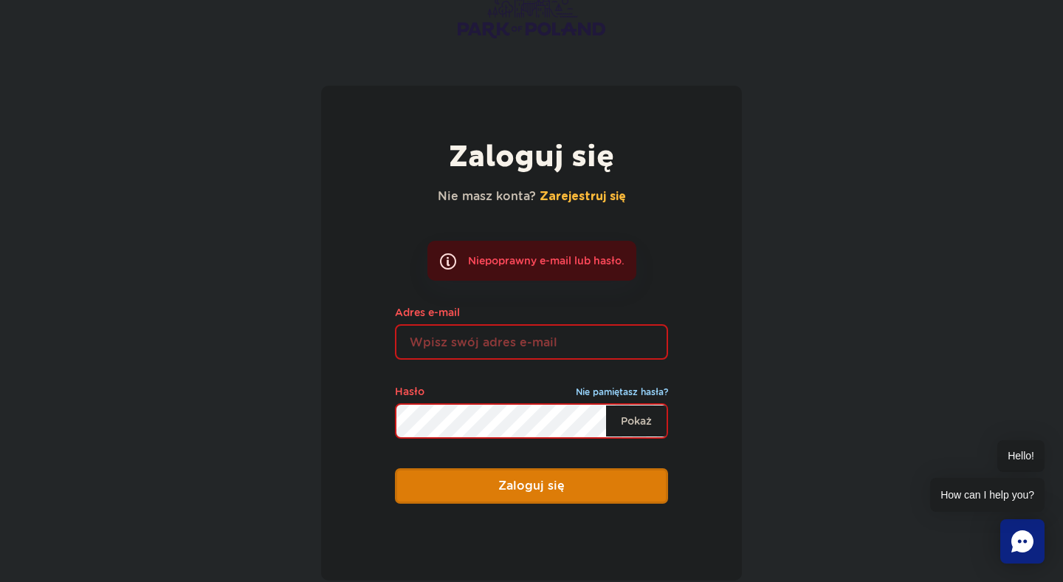
scroll to position [93, 0]
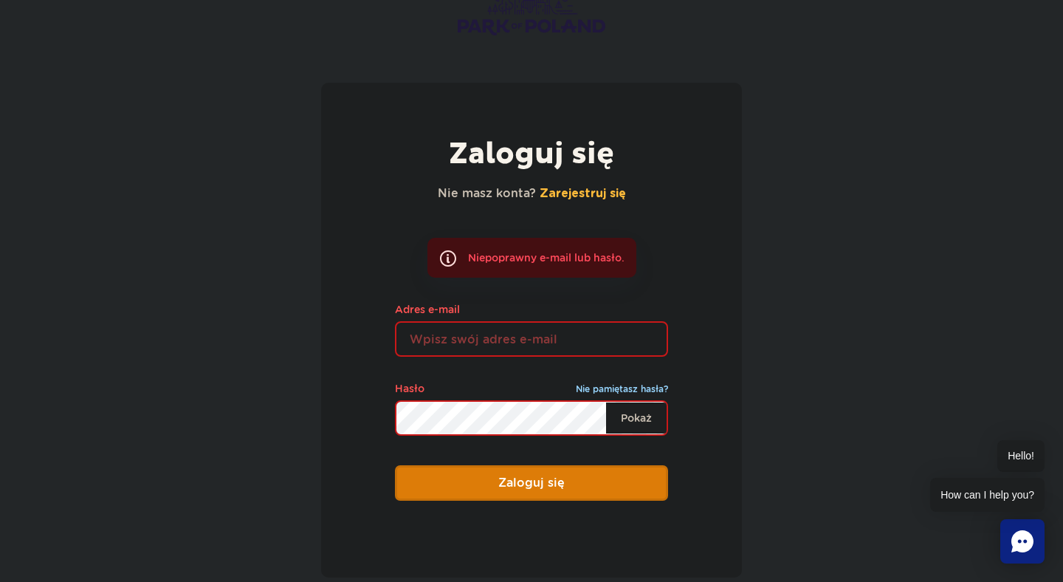
click at [549, 336] on input "email" at bounding box center [531, 338] width 273 height 35
type input "[EMAIL_ADDRESS][DOMAIN_NAME]"
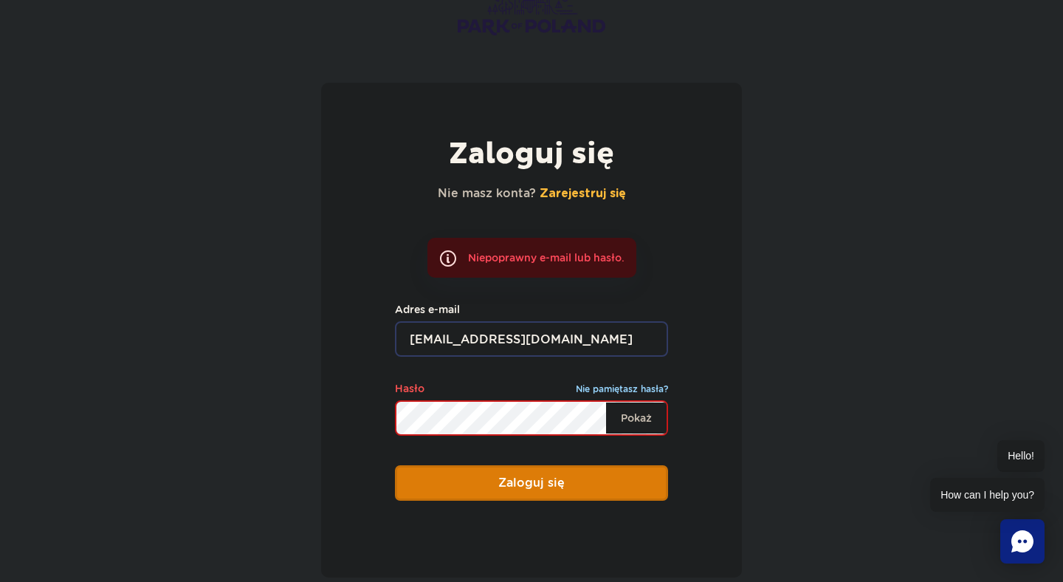
click at [395, 465] on button "Zaloguj się" at bounding box center [531, 482] width 273 height 35
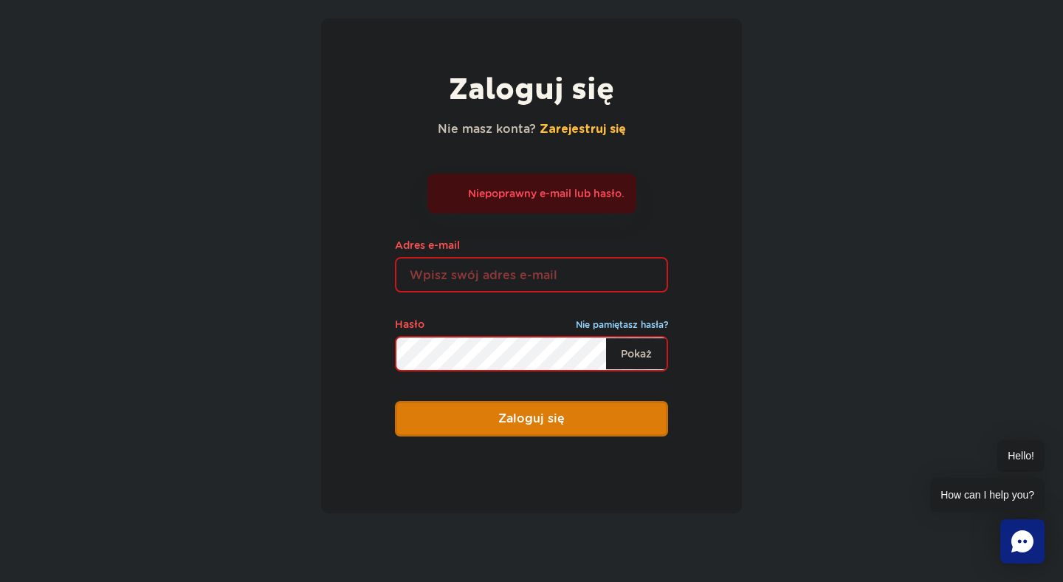
scroll to position [159, 0]
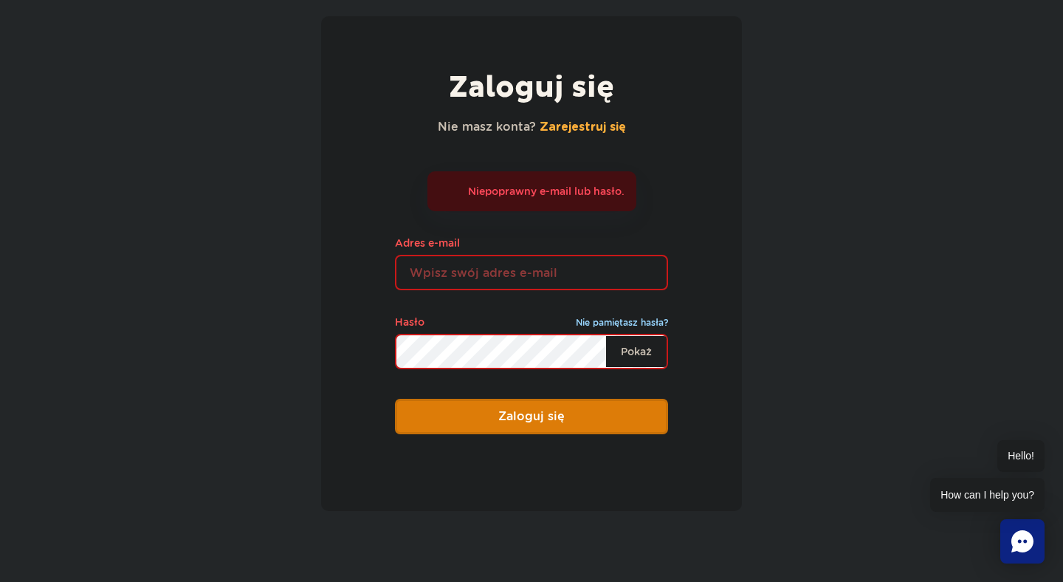
click at [565, 123] on link "Zarejestruj się" at bounding box center [583, 127] width 86 height 12
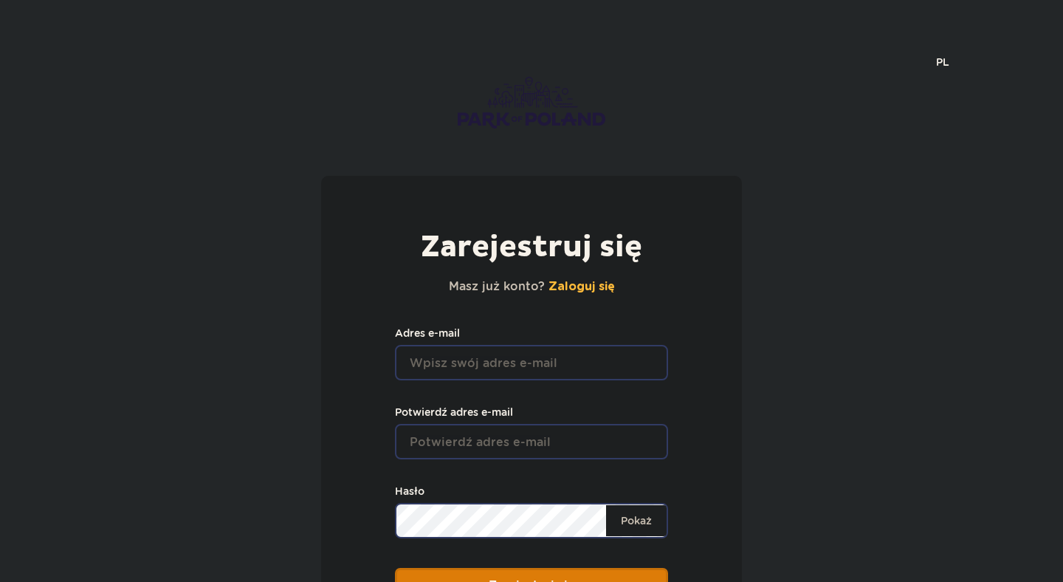
click at [510, 387] on div "Zarejestruj się Masz już konto? Zaloguj się Adres e-mail Potwierdź adres e-mail…" at bounding box center [531, 428] width 421 height 504
click at [510, 376] on input "Adres e-mail" at bounding box center [531, 362] width 273 height 35
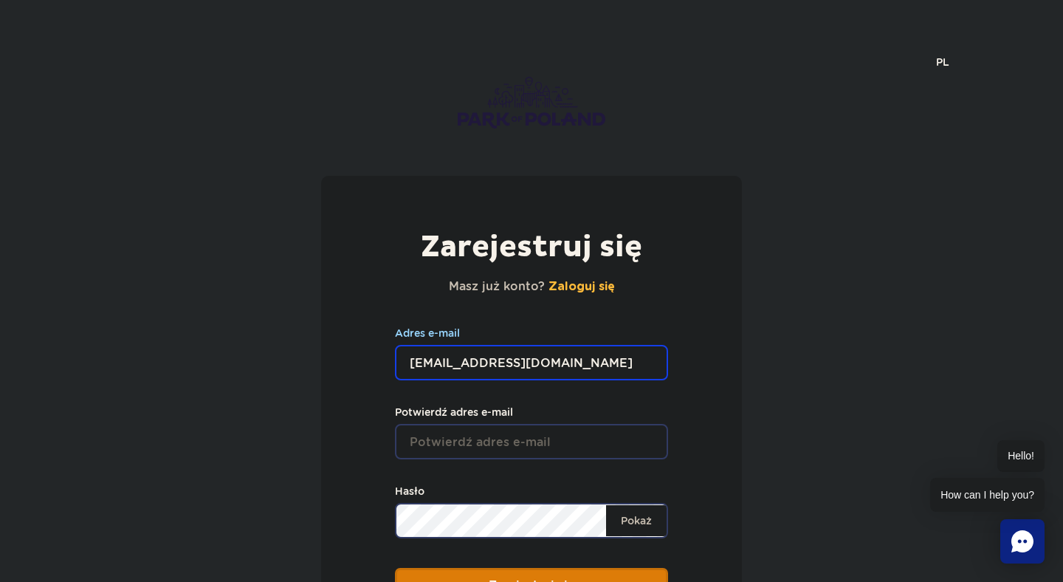
type input "[EMAIL_ADDRESS][DOMAIN_NAME]"
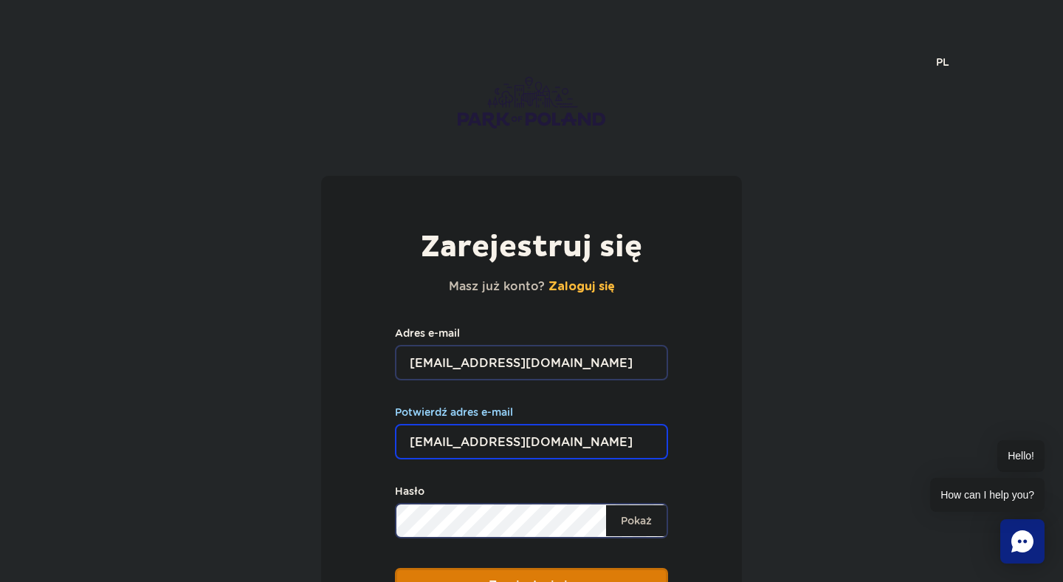
type input "[EMAIL_ADDRESS][DOMAIN_NAME]"
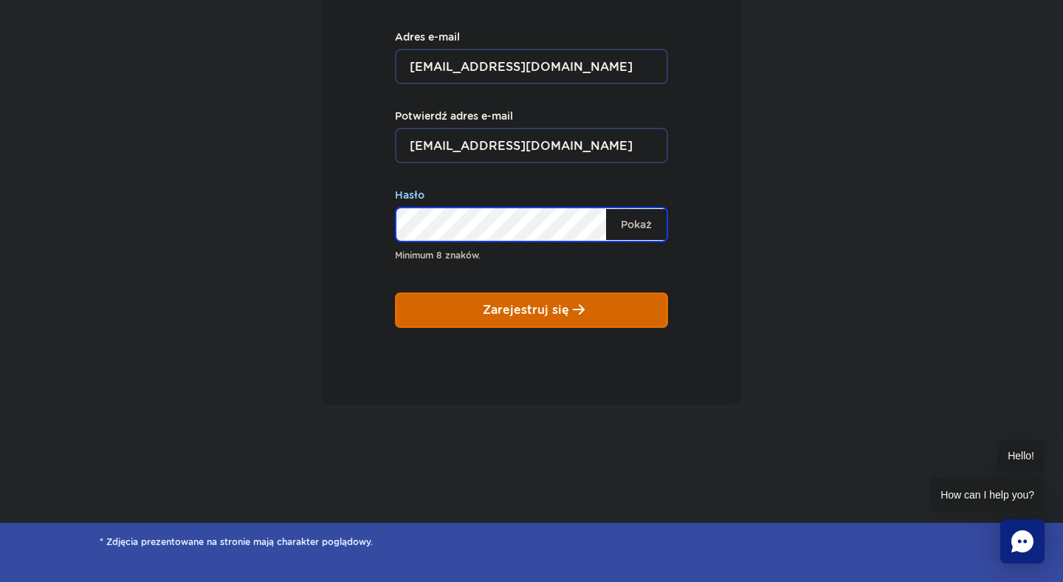
click at [579, 312] on span "submit" at bounding box center [579, 309] width 12 height 13
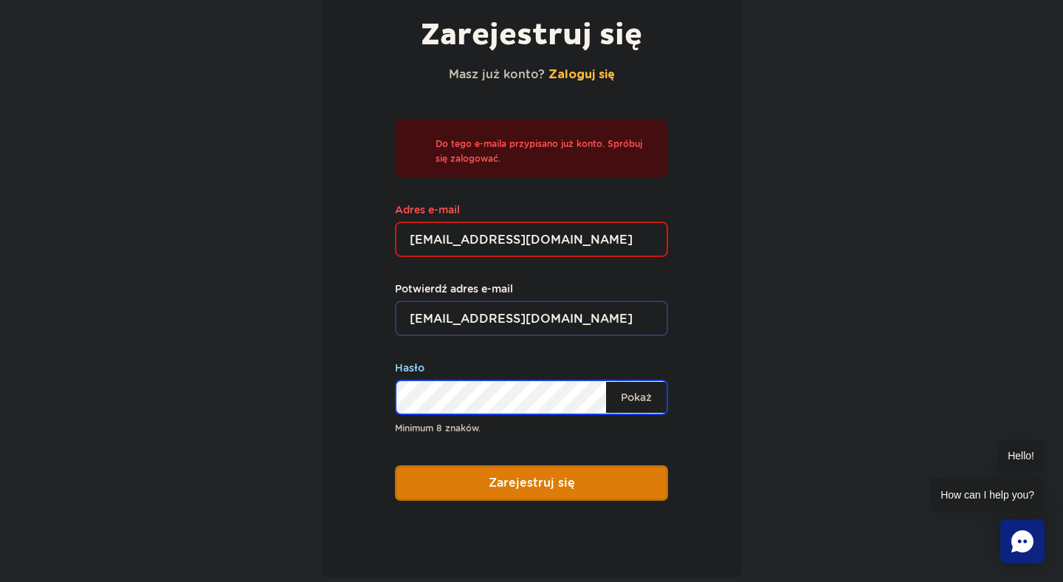
scroll to position [233, 0]
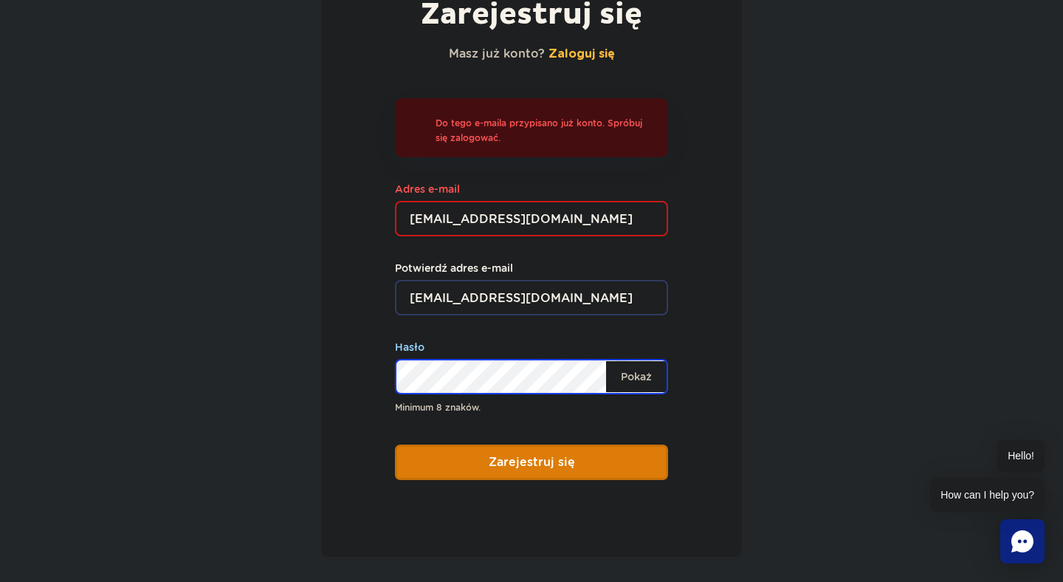
click at [559, 400] on div "Minimum 8 znaków. [GEOGRAPHIC_DATA] Hasło" at bounding box center [531, 377] width 273 height 76
click at [395, 445] on button "Zarejestruj się" at bounding box center [531, 462] width 273 height 35
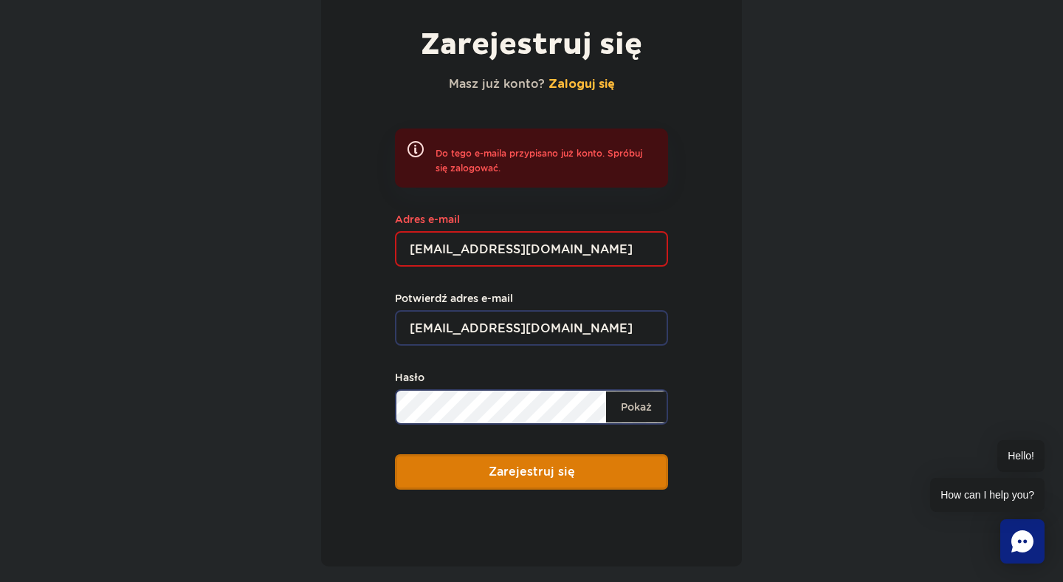
scroll to position [213, 0]
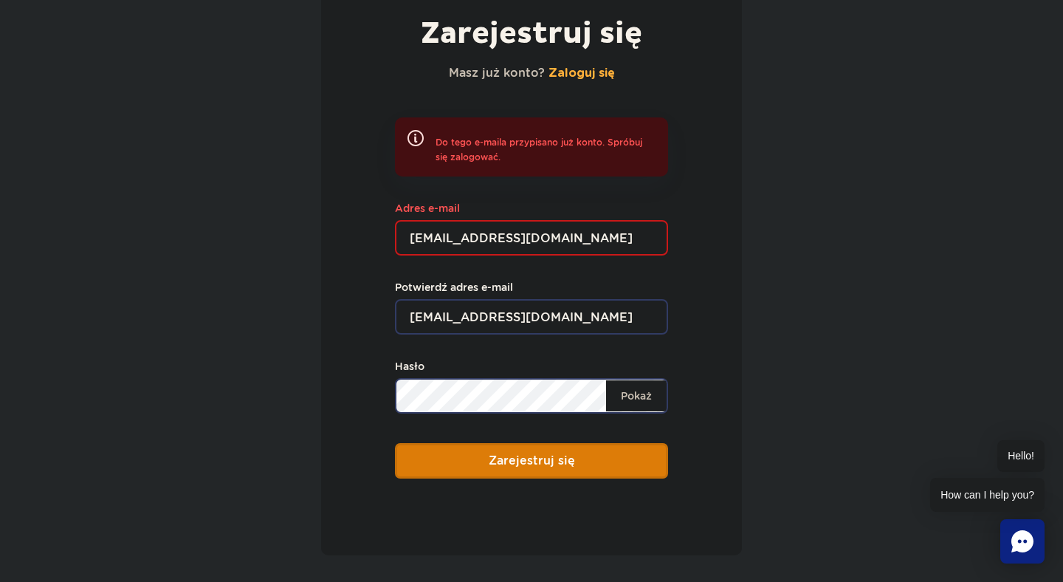
click at [580, 75] on link "Zaloguj się" at bounding box center [582, 73] width 66 height 12
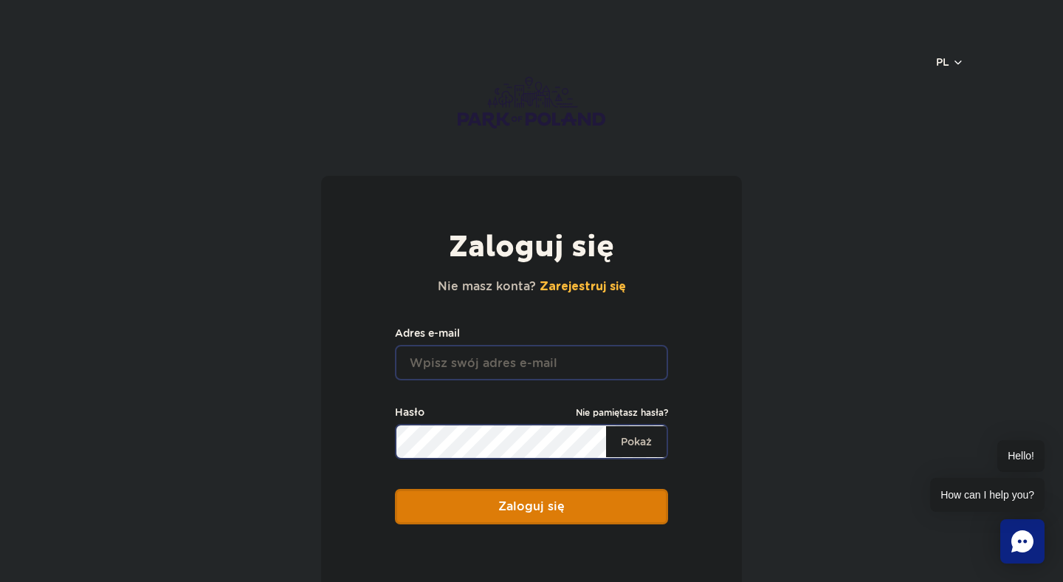
click at [603, 408] on link "Nie pamiętasz hasła?" at bounding box center [622, 412] width 92 height 15
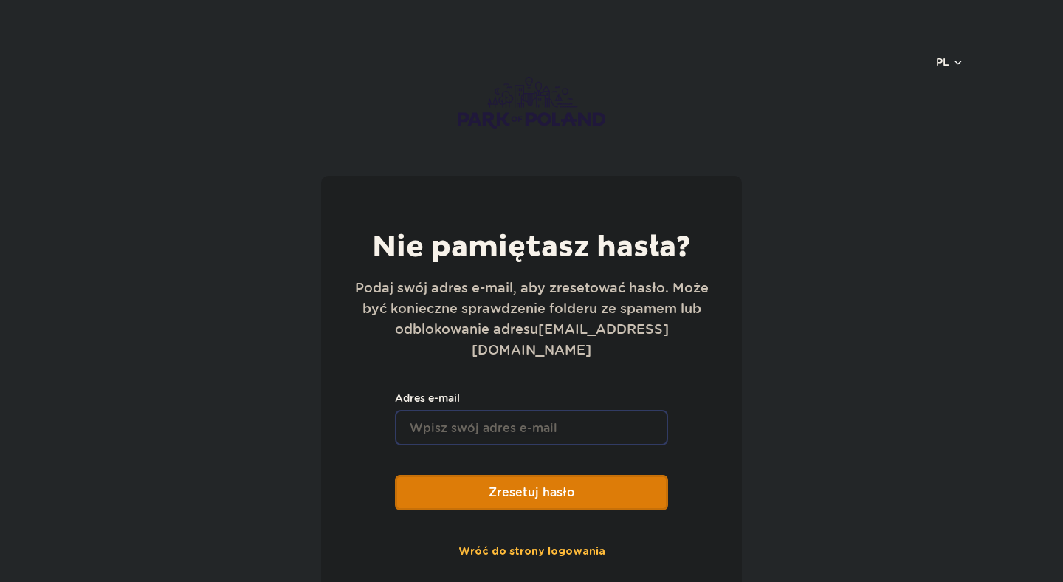
click at [509, 414] on input "Adres e-mail" at bounding box center [531, 427] width 273 height 35
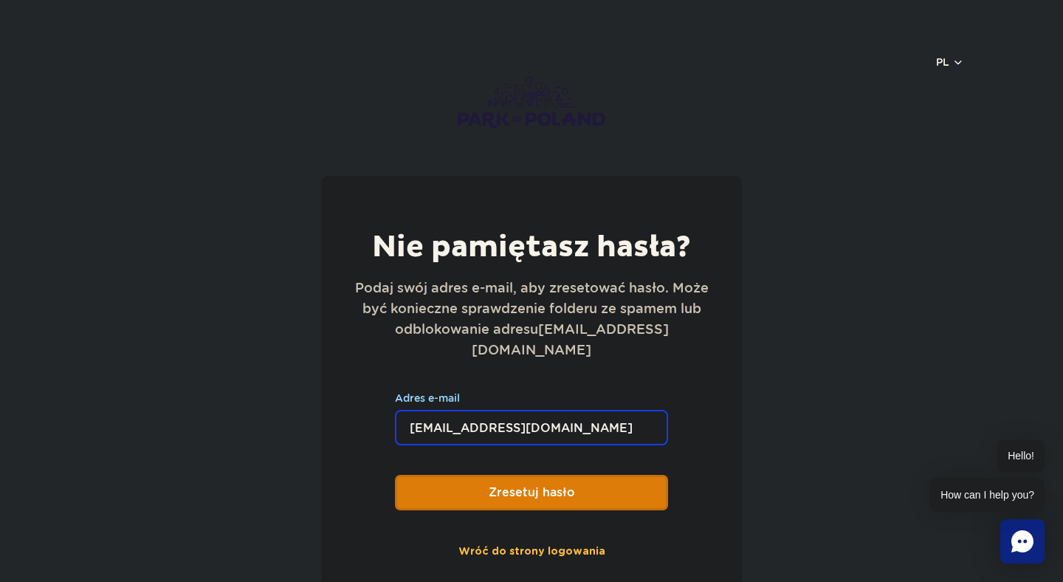
type input "siarzh@gmail.com"
click at [395, 475] on button "Zresetuj hasło" at bounding box center [531, 492] width 273 height 35
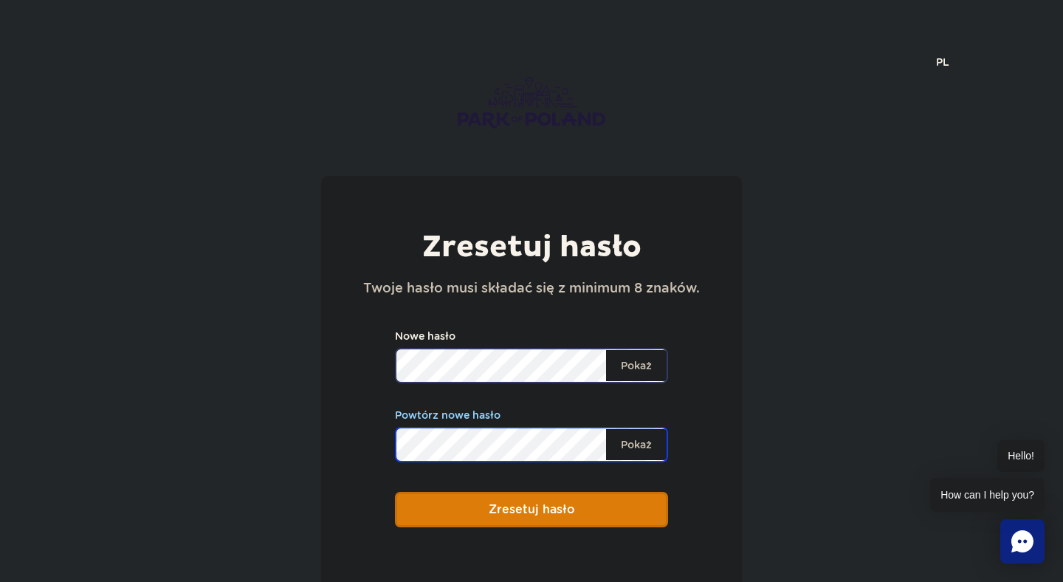
click at [395, 492] on button "Zresetuj hasło" at bounding box center [531, 509] width 273 height 35
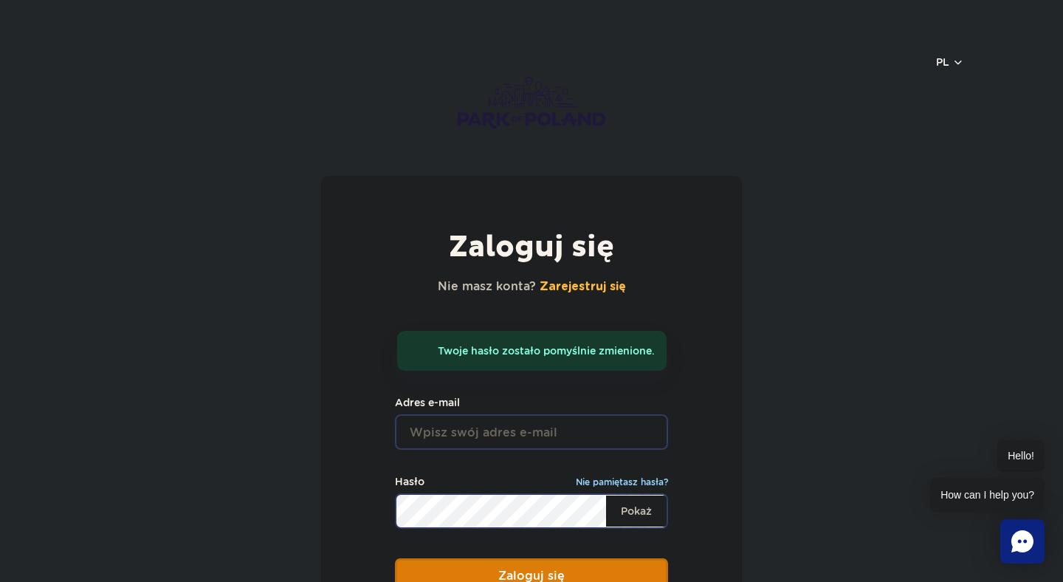
click at [479, 439] on input "email" at bounding box center [531, 431] width 273 height 35
type input "[EMAIL_ADDRESS][DOMAIN_NAME]"
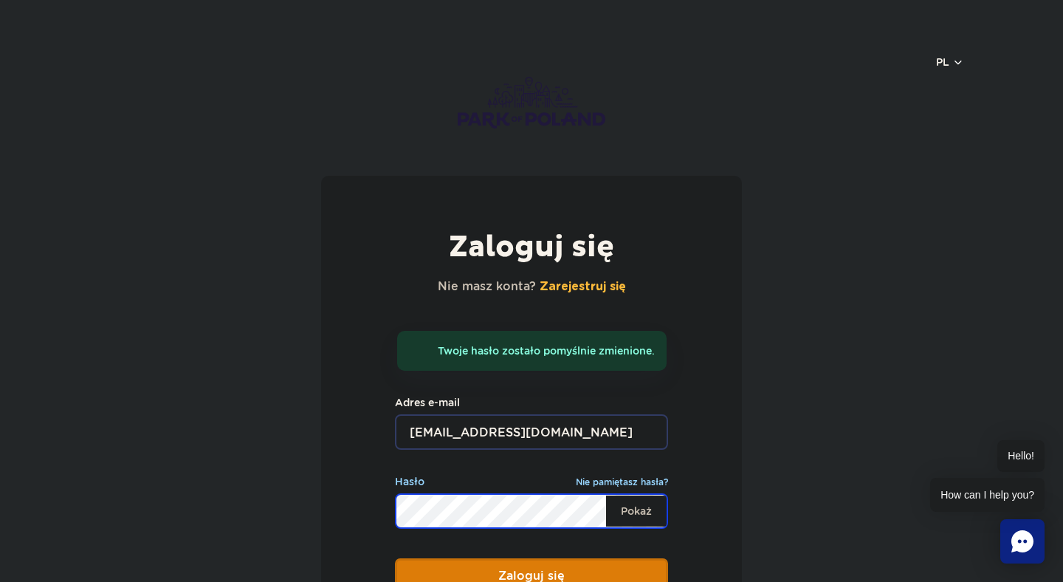
click at [395, 558] on button "Zaloguj się" at bounding box center [531, 575] width 273 height 35
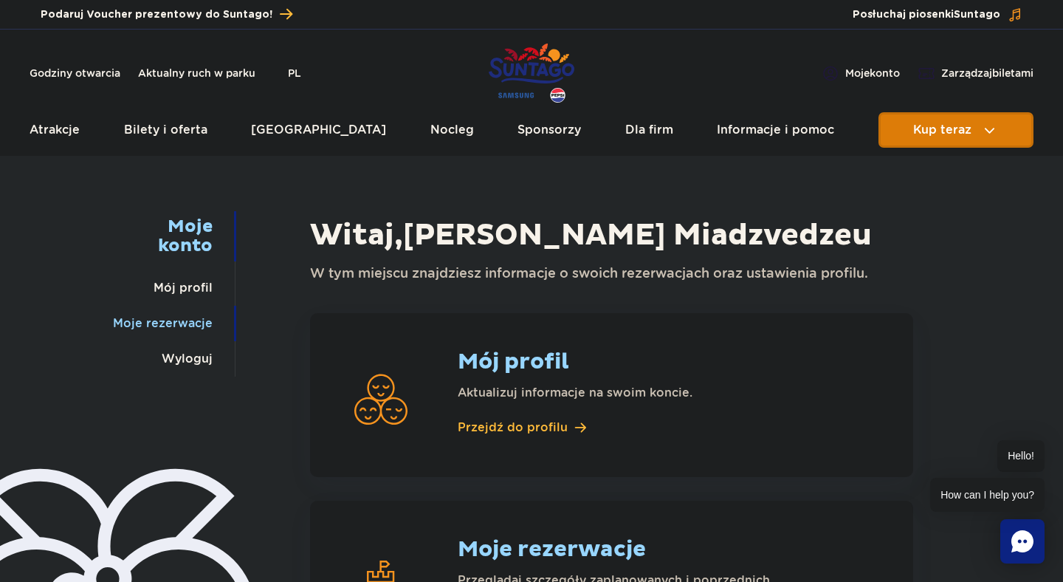
click at [171, 324] on link "Moje rezerwacje" at bounding box center [163, 323] width 100 height 35
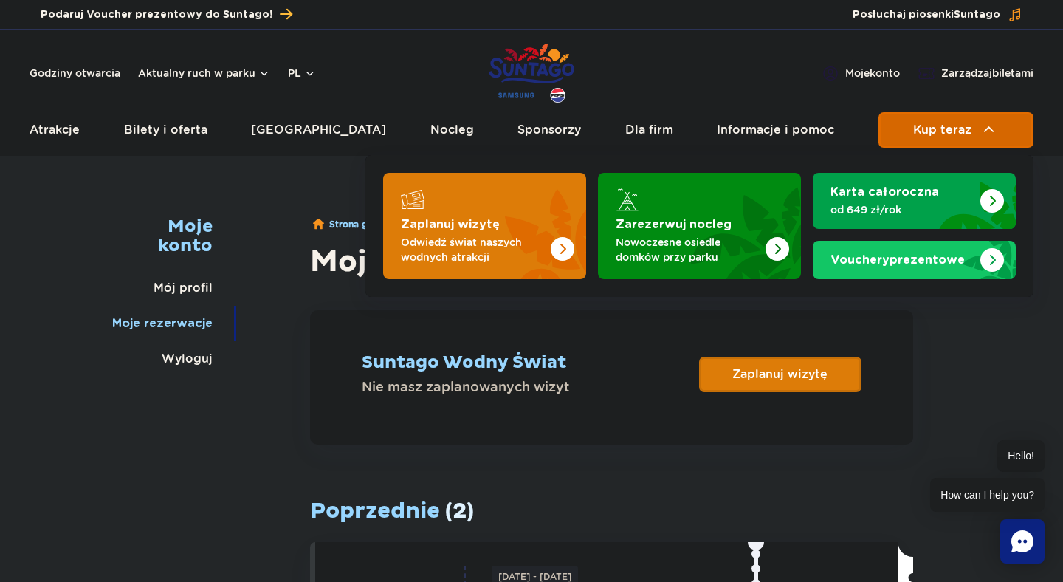
click at [946, 131] on span "Kup teraz" at bounding box center [942, 129] width 58 height 13
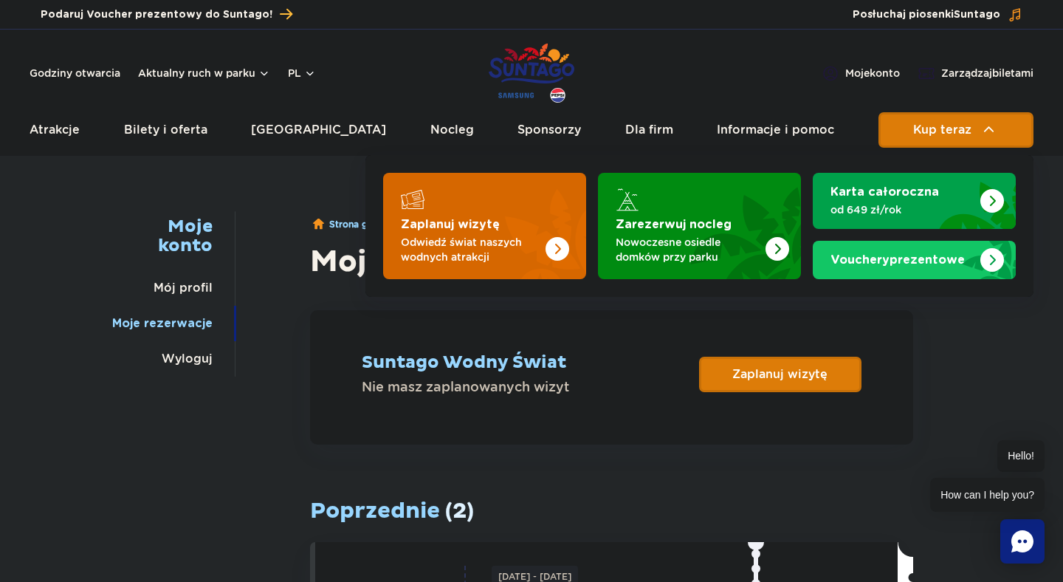
click at [557, 245] on img "Zaplanuj wizytę" at bounding box center [558, 249] width 24 height 24
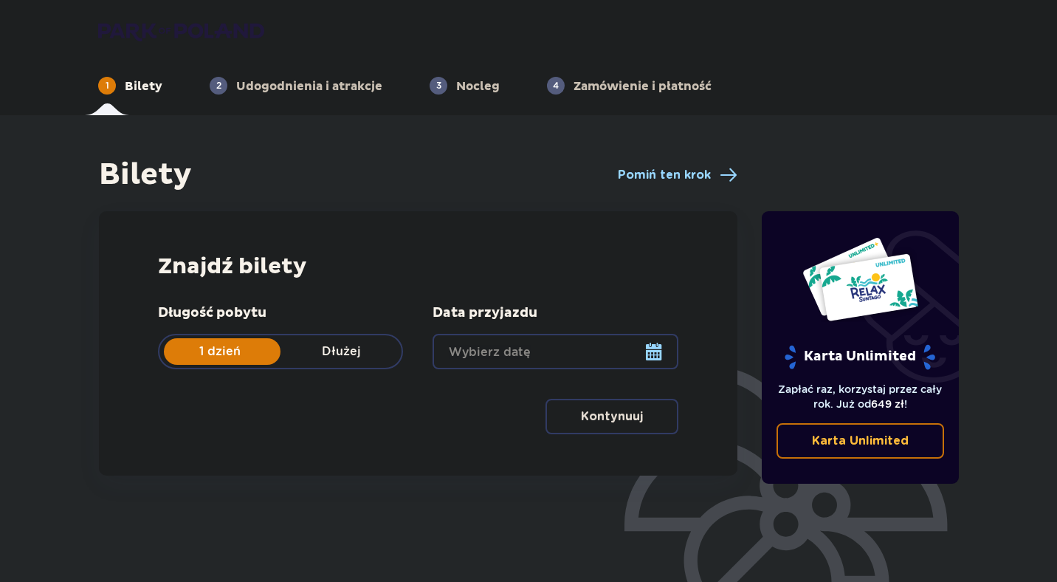
click at [652, 346] on div at bounding box center [555, 351] width 245 height 35
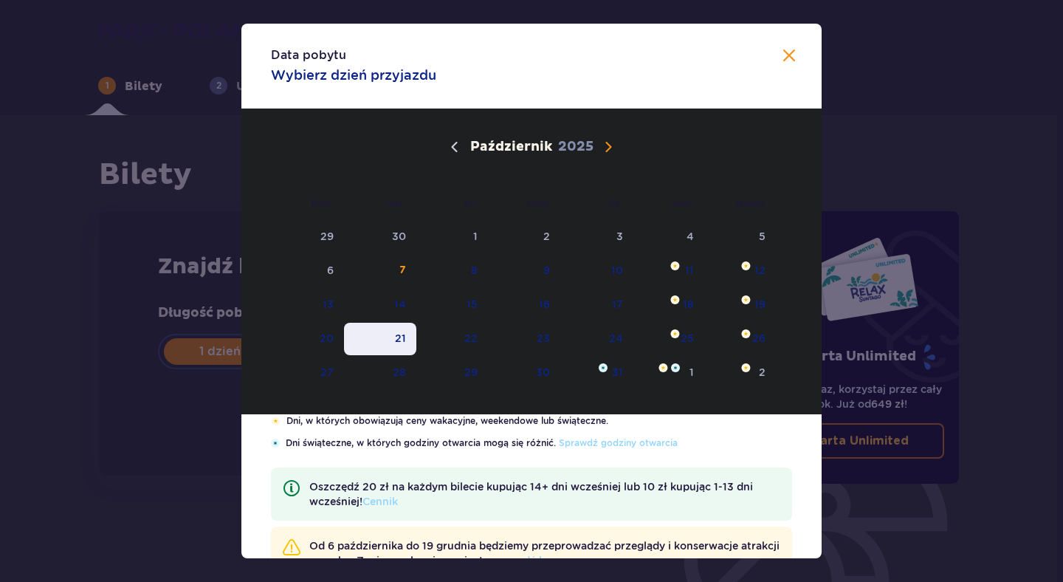
click at [399, 338] on div "21" at bounding box center [400, 338] width 11 height 15
type input "[DATE]"
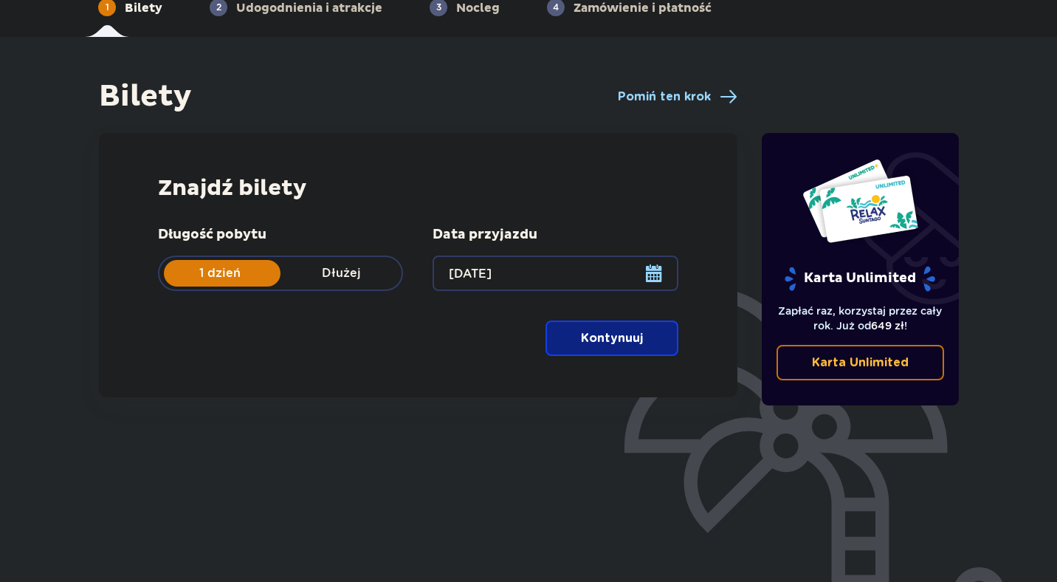
scroll to position [117, 0]
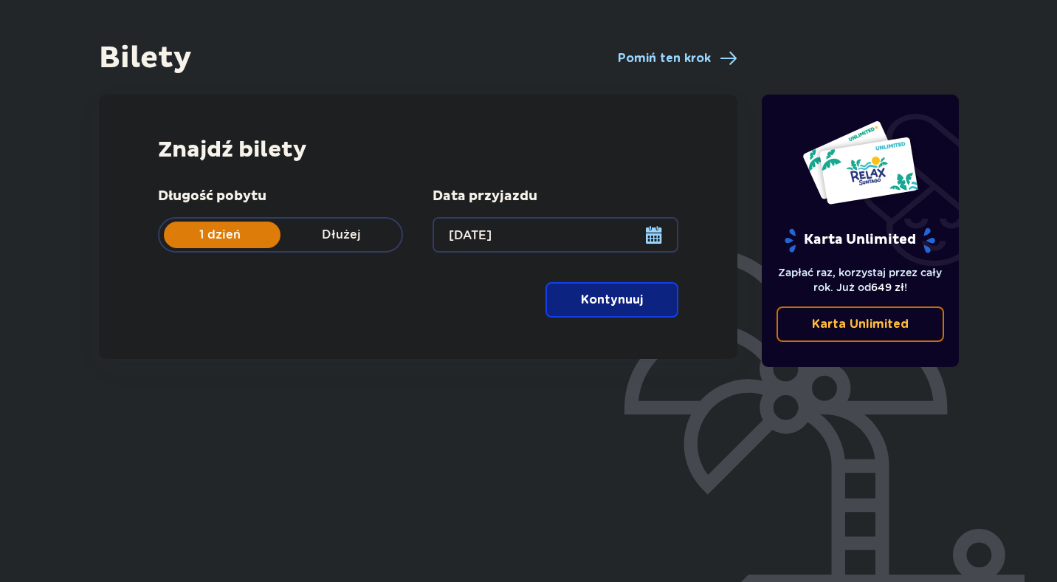
click at [605, 303] on p "Kontynuuj" at bounding box center [612, 300] width 62 height 16
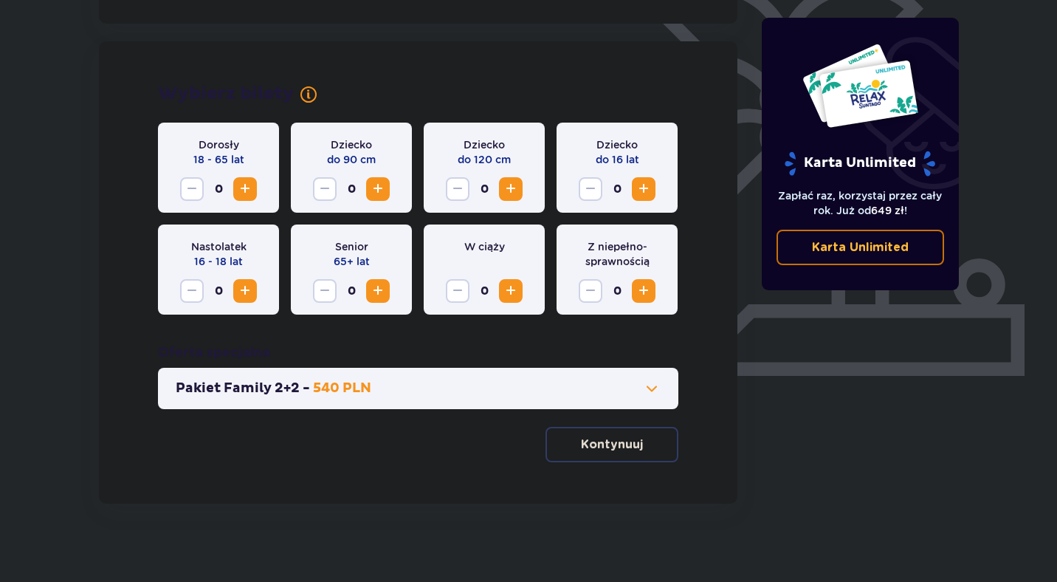
scroll to position [397, 0]
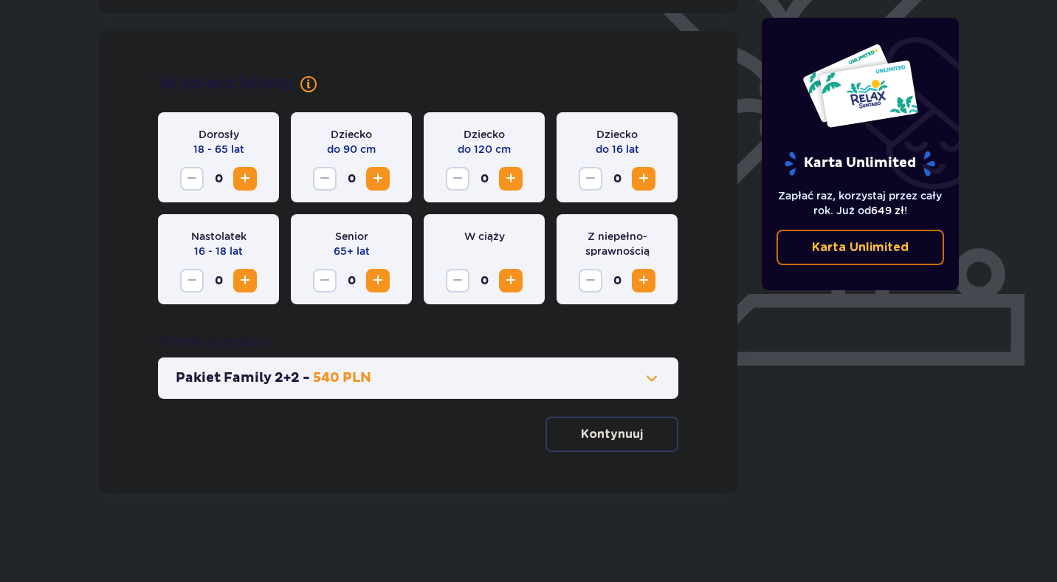
click at [250, 182] on span "Zwiększ" at bounding box center [245, 179] width 18 height 18
click at [620, 433] on p "Kontynuuj" at bounding box center [612, 434] width 62 height 16
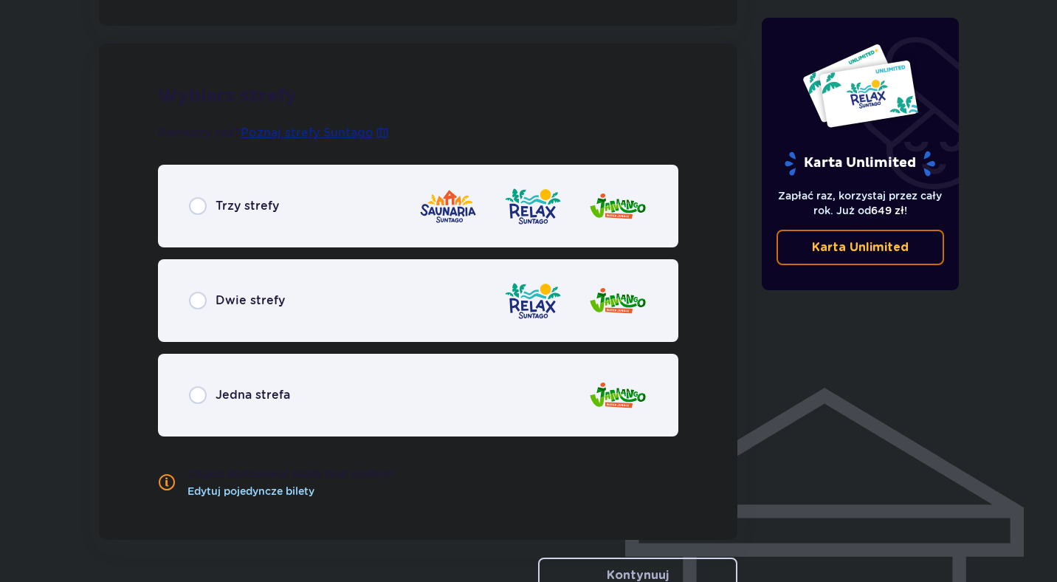
scroll to position [820, 0]
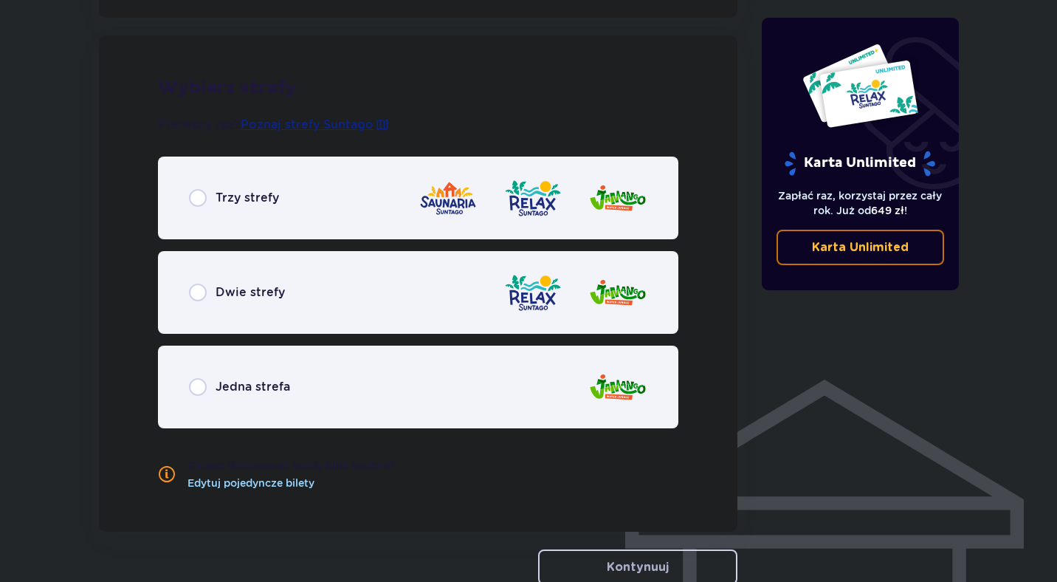
click at [200, 196] on input "radio" at bounding box center [198, 198] width 18 height 18
radio input "true"
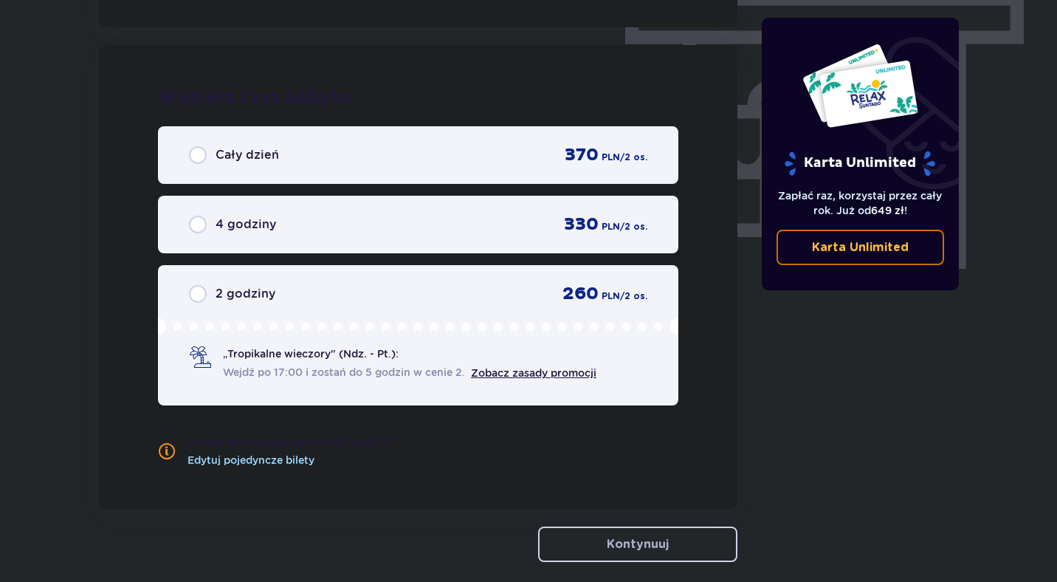
scroll to position [1334, 0]
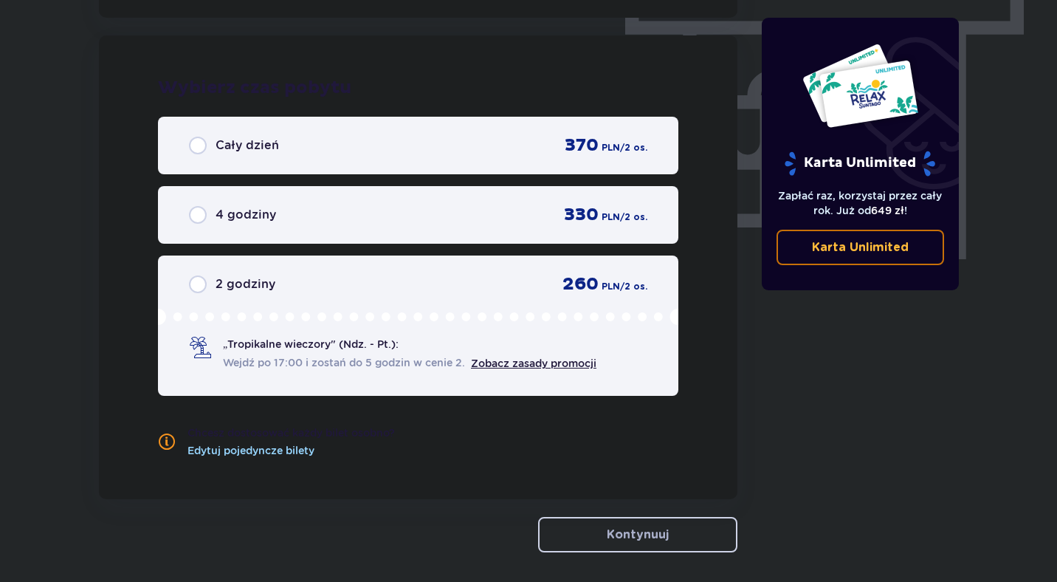
click at [205, 281] on input "radio" at bounding box center [198, 284] width 18 height 18
radio input "true"
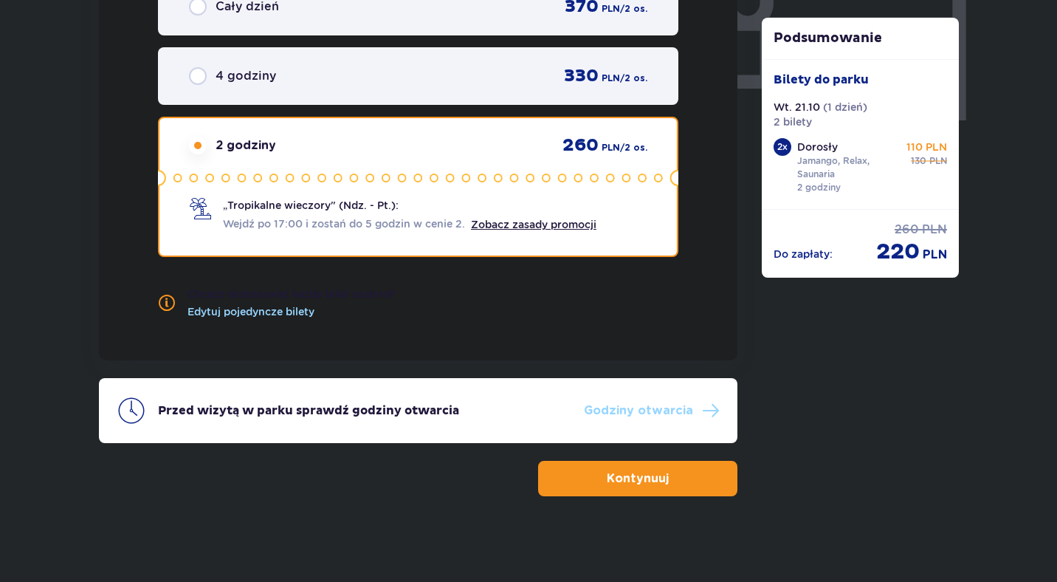
scroll to position [1475, 0]
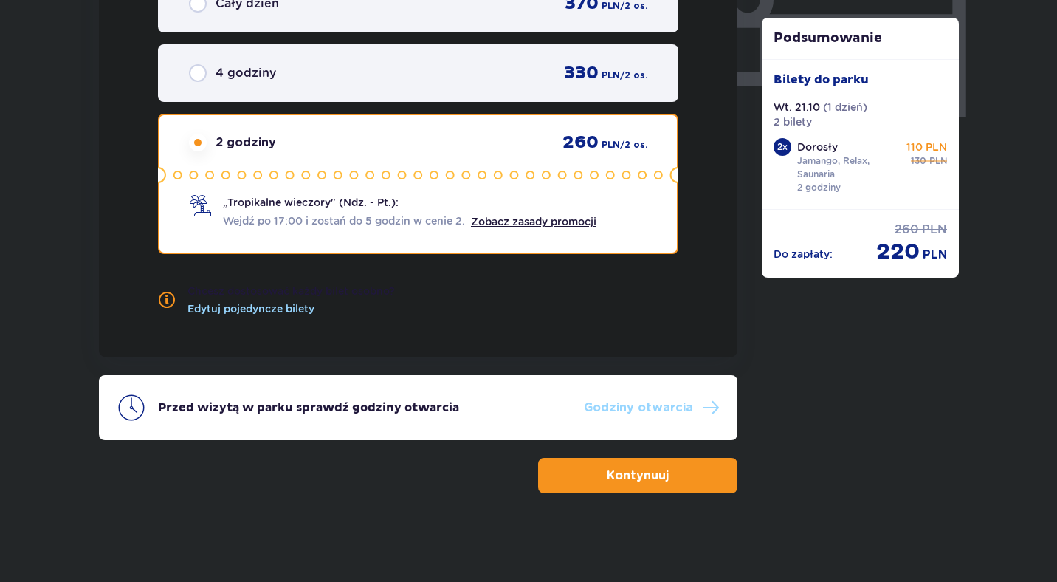
click at [654, 480] on p "Kontynuuj" at bounding box center [638, 475] width 62 height 16
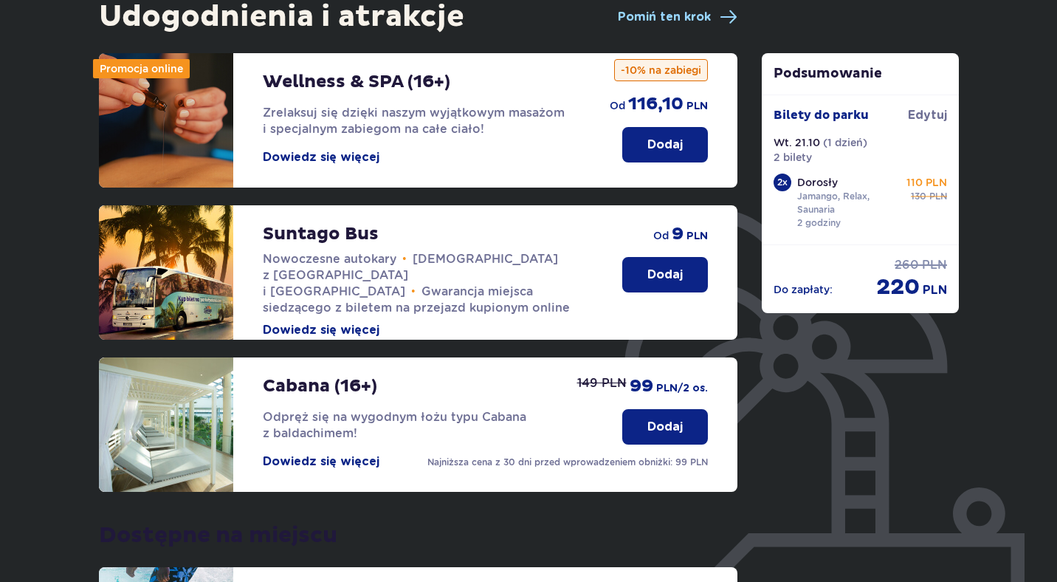
scroll to position [176, 0]
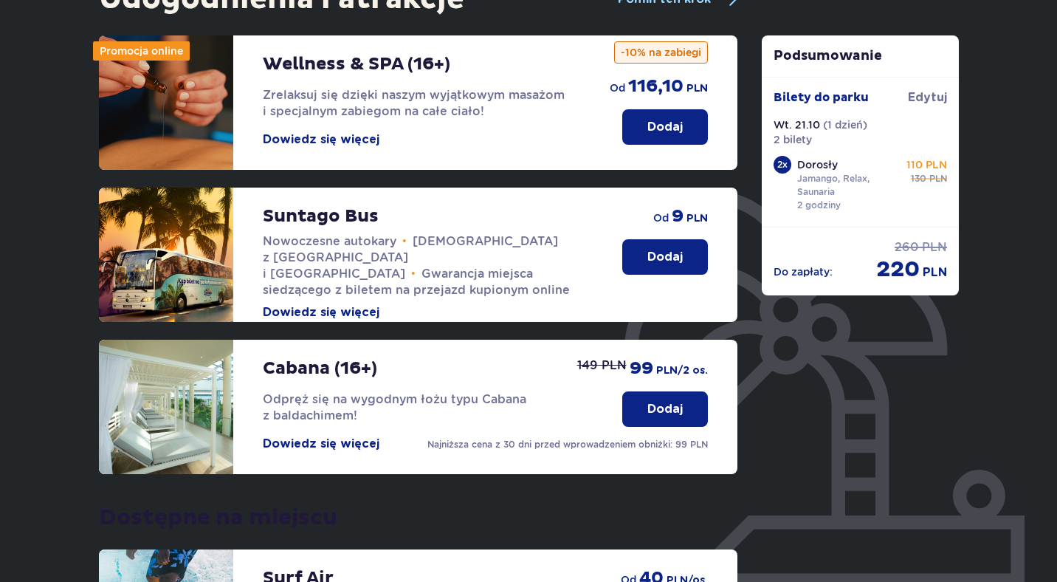
click at [662, 255] on p "Dodaj" at bounding box center [665, 257] width 35 height 16
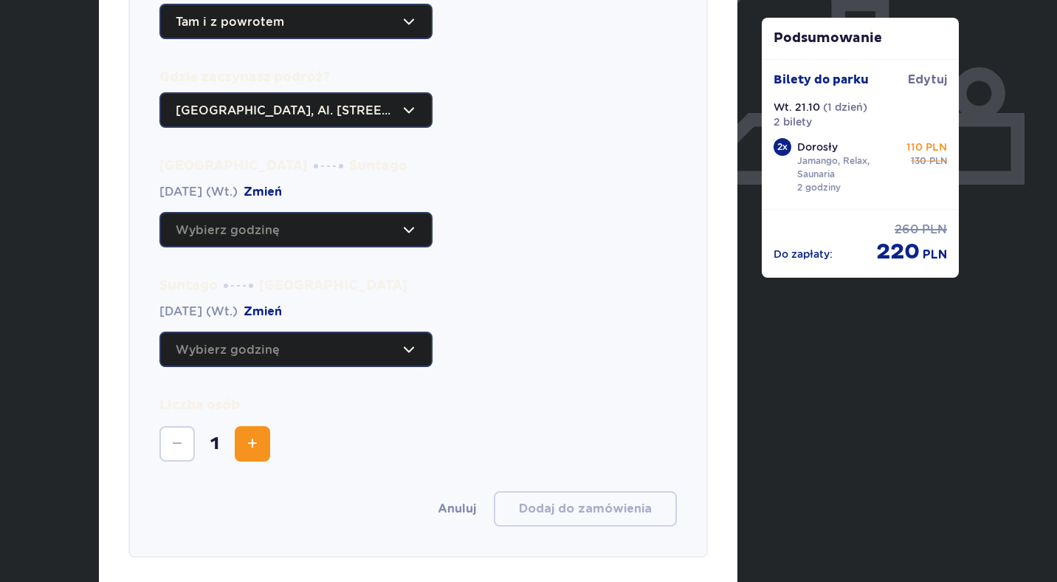
scroll to position [605, 0]
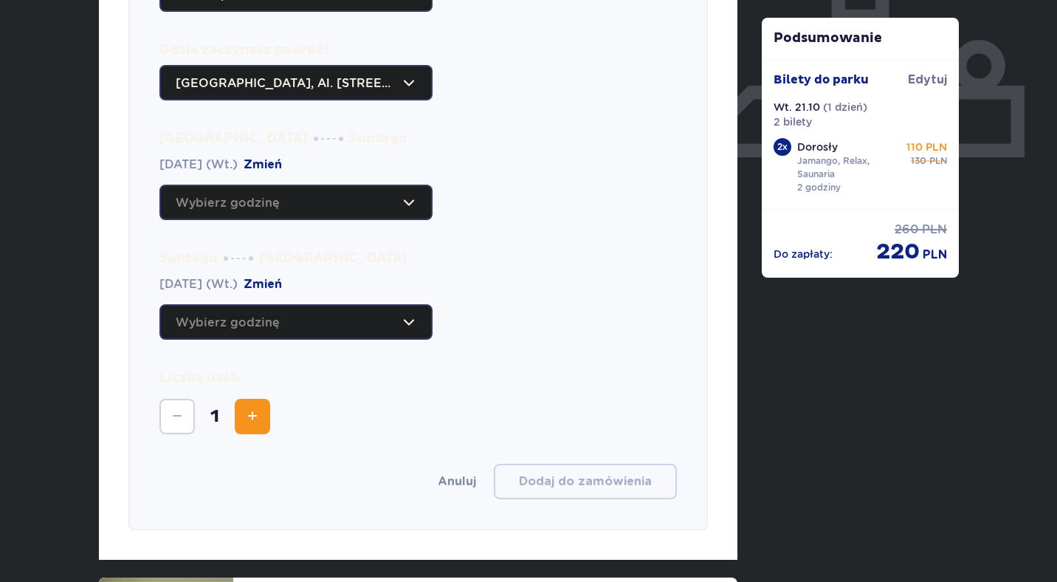
click at [363, 204] on div at bounding box center [295, 202] width 273 height 35
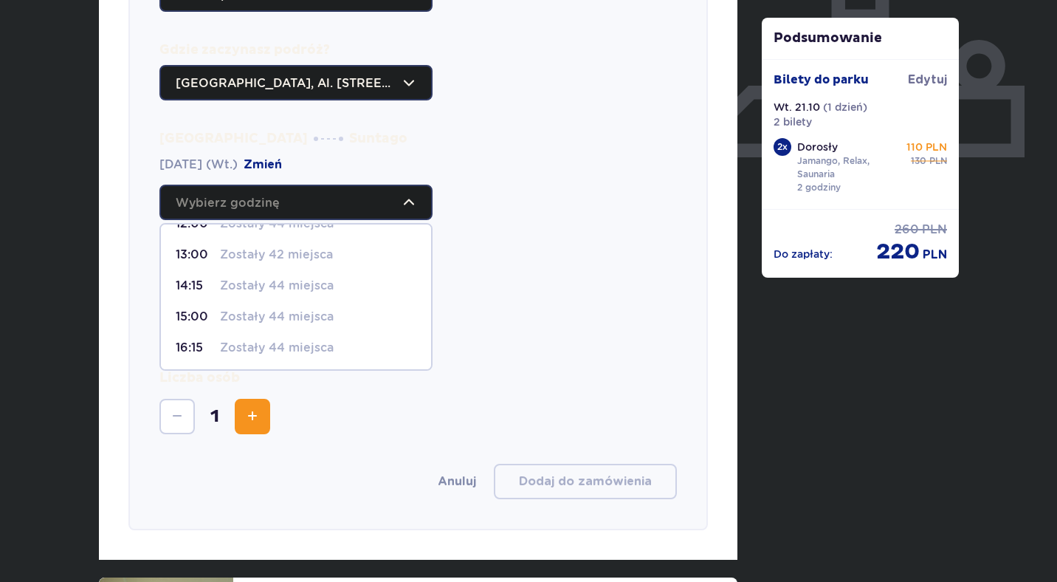
scroll to position [149, 0]
click at [320, 343] on p "Zostały 44 miejsca" at bounding box center [277, 346] width 114 height 16
type input "16:15"
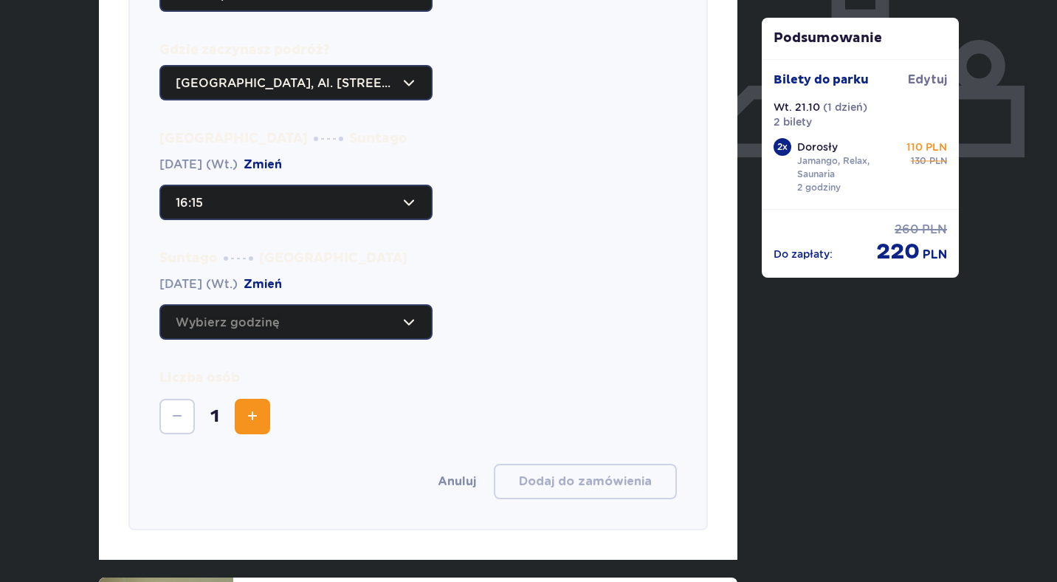
click at [354, 320] on div at bounding box center [295, 321] width 273 height 35
click at [313, 467] on p "Zostały 44 miejsca" at bounding box center [277, 466] width 114 height 16
type input "21:15"
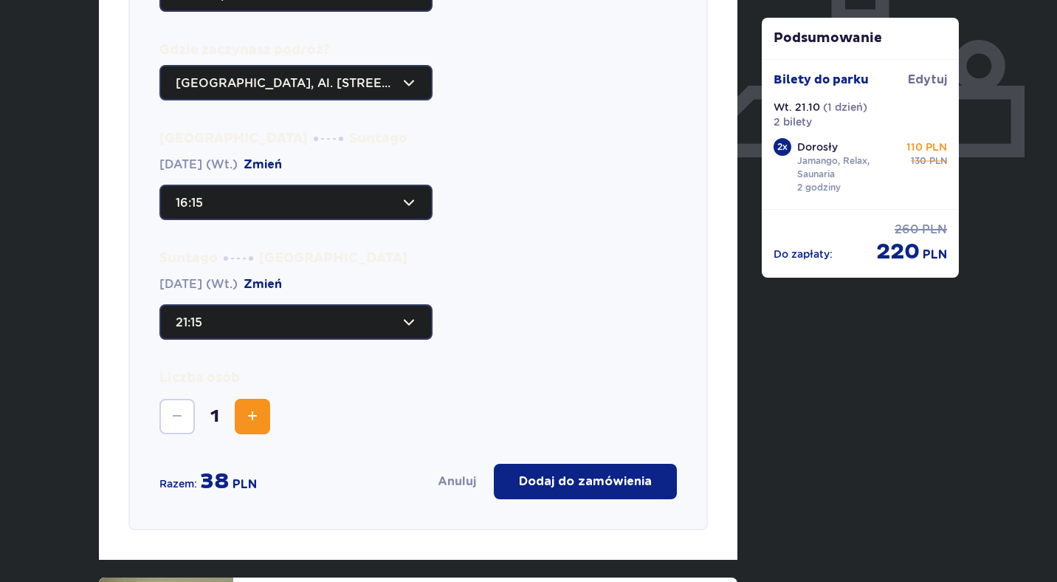
click at [250, 419] on span "Zwiększ" at bounding box center [253, 417] width 18 height 18
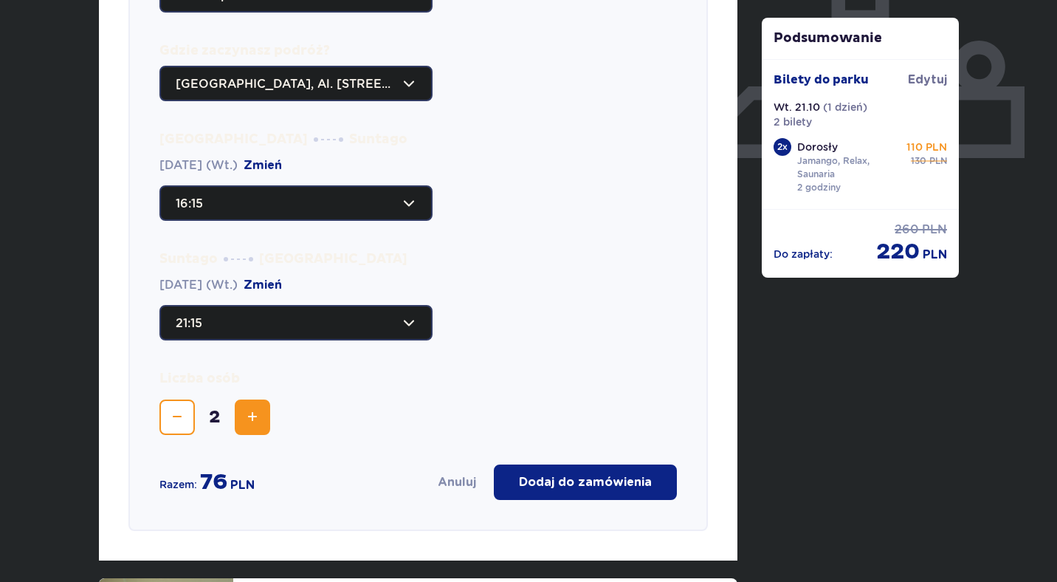
scroll to position [606, 0]
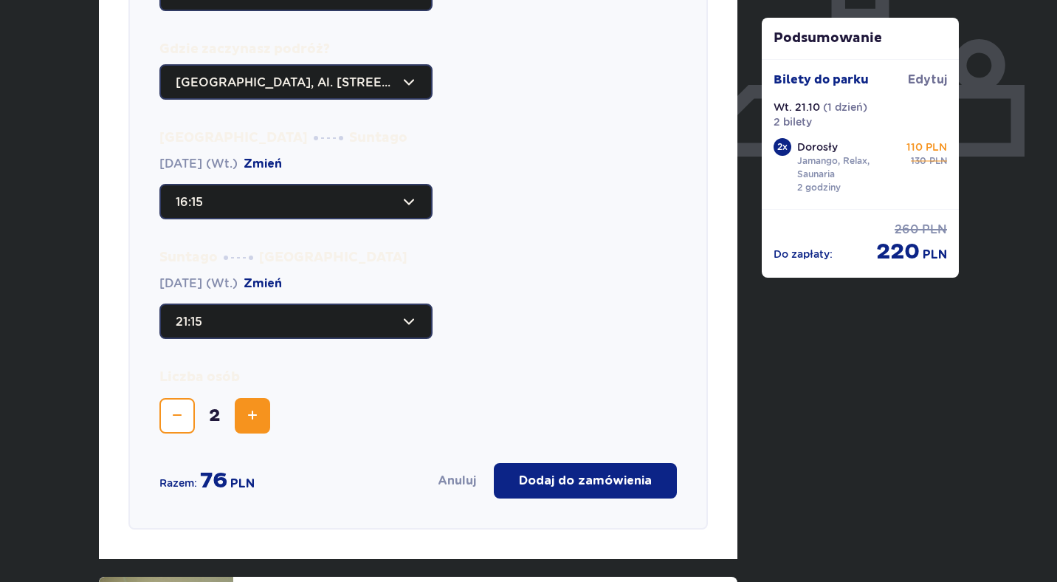
click at [597, 473] on p "Dodaj do zamówienia" at bounding box center [585, 481] width 133 height 16
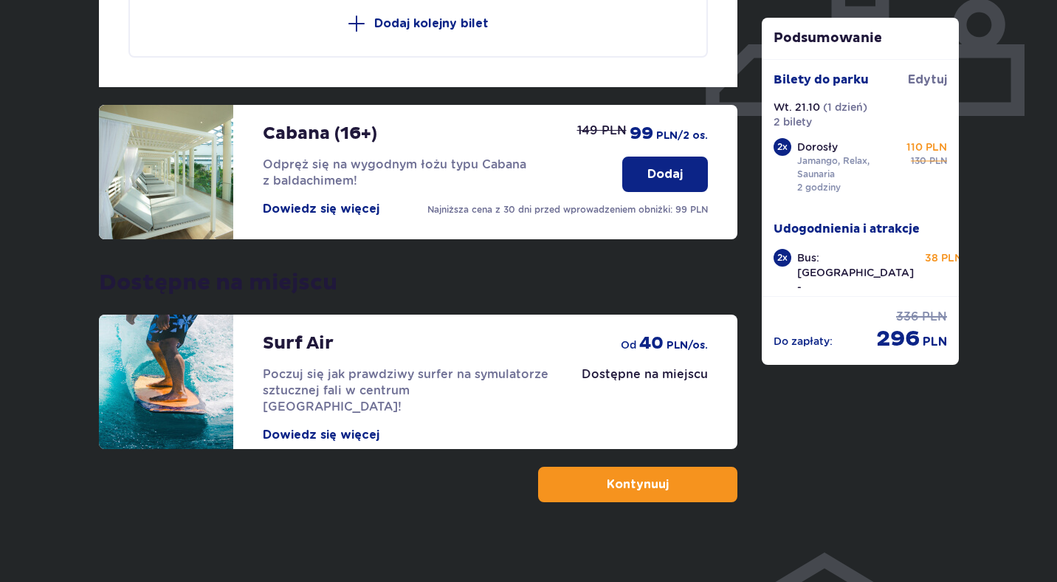
scroll to position [656, 0]
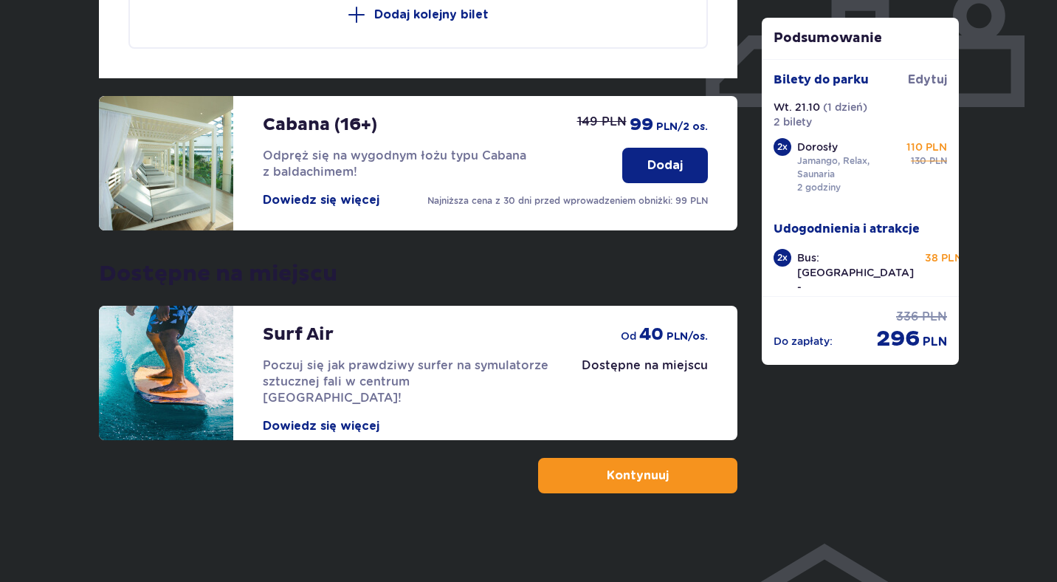
click at [614, 482] on p "Kontynuuj" at bounding box center [638, 475] width 62 height 16
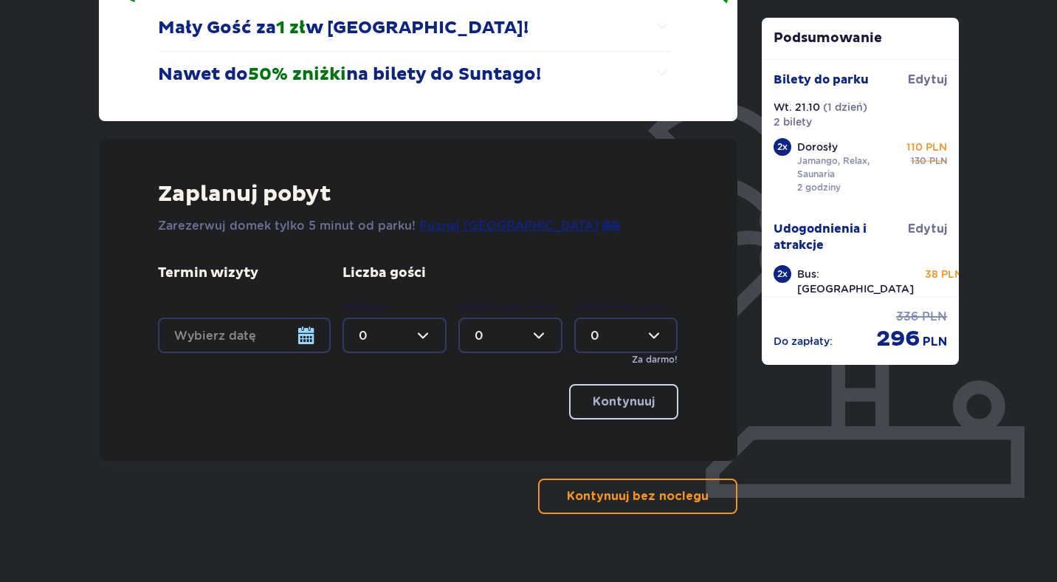
scroll to position [286, 0]
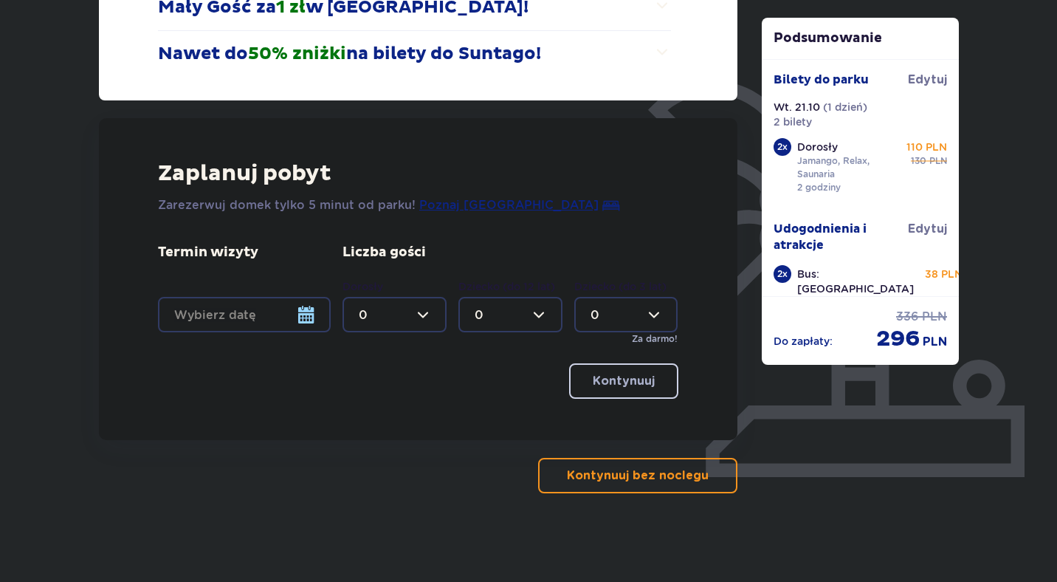
click at [647, 480] on p "Kontynuuj bez noclegu" at bounding box center [638, 475] width 142 height 16
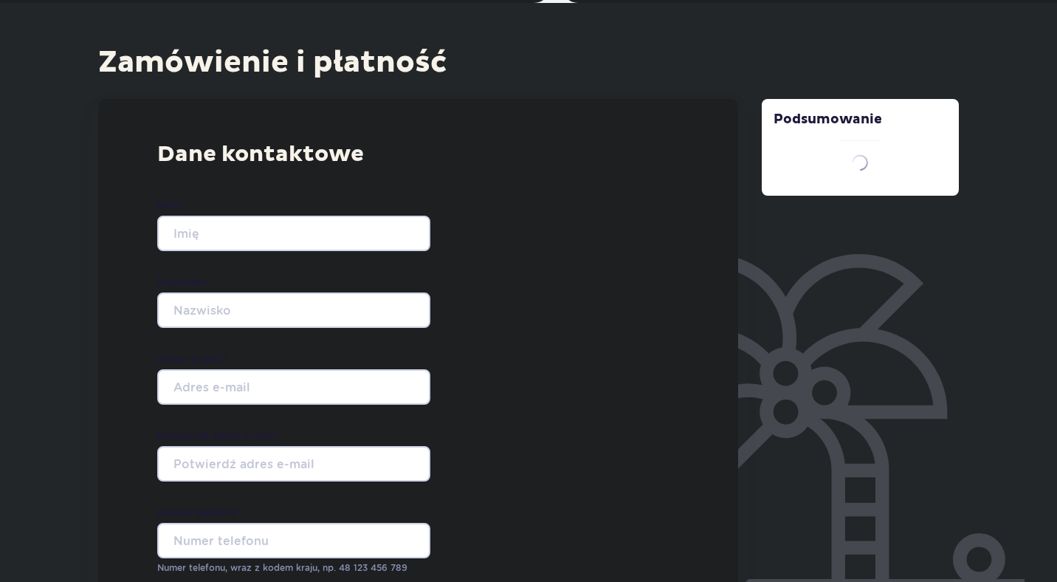
type input "Siarhei"
type input "Miadzvedzeu"
type input "siarzh@gmail.com"
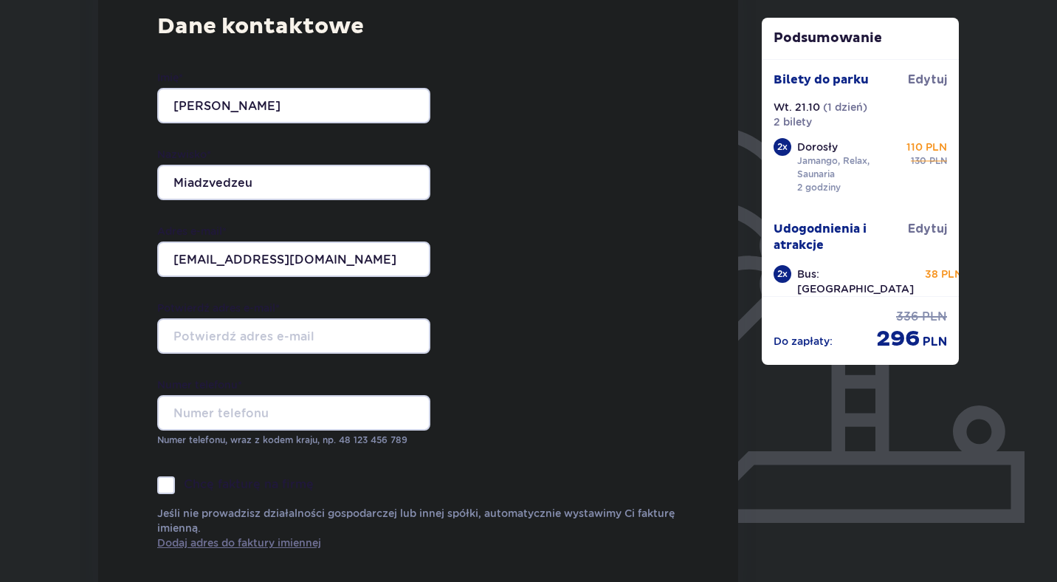
scroll to position [252, 0]
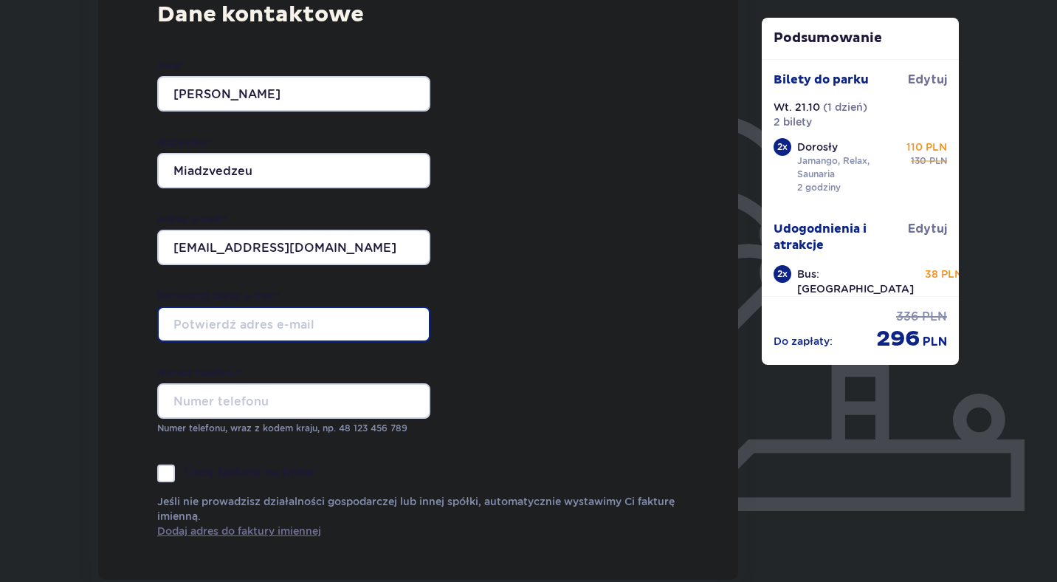
click at [301, 320] on input "Potwierdź adres e-mail *" at bounding box center [293, 323] width 273 height 35
type input "siarzh@gmail.com"
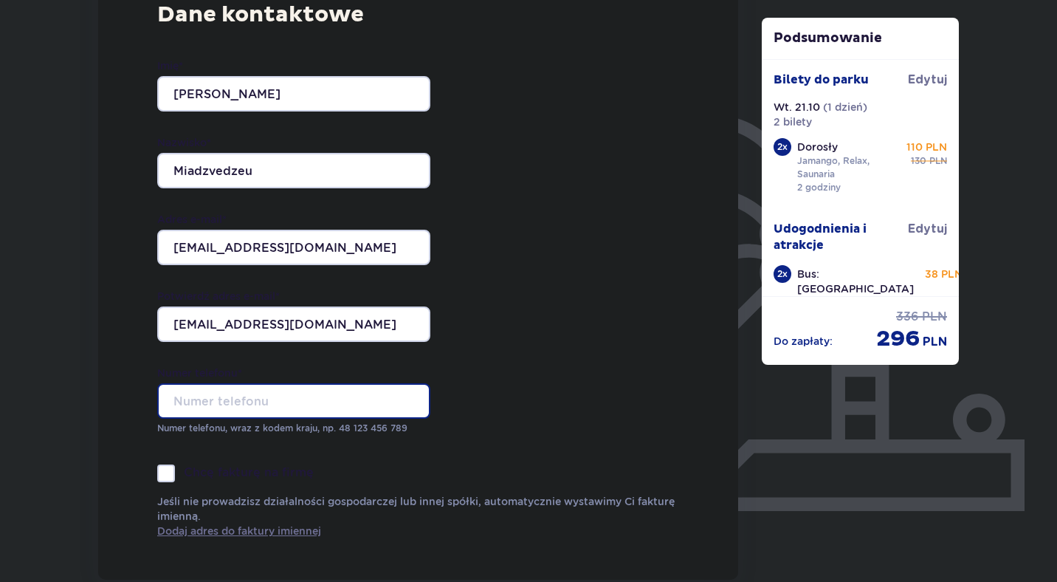
click at [289, 391] on input "Numer telefonu *" at bounding box center [293, 400] width 273 height 35
type input "+48786110359"
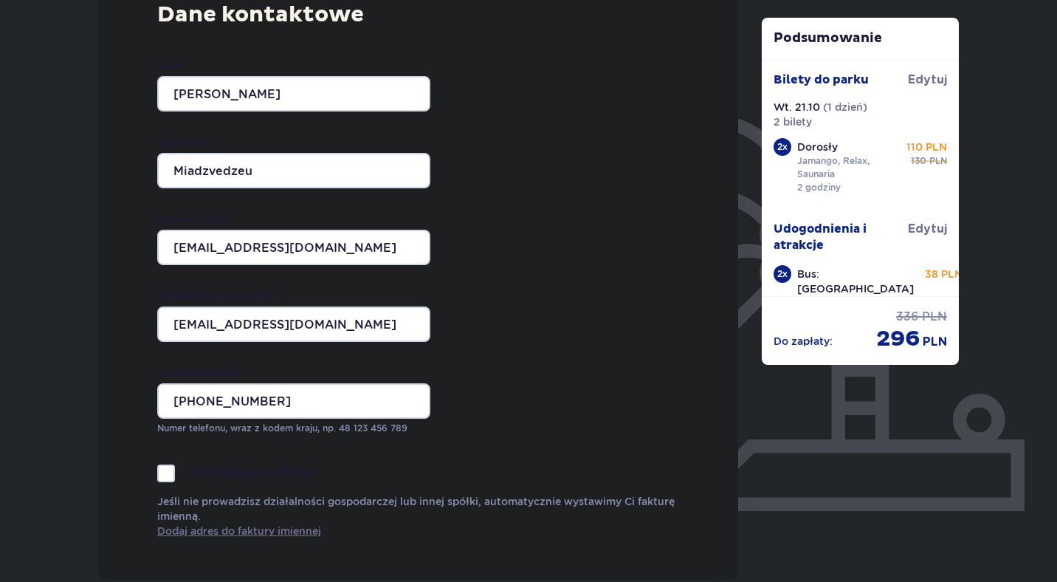
click at [520, 406] on div "Dane kontaktowe Imię * Siarhei Nazwisko * Miadzvedzeu Adres e-mail * siarzh@gma…" at bounding box center [418, 269] width 640 height 620
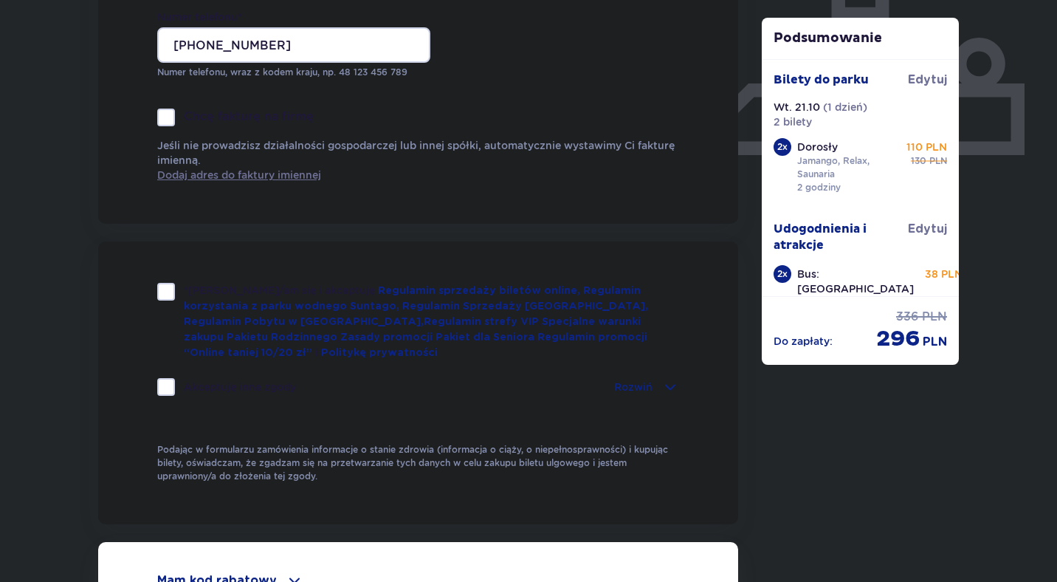
scroll to position [618, 0]
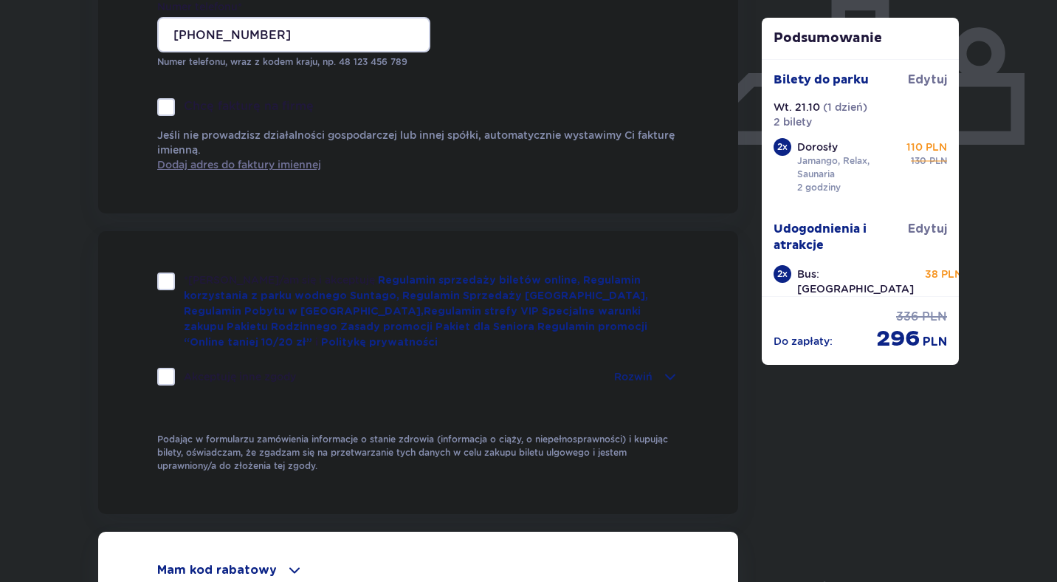
click at [165, 280] on div at bounding box center [166, 281] width 18 height 18
checkbox input "true"
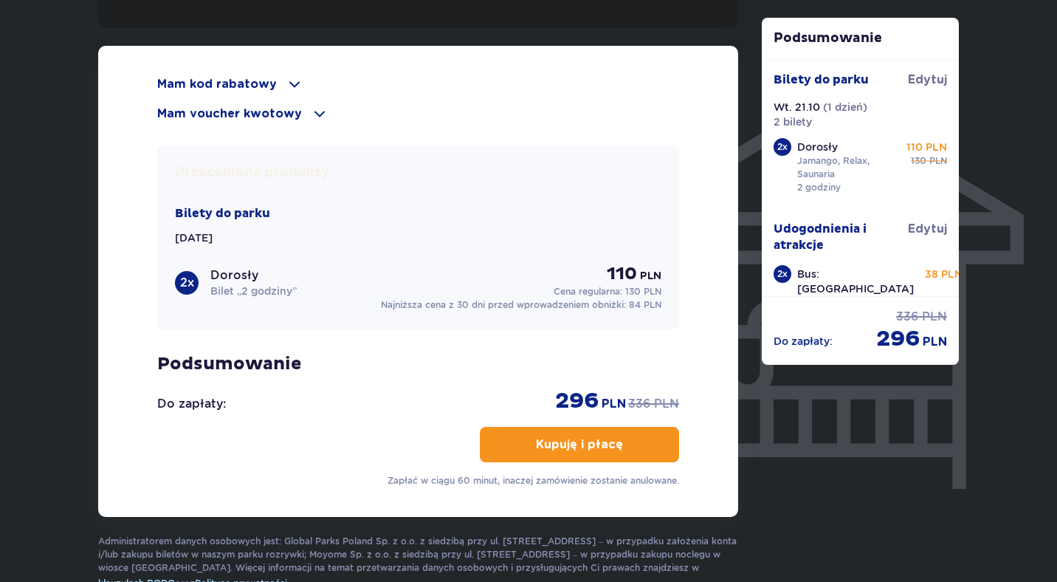
scroll to position [1113, 0]
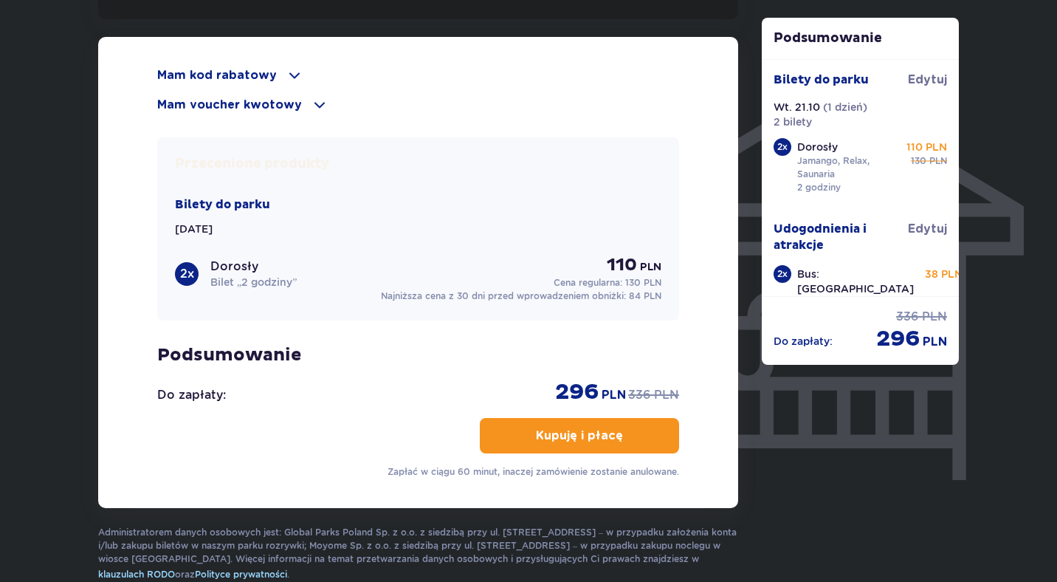
click at [653, 431] on button "Kupuję i płacę" at bounding box center [579, 435] width 199 height 35
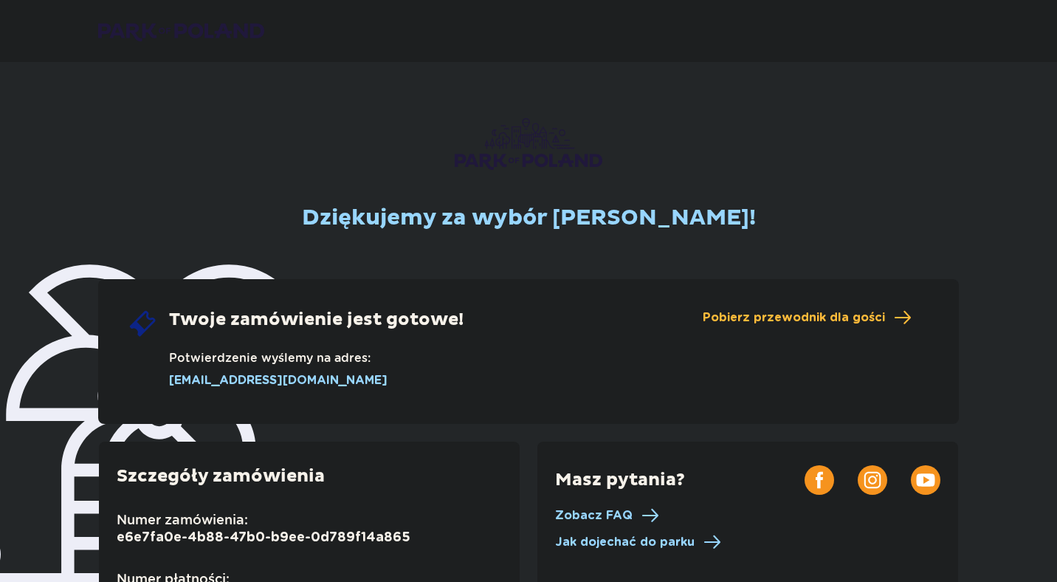
click at [855, 109] on div "Dziękujemy za wybór [PERSON_NAME]! Twoje zamówienie jest gotowe! Potwierdzenie …" at bounding box center [528, 493] width 885 height 780
click at [765, 319] on span "Pobierz przewodnik dla gości" at bounding box center [794, 317] width 182 height 16
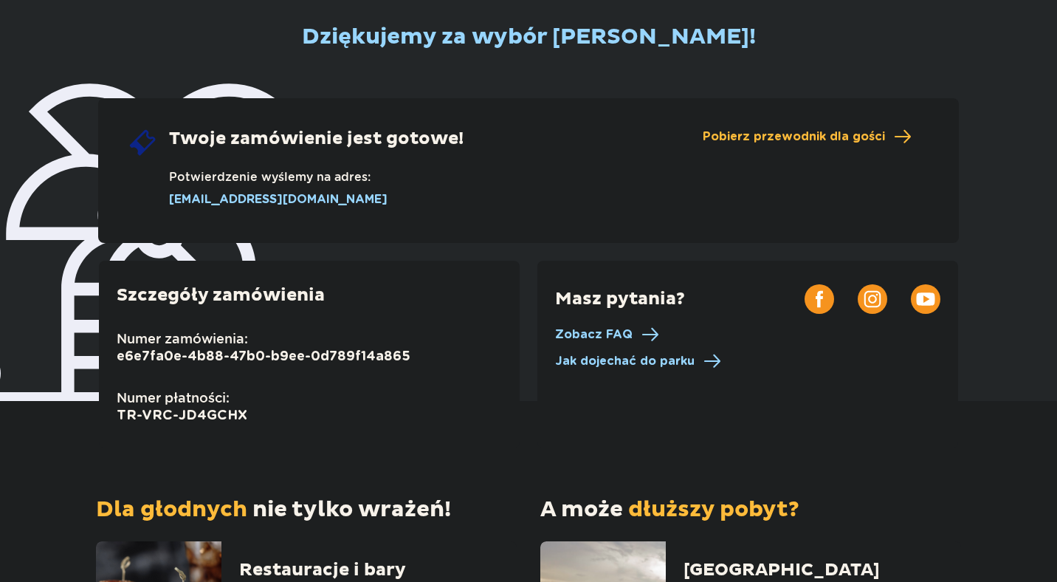
scroll to position [185, 0]
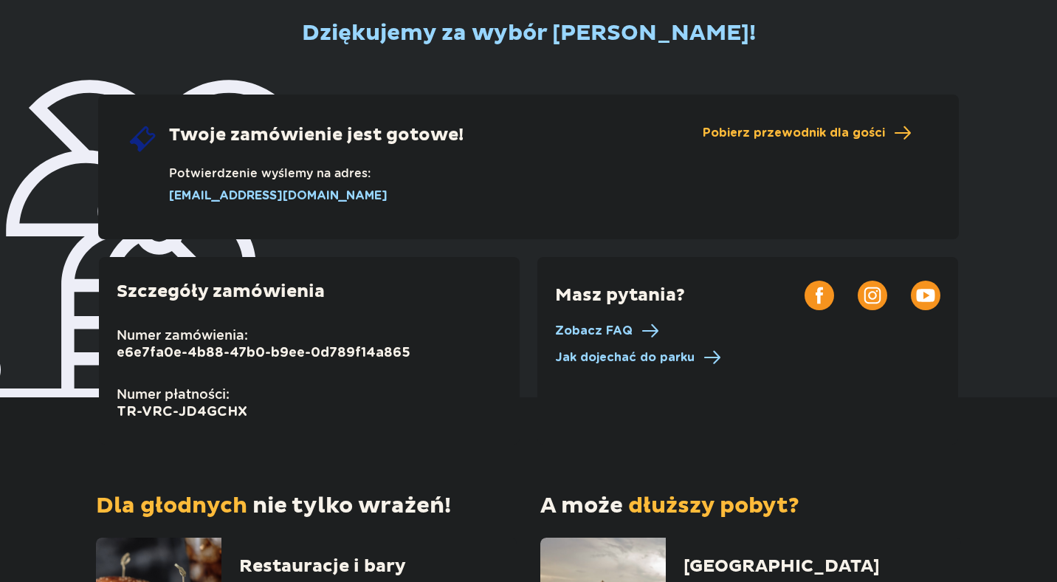
click at [222, 291] on p "Szczegóły zamówienia" at bounding box center [221, 292] width 208 height 22
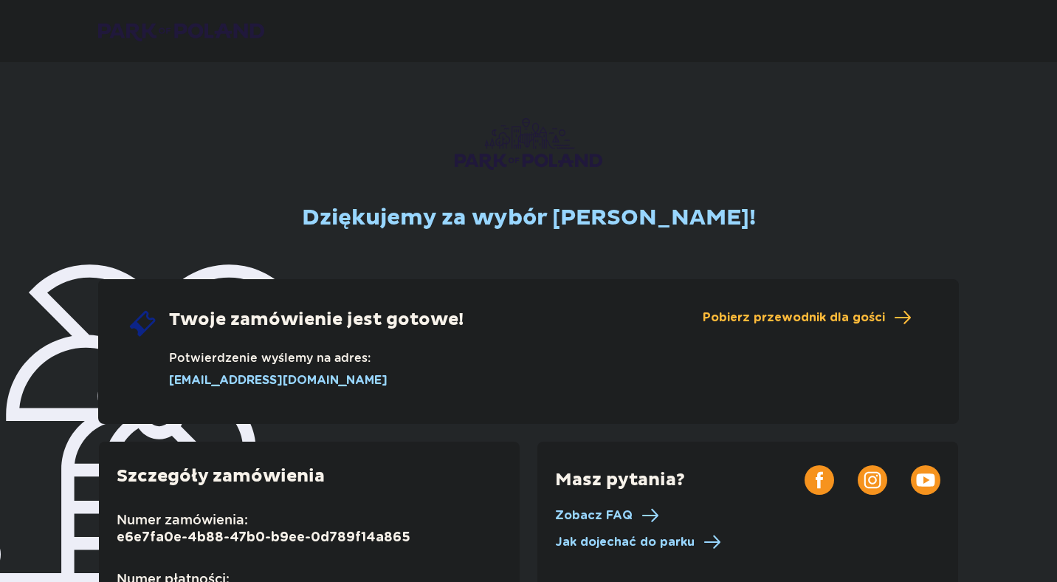
click at [419, 222] on p "Dziękujemy za wybór [PERSON_NAME]!" at bounding box center [529, 218] width 454 height 28
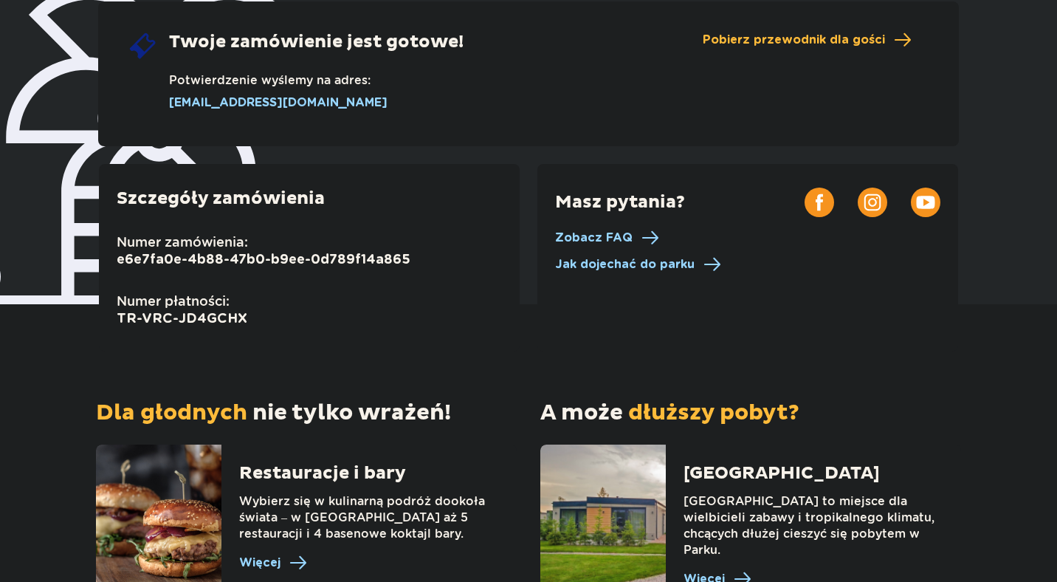
scroll to position [374, 0]
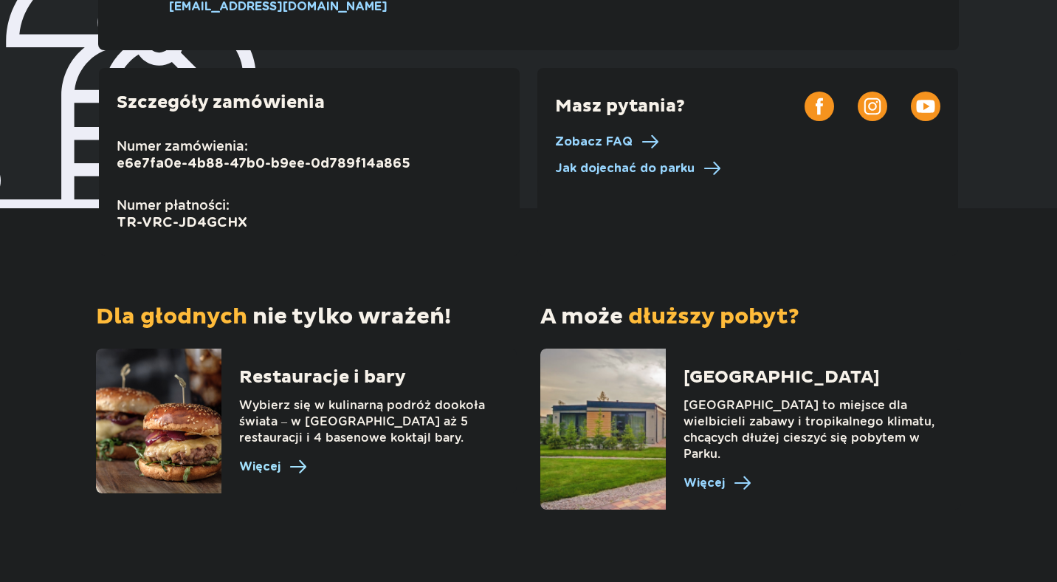
click at [275, 470] on span "Więcej" at bounding box center [259, 467] width 41 height 16
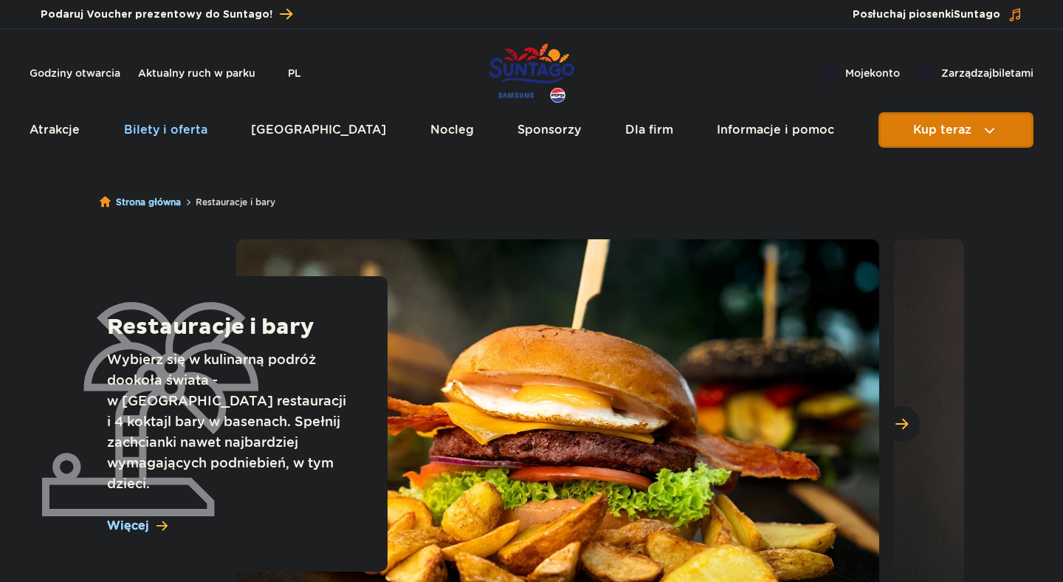
click at [180, 133] on link "Bilety i oferta" at bounding box center [165, 129] width 83 height 35
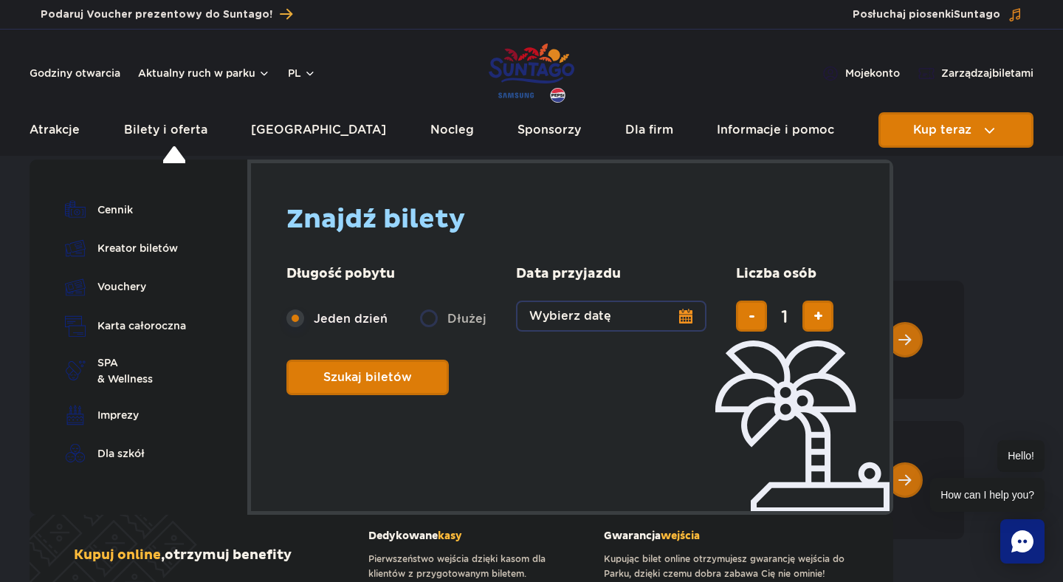
click at [684, 316] on button "Wybierz datę" at bounding box center [611, 316] width 191 height 31
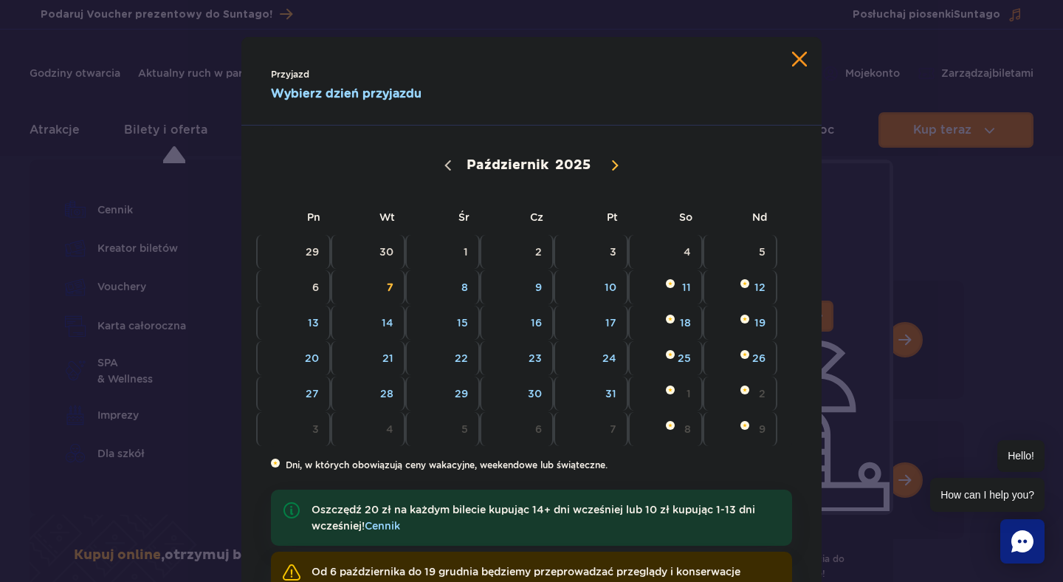
click at [610, 164] on icon at bounding box center [615, 165] width 10 height 10
select select "10"
click at [389, 286] on span "4" at bounding box center [368, 287] width 75 height 34
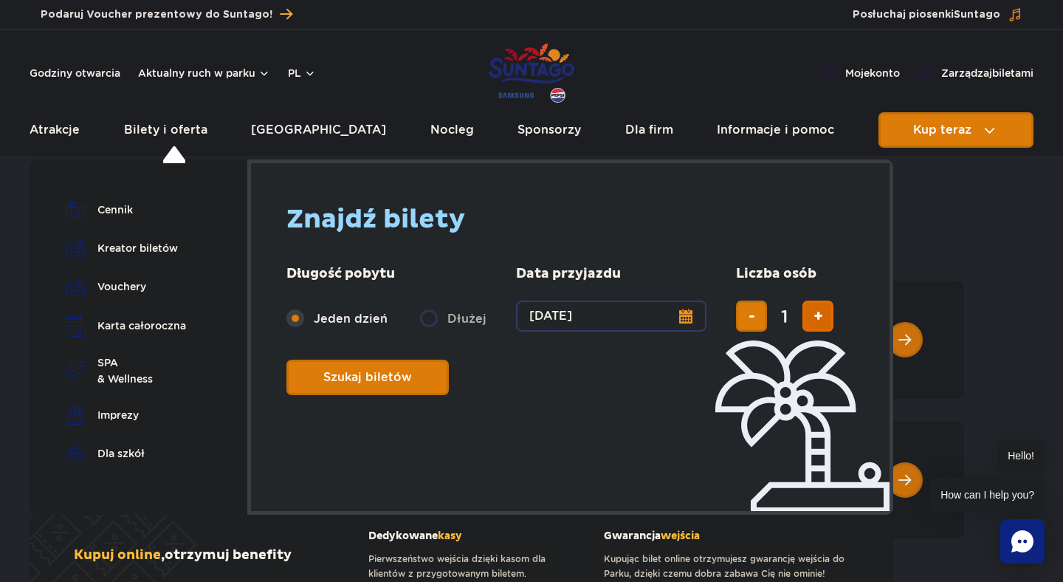
click at [805, 318] on button "dodaj bilet" at bounding box center [818, 316] width 31 height 31
type input "2"
click at [415, 378] on span "Planowanie wizyty w Park of Poland" at bounding box center [416, 377] width 12 height 13
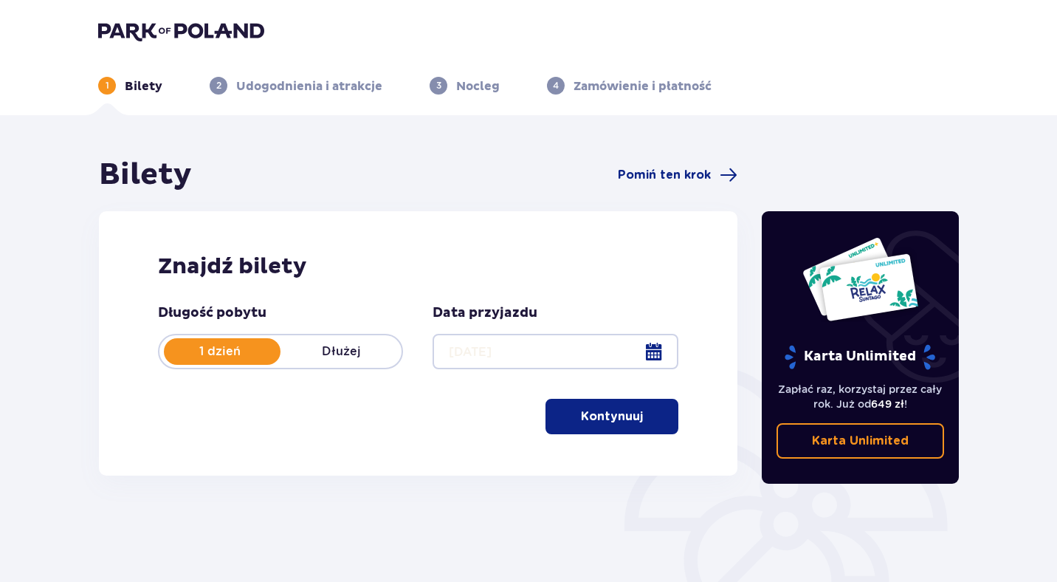
click at [597, 418] on p "Kontynuuj" at bounding box center [612, 416] width 62 height 16
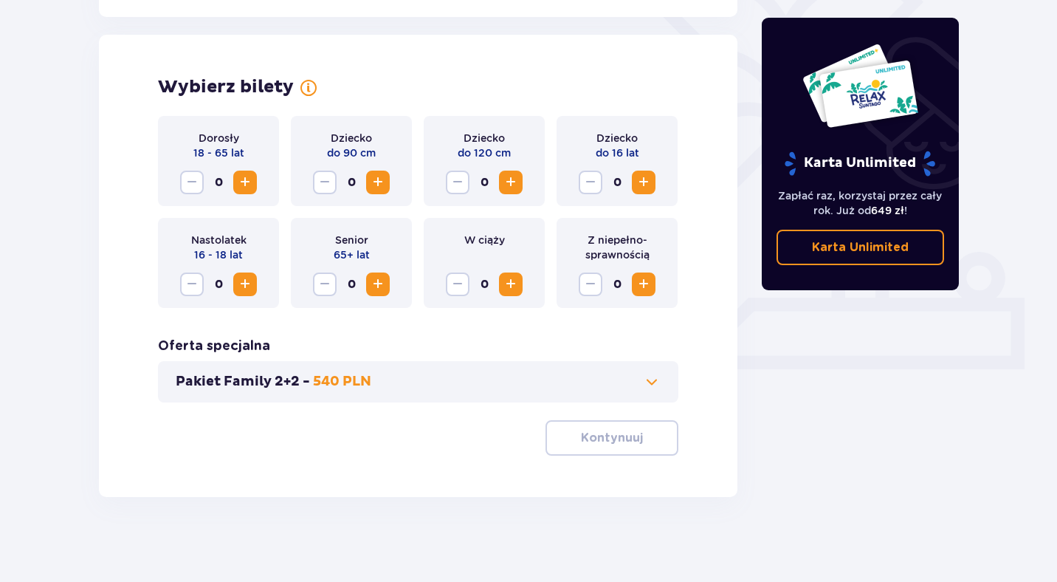
scroll to position [397, 0]
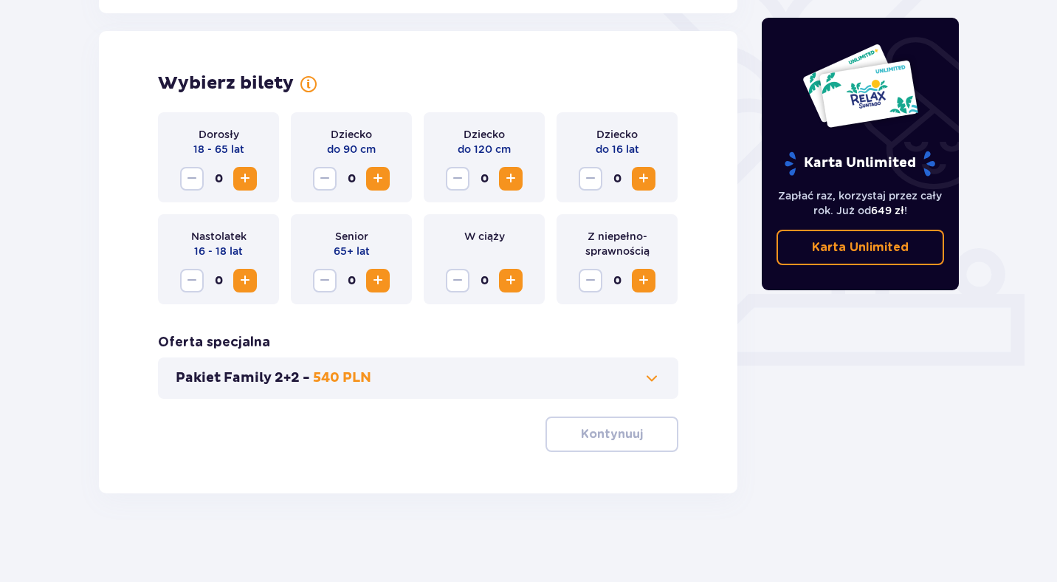
click at [242, 174] on span "Zwiększ" at bounding box center [245, 179] width 18 height 18
click at [631, 430] on button "Kontynuuj" at bounding box center [612, 433] width 133 height 35
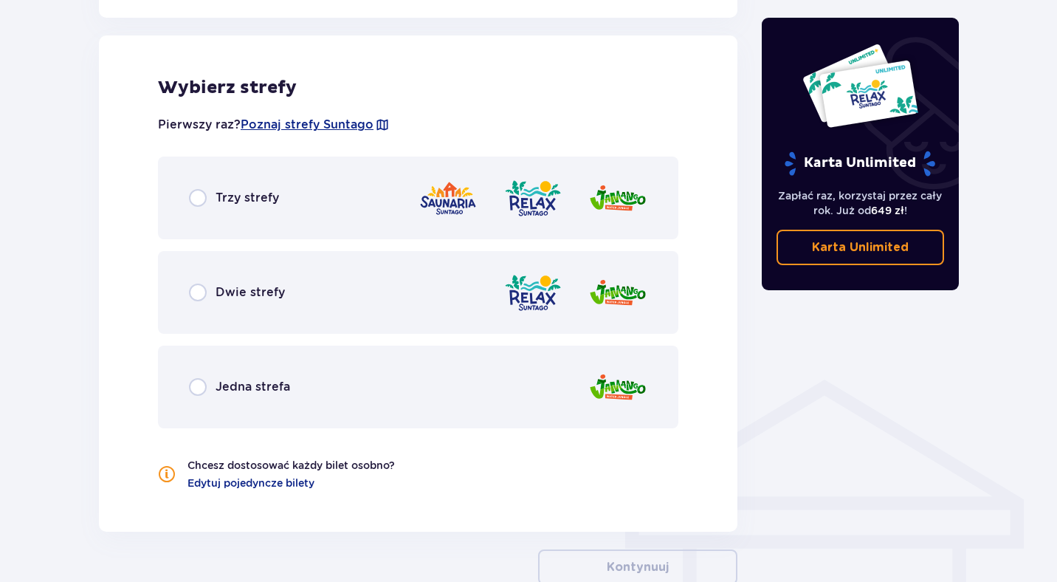
scroll to position [854, 0]
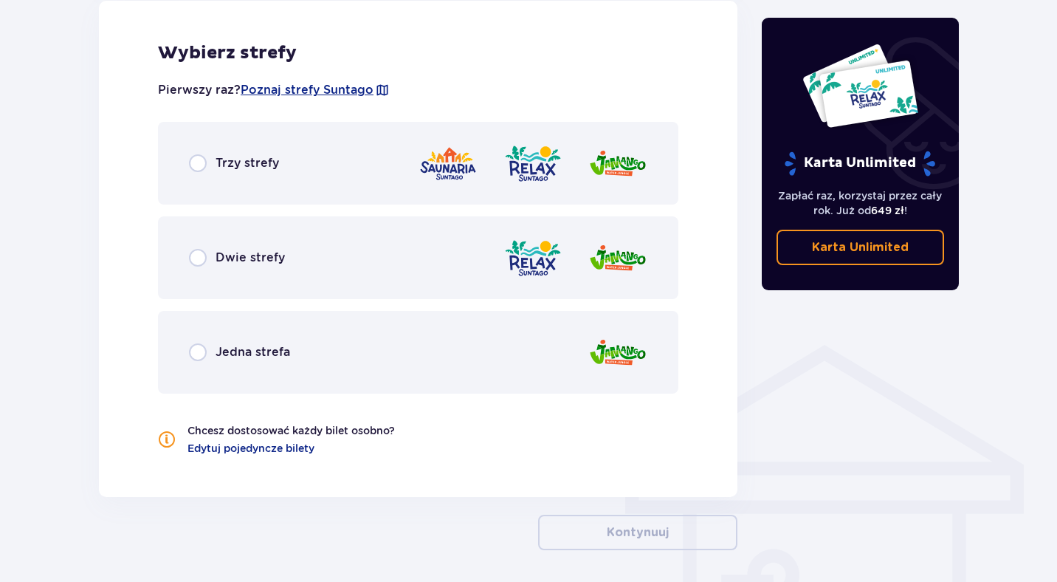
click at [258, 162] on span "Trzy strefy" at bounding box center [248, 163] width 64 height 16
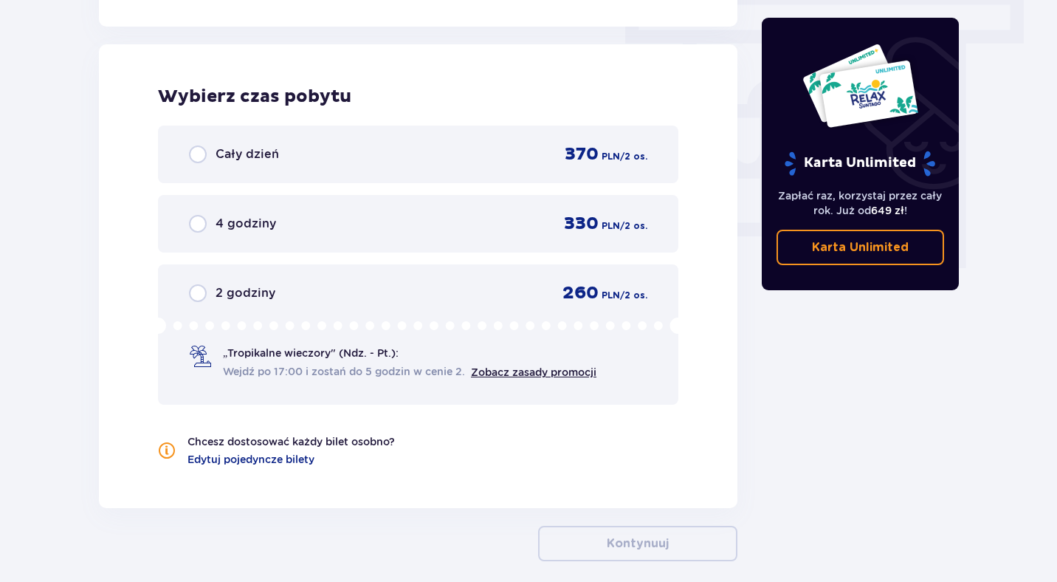
scroll to position [1334, 0]
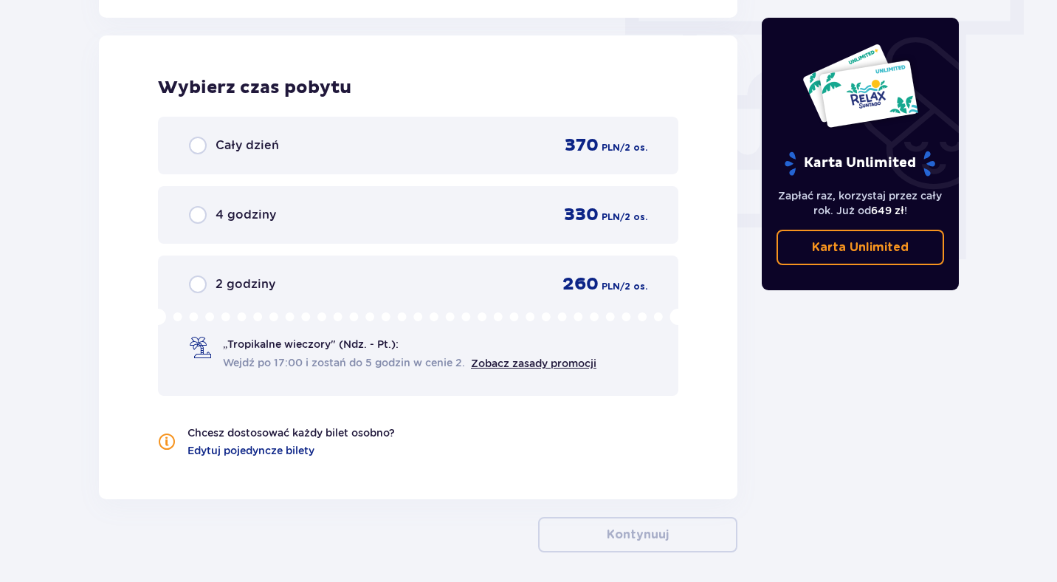
click at [251, 281] on span "2 godziny" at bounding box center [246, 284] width 60 height 16
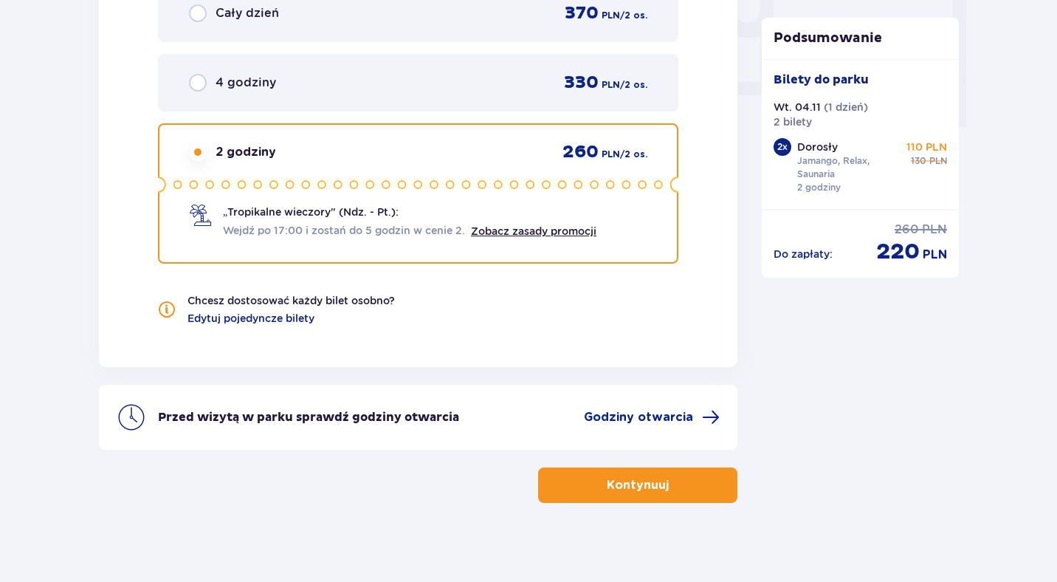
scroll to position [1475, 0]
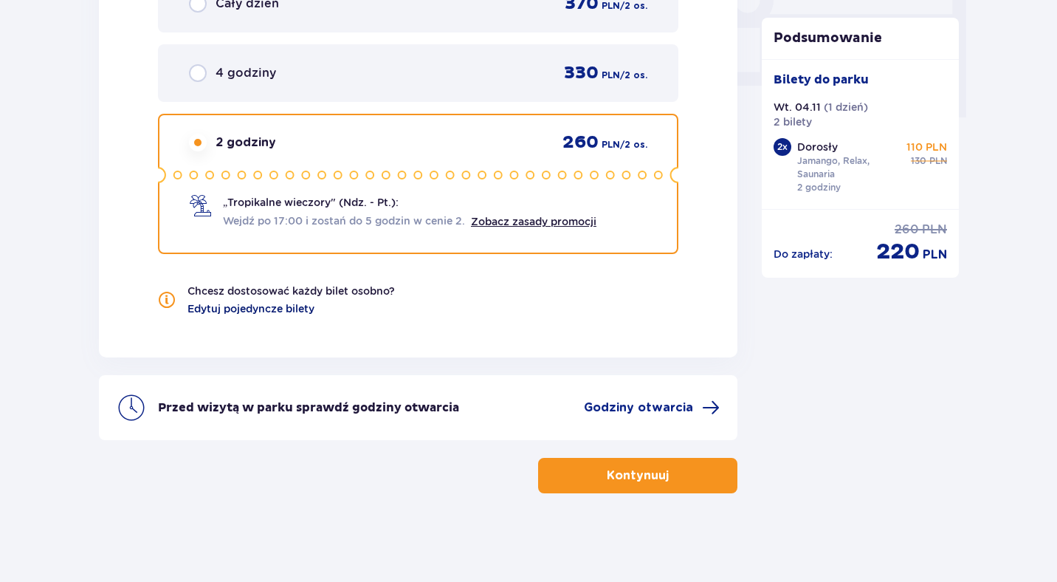
click at [277, 312] on span "Edytuj pojedyncze bilety" at bounding box center [251, 308] width 127 height 15
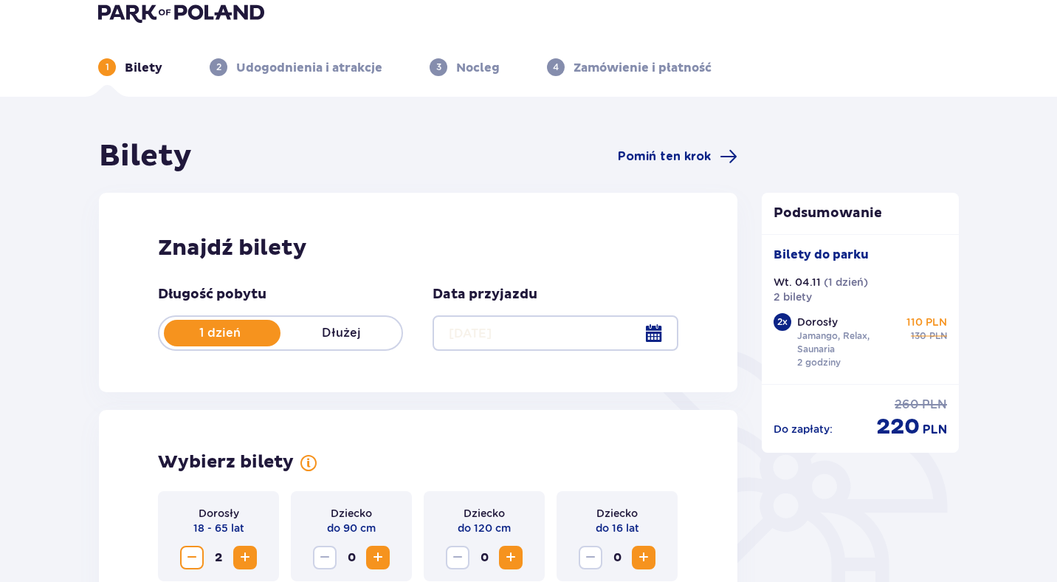
scroll to position [0, 0]
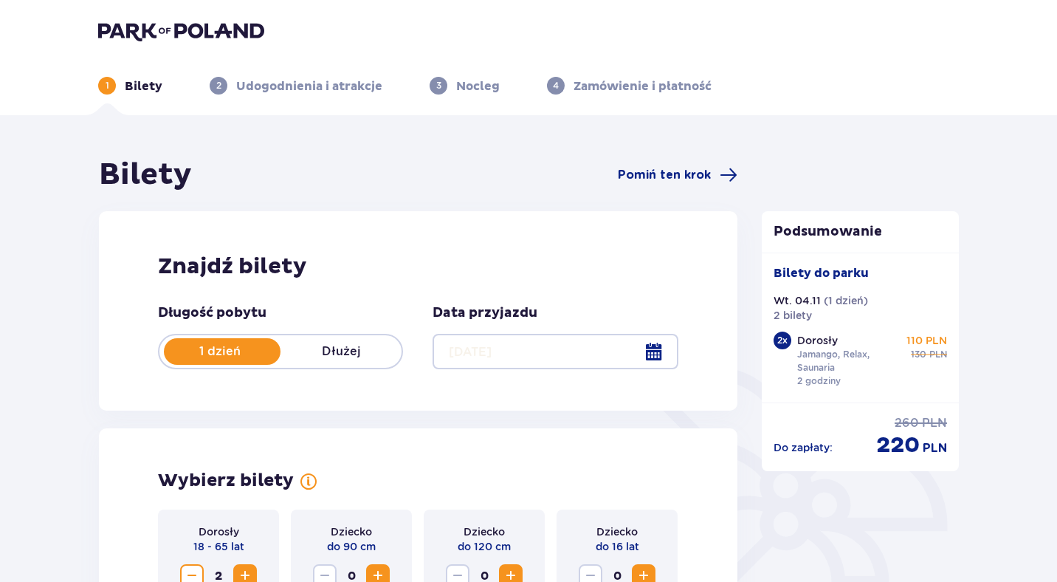
click at [136, 88] on p "Bilety" at bounding box center [144, 86] width 38 height 16
click at [106, 76] on div "1 Bilety 2 Udogodnienia i atrakcje 3 Nocleg 4 Zamówienie i płatność" at bounding box center [528, 67] width 885 height 53
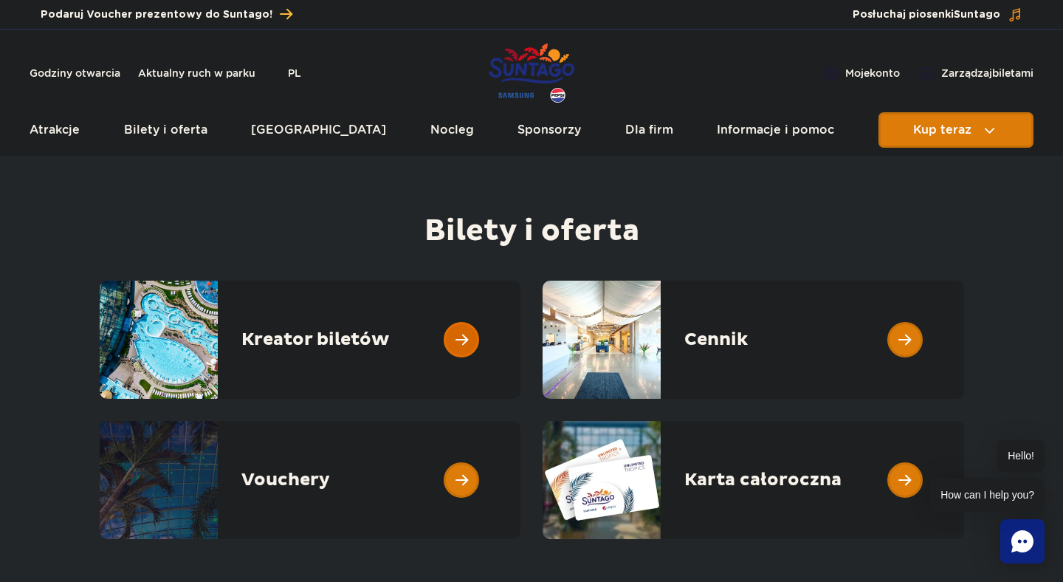
click at [521, 355] on link at bounding box center [521, 340] width 0 height 118
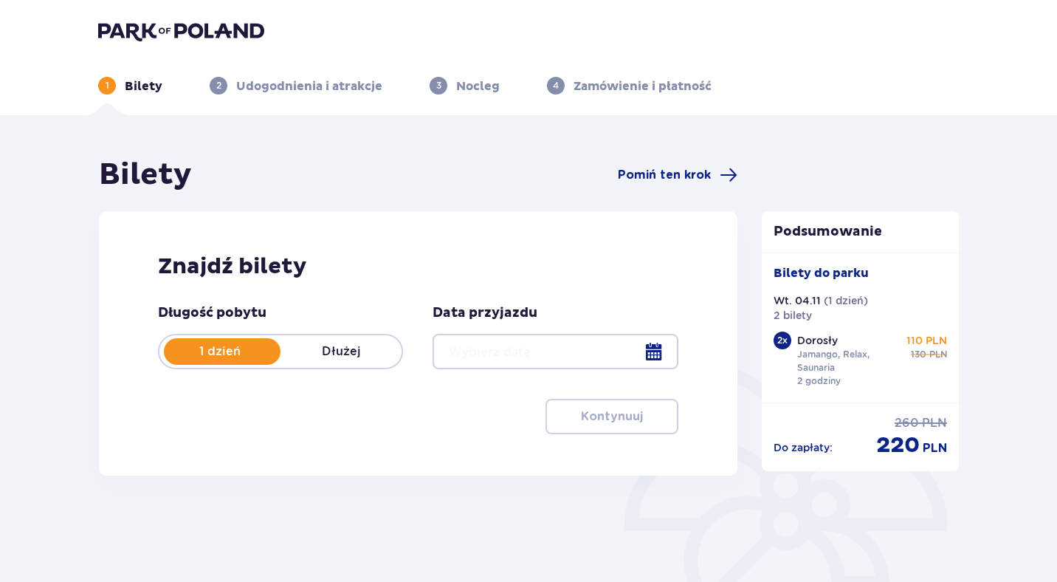
type input "[DATE]"
